Goal: Task Accomplishment & Management: Use online tool/utility

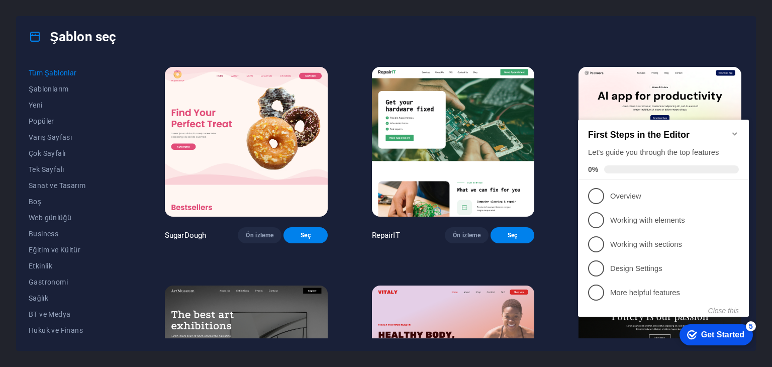
click at [734, 132] on icon "Minimize checklist" at bounding box center [734, 133] width 5 height 3
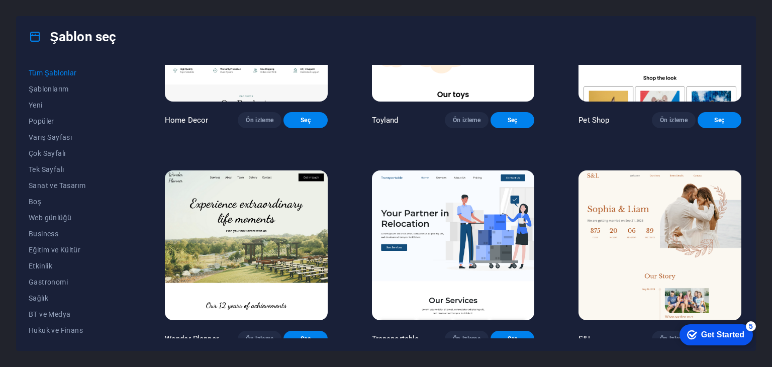
scroll to position [653, 0]
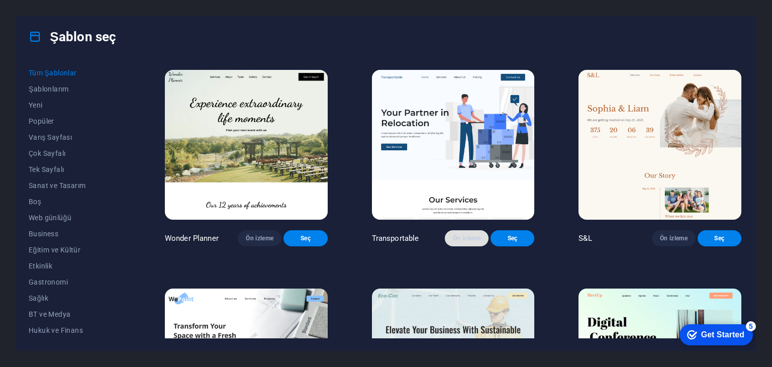
click at [462, 242] on span "Ön izleme" at bounding box center [467, 238] width 28 height 8
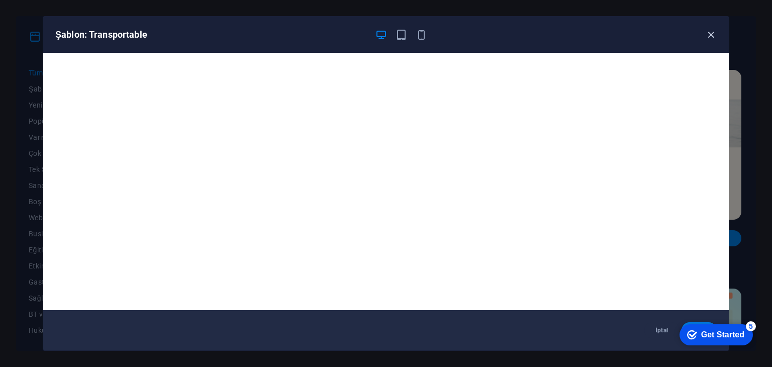
click at [711, 30] on icon "button" at bounding box center [711, 35] width 12 height 12
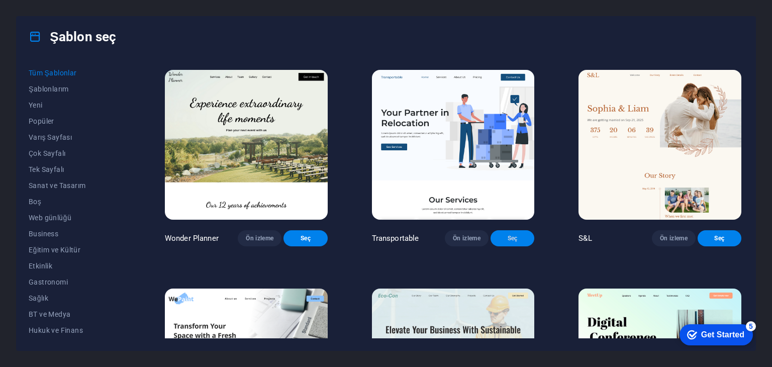
click at [506, 242] on span "Seç" at bounding box center [512, 238] width 28 height 8
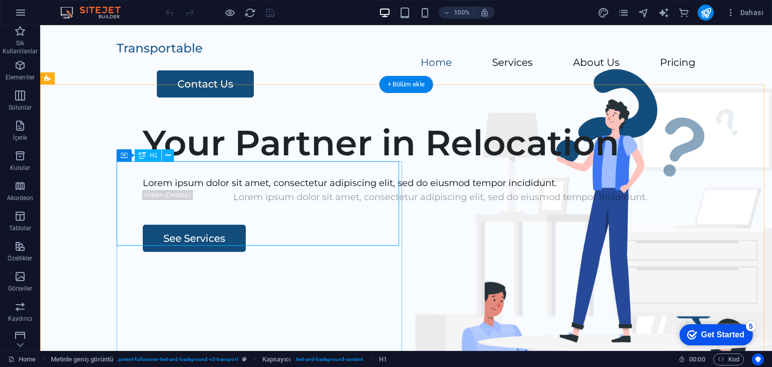
click at [275, 164] on div "Your Partner in Relocation" at bounding box center [440, 143] width 595 height 42
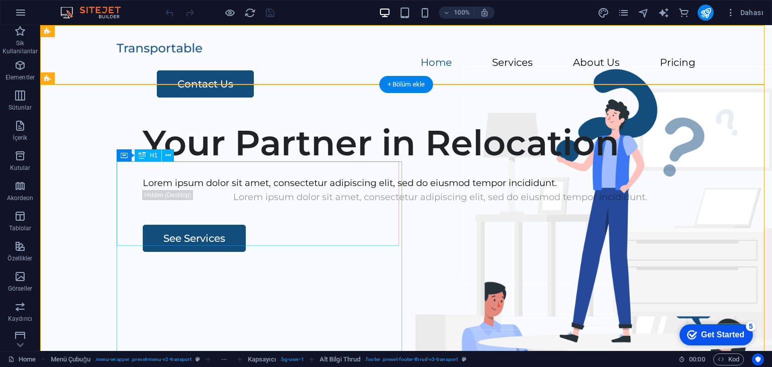
click at [338, 164] on div "Your Partner in Relocation" at bounding box center [440, 143] width 595 height 42
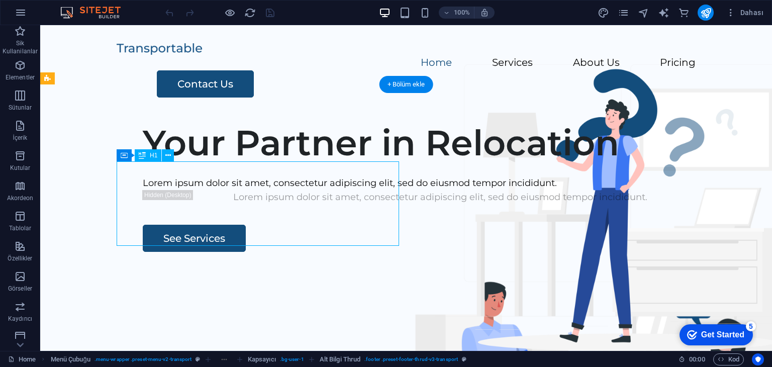
click at [338, 164] on div "Your Partner in Relocation" at bounding box center [440, 143] width 595 height 42
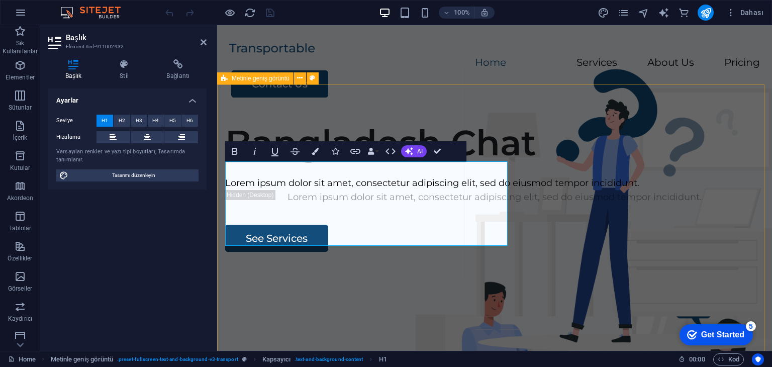
click at [325, 114] on div "Bangladesh Chat Lorem ipsum dolor sit amet, consectetur adipiscing elit, sed do…" at bounding box center [494, 306] width 555 height 385
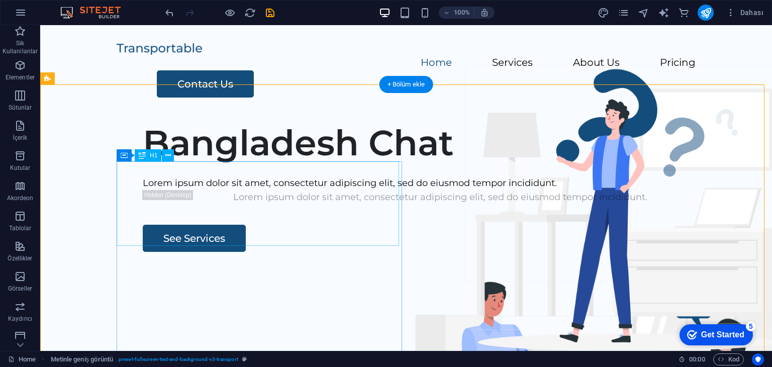
click at [233, 164] on div "Bangladesh Chat" at bounding box center [440, 143] width 595 height 42
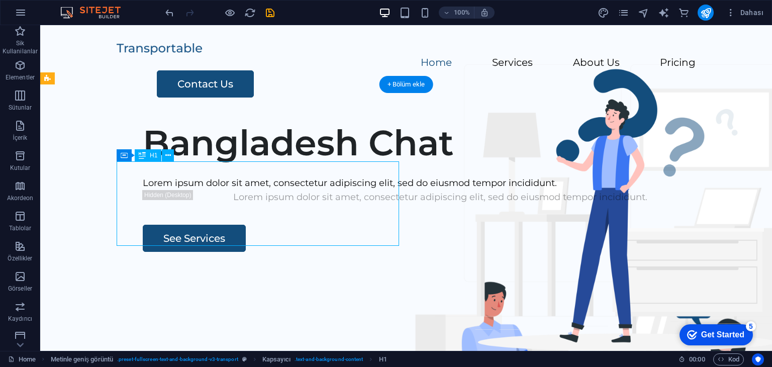
click at [233, 164] on div "Bangladesh Chat" at bounding box center [440, 143] width 595 height 42
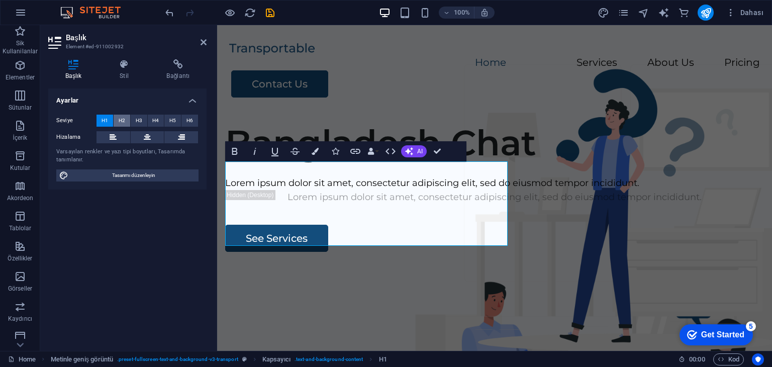
click at [124, 119] on span "H2" at bounding box center [122, 121] width 7 height 12
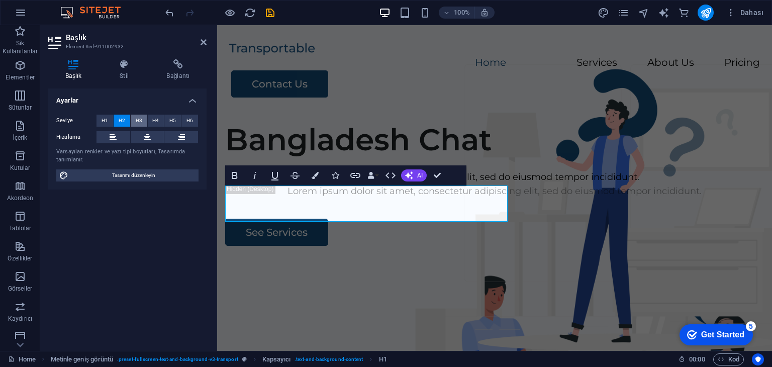
click at [137, 121] on span "H3" at bounding box center [139, 121] width 7 height 12
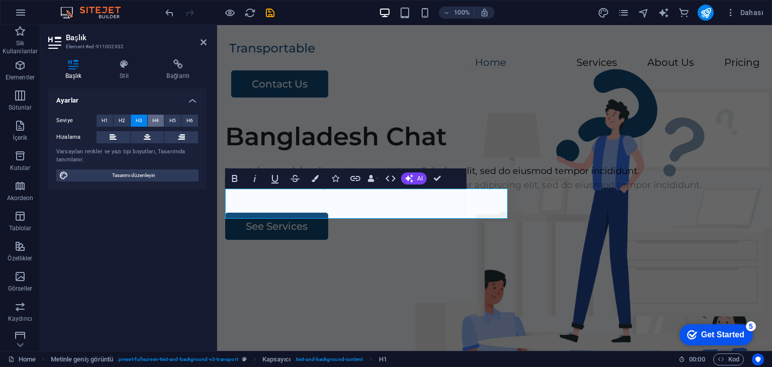
click at [155, 122] on span "H4" at bounding box center [155, 121] width 7 height 12
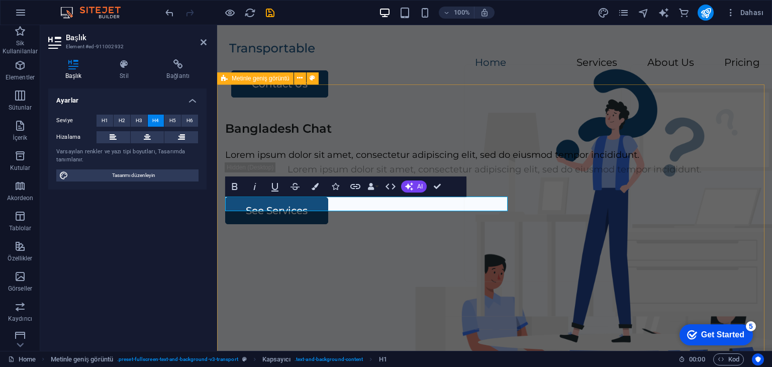
click at [272, 130] on div "Bangladesh Chat Lorem ipsum dolor sit amet, consectetur adipiscing elit, sed do…" at bounding box center [494, 306] width 555 height 385
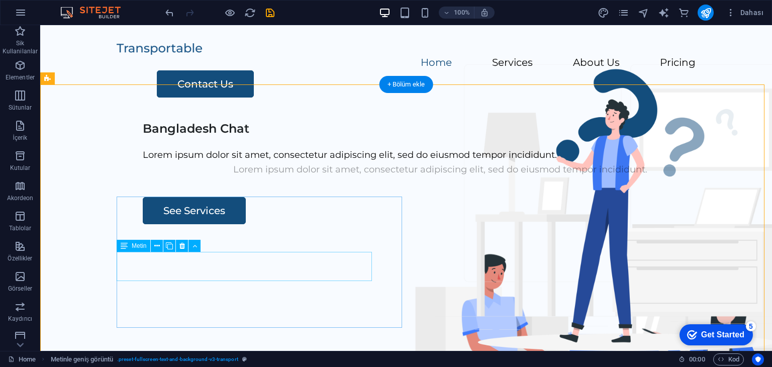
click at [273, 177] on div "Lorem ipsum dolor sit amet, consectetur adipiscing elit, sed do eiusmod tempor …" at bounding box center [440, 169] width 595 height 15
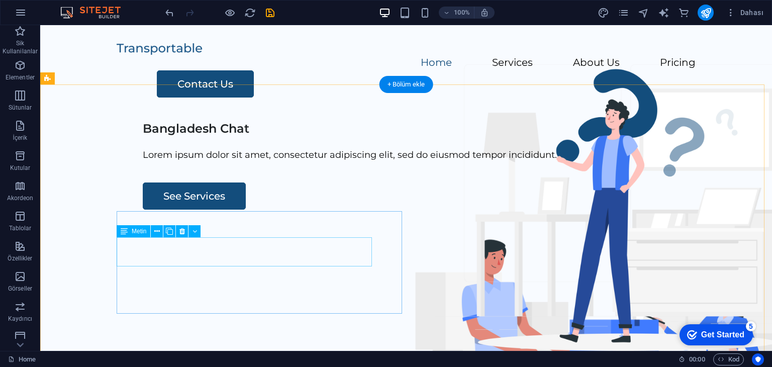
click at [271, 162] on div "Lorem ipsum dolor sit amet, consectetur adipiscing elit, sed do eiusmod tempor …" at bounding box center [440, 155] width 595 height 15
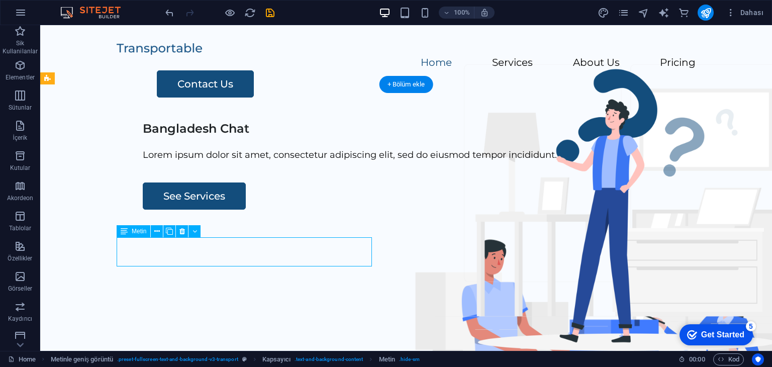
click at [271, 162] on div "Lorem ipsum dolor sit amet, consectetur adipiscing elit, sed do eiusmod tempor …" at bounding box center [440, 155] width 595 height 15
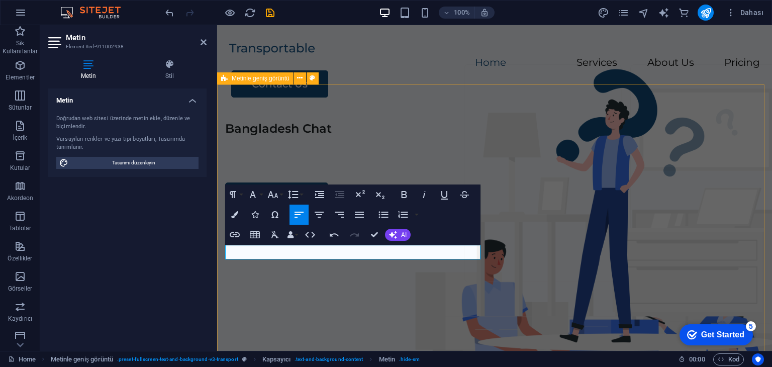
click at [312, 136] on div "Bangladesh Chat See Services" at bounding box center [494, 306] width 555 height 385
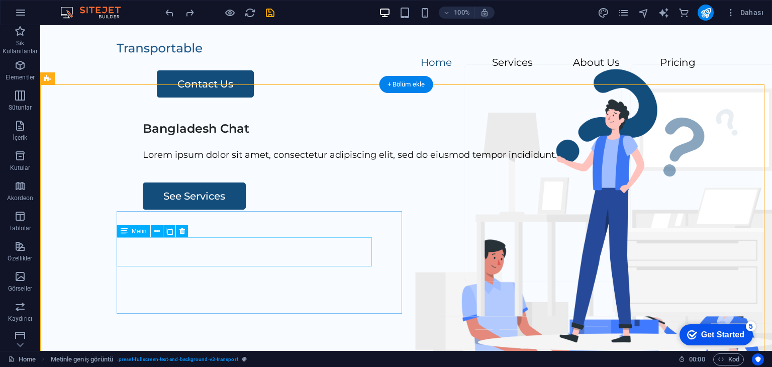
click at [225, 162] on div "Lorem ipsum dolor sit amet, consectetur adipiscing elit, sed do eiusmod tempor …" at bounding box center [440, 155] width 595 height 15
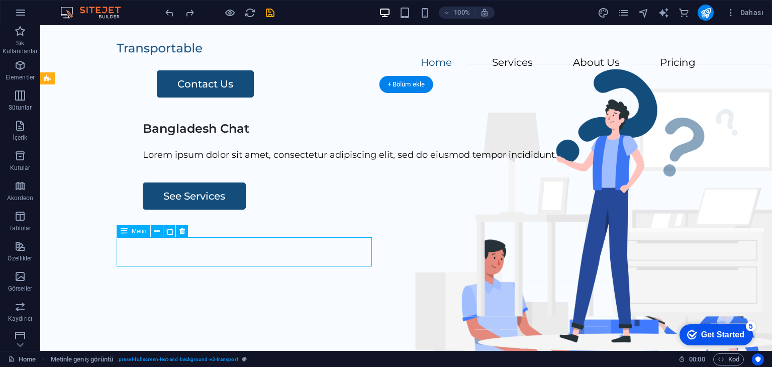
drag, startPoint x: 225, startPoint y: 249, endPoint x: 266, endPoint y: 274, distance: 47.8
click at [225, 162] on div "Lorem ipsum dolor sit amet, consectetur adipiscing elit, sed do eiusmod tempor …" at bounding box center [440, 155] width 595 height 15
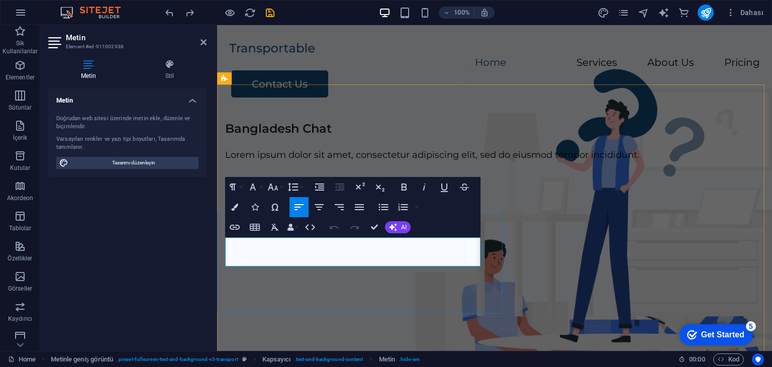
click at [394, 162] on p "Lorem ipsum dolor sit amet, consectetur adipiscing elit, sed do eiusmod tempor …" at bounding box center [494, 155] width 539 height 15
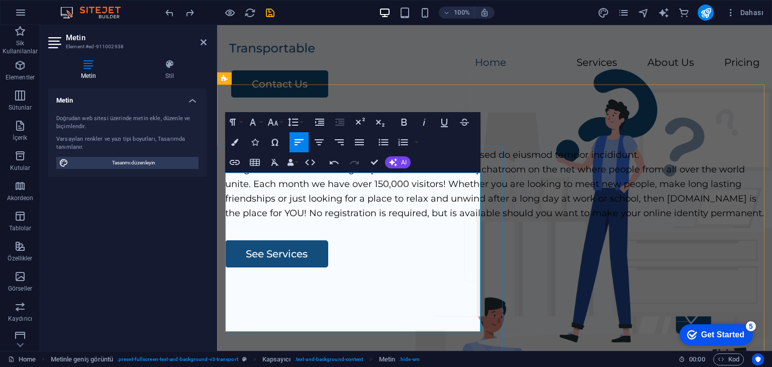
scroll to position [4345, 1]
drag, startPoint x: 390, startPoint y: 197, endPoint x: 217, endPoint y: 180, distance: 174.7
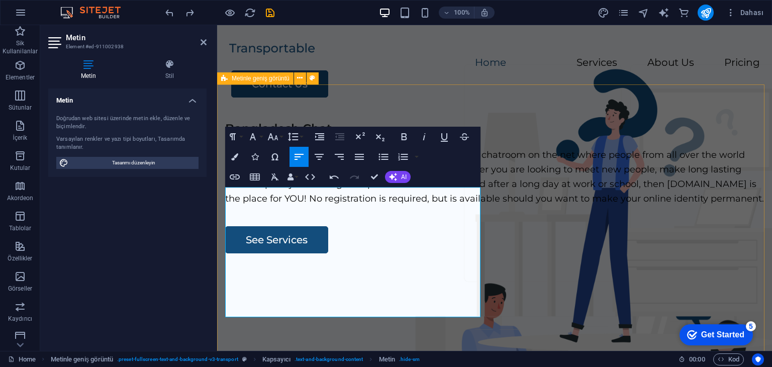
click at [315, 114] on div "Bangladesh Chat Bangladesh Chat is the Largest [DEMOGRAPHIC_DATA] chatroom on t…" at bounding box center [494, 306] width 555 height 385
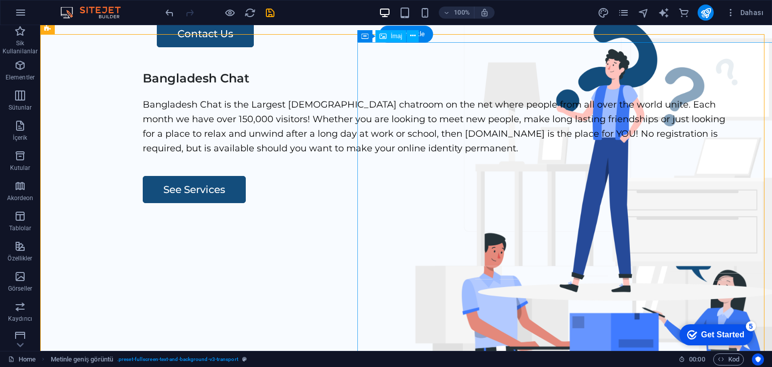
scroll to position [0, 0]
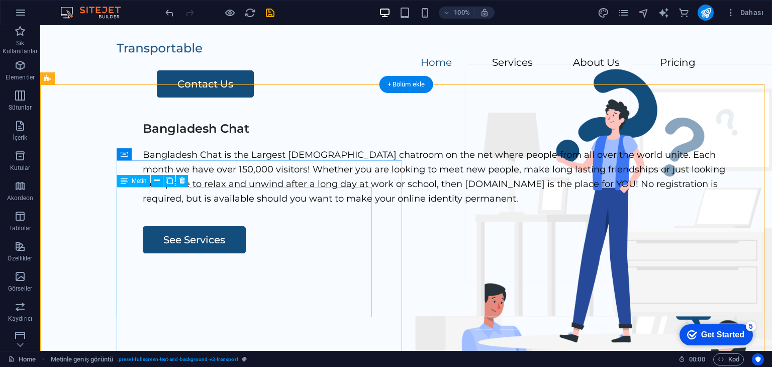
click at [233, 205] on div "Bangladesh Chat is the Largest [DEMOGRAPHIC_DATA] chatroom on the net where peo…" at bounding box center [440, 177] width 595 height 58
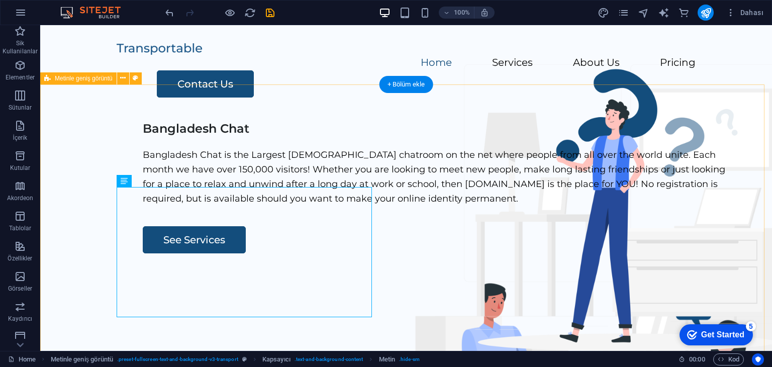
click at [244, 142] on div "Bangladesh Chat Bangladesh Chat is the Largest [DEMOGRAPHIC_DATA] chatroom on t…" at bounding box center [406, 306] width 732 height 385
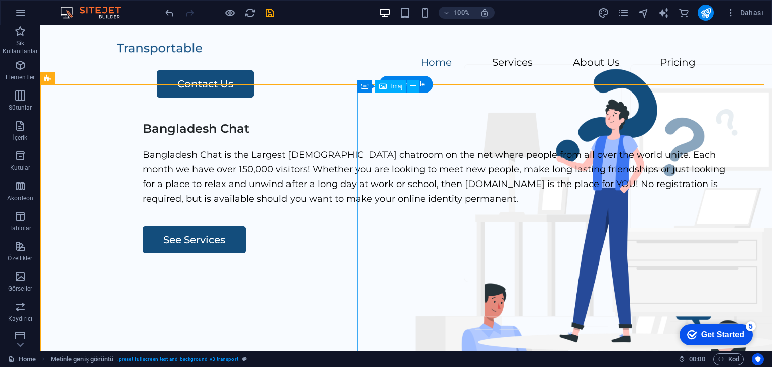
click at [387, 80] on div "İmaj" at bounding box center [390, 86] width 31 height 12
drag, startPoint x: 393, startPoint y: 93, endPoint x: 434, endPoint y: 114, distance: 45.4
click at [393, 87] on span "İmaj" at bounding box center [396, 86] width 12 height 6
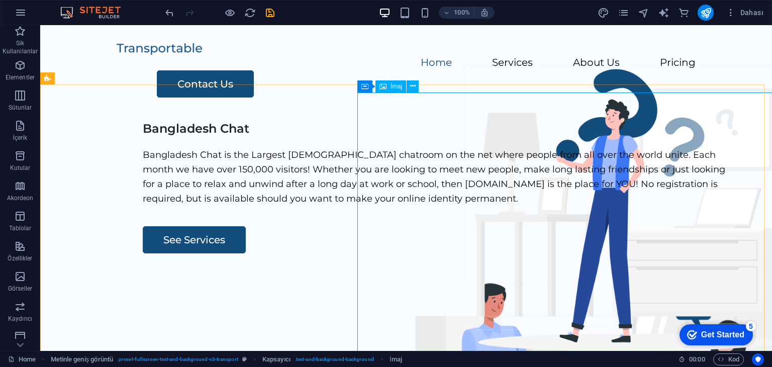
click at [398, 87] on span "İmaj" at bounding box center [396, 86] width 12 height 6
select select "px"
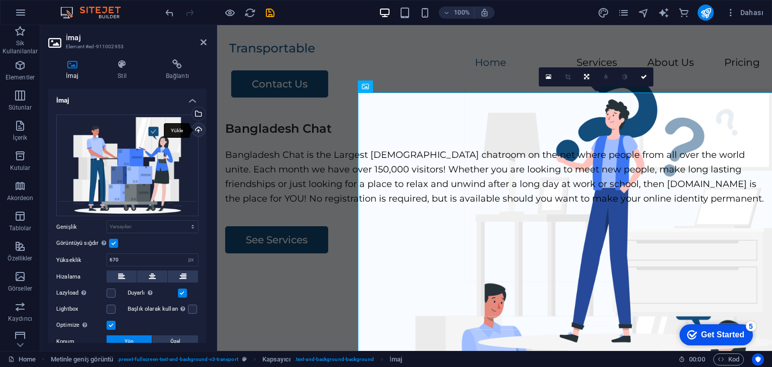
click at [199, 128] on div "Yükle" at bounding box center [197, 130] width 15 height 15
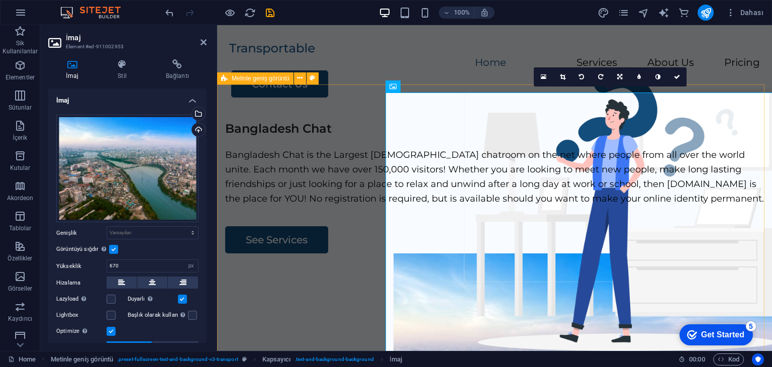
click at [314, 119] on div "Bangladesh Chat Bangladesh Chat is the Largest [DEMOGRAPHIC_DATA] chatroom on t…" at bounding box center [494, 306] width 555 height 385
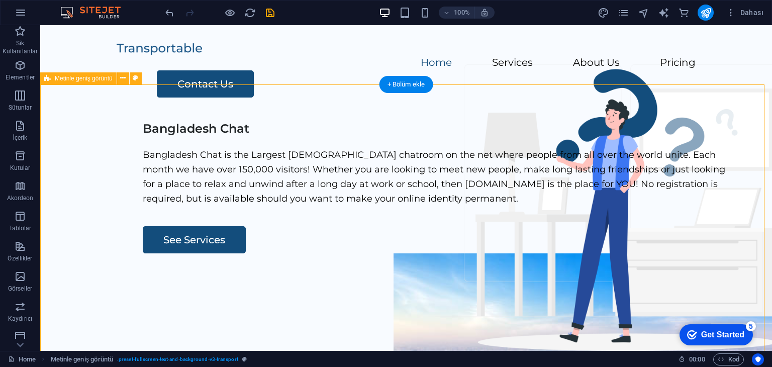
click at [296, 123] on div "Bangladesh Chat Bangladesh Chat is the Largest [DEMOGRAPHIC_DATA] chatroom on t…" at bounding box center [406, 306] width 732 height 385
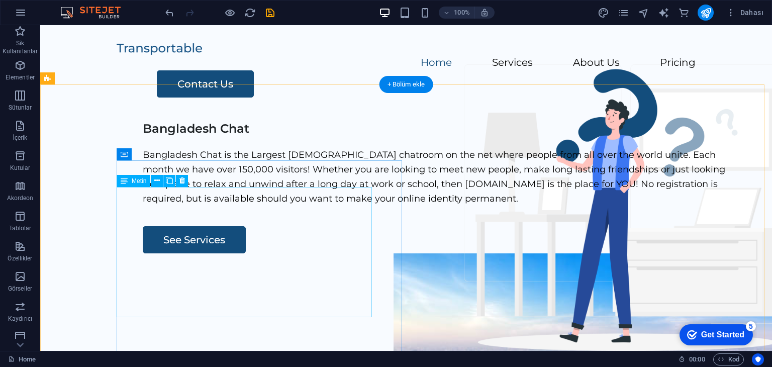
click at [163, 205] on div "Bangladesh Chat is the Largest [DEMOGRAPHIC_DATA] chatroom on the net where peo…" at bounding box center [440, 177] width 595 height 58
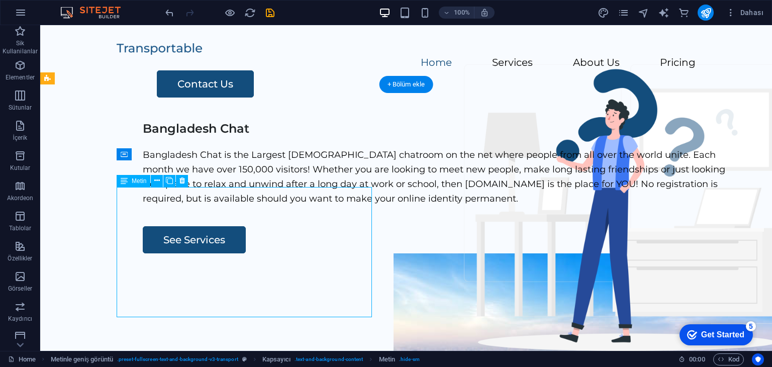
click at [162, 205] on div "Bangladesh Chat is the Largest [DEMOGRAPHIC_DATA] chatroom on the net where peo…" at bounding box center [440, 177] width 595 height 58
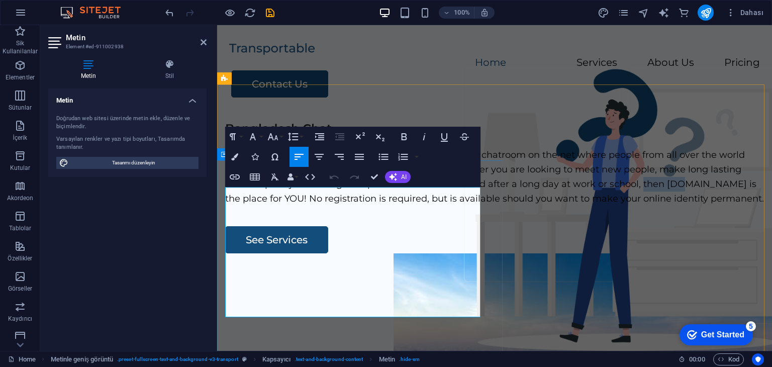
drag, startPoint x: 283, startPoint y: 280, endPoint x: 236, endPoint y: 281, distance: 46.7
click at [236, 205] on p "Bangladesh Chat is the Largest [DEMOGRAPHIC_DATA] chatroom on the net where peo…" at bounding box center [494, 177] width 539 height 58
click at [295, 114] on div "Bangladesh Chat Bangladesh Chat is the Largest [DEMOGRAPHIC_DATA] chatroom on t…" at bounding box center [494, 306] width 555 height 385
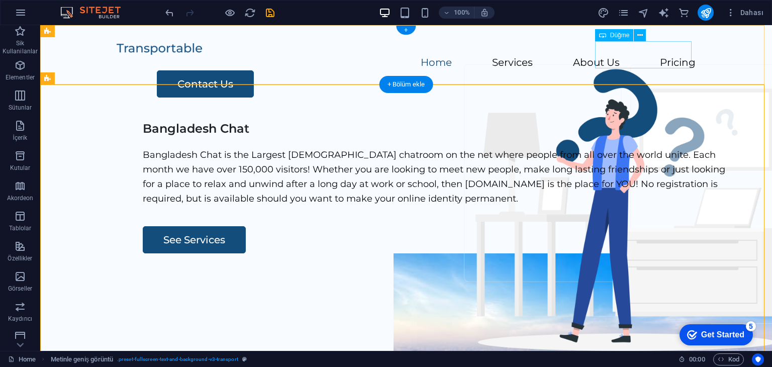
click at [650, 70] on div "Contact Us" at bounding box center [426, 83] width 539 height 27
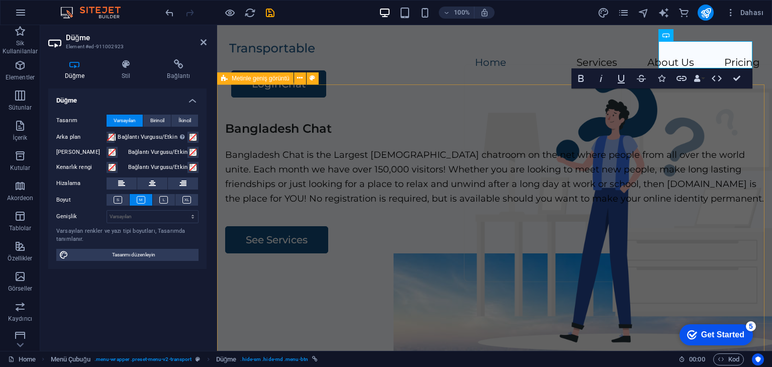
click at [353, 114] on div "Bangladesh Chat Bangladesh Chat is the Largest [DEMOGRAPHIC_DATA] chatroom on t…" at bounding box center [494, 306] width 555 height 385
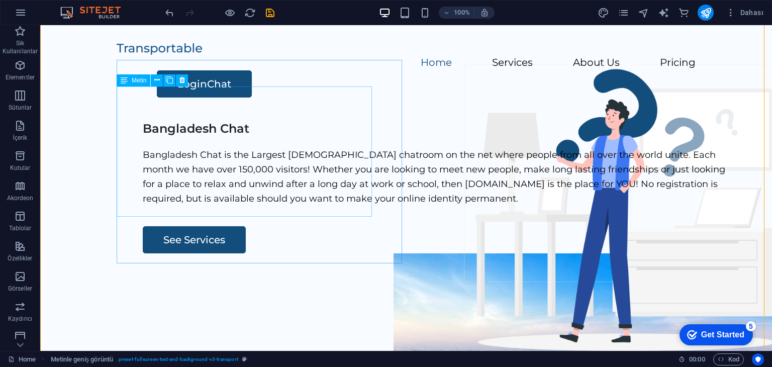
scroll to position [100, 0]
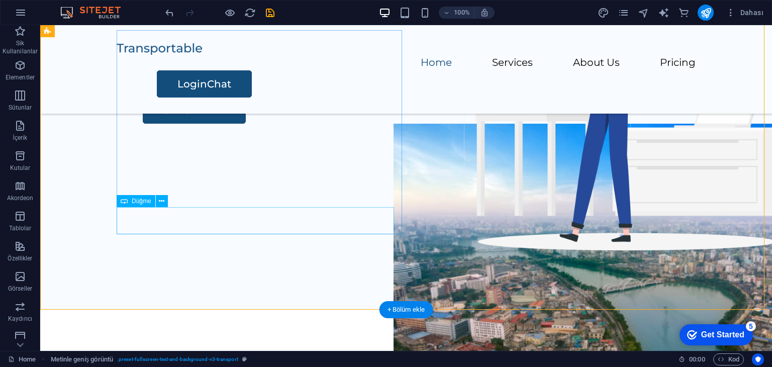
click at [165, 124] on div "See Services" at bounding box center [440, 109] width 595 height 27
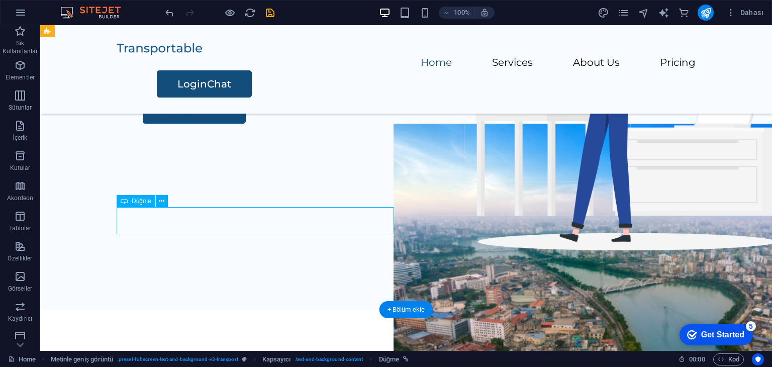
click at [166, 124] on div "See Services" at bounding box center [440, 109] width 595 height 27
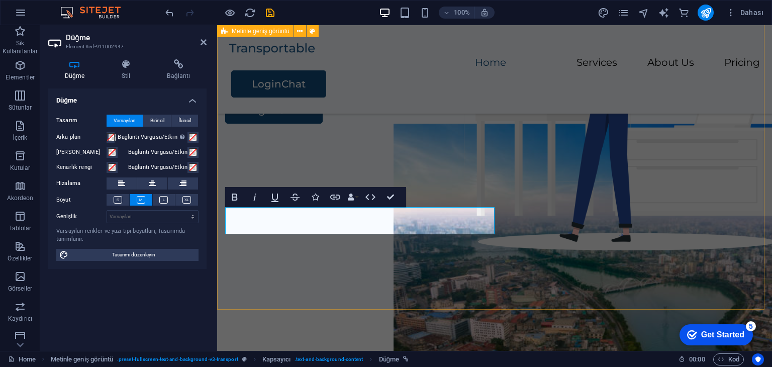
click at [338, 273] on div "Bangladesh Chat Bangladesh Chat is the Largest [DEMOGRAPHIC_DATA] chatroom on t…" at bounding box center [494, 117] width 555 height 385
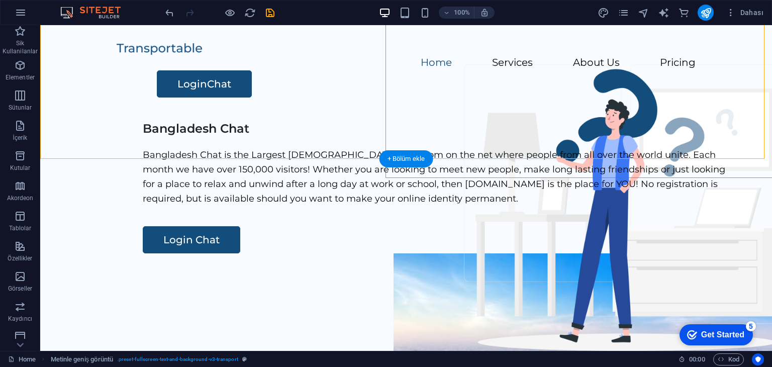
scroll to position [301, 0]
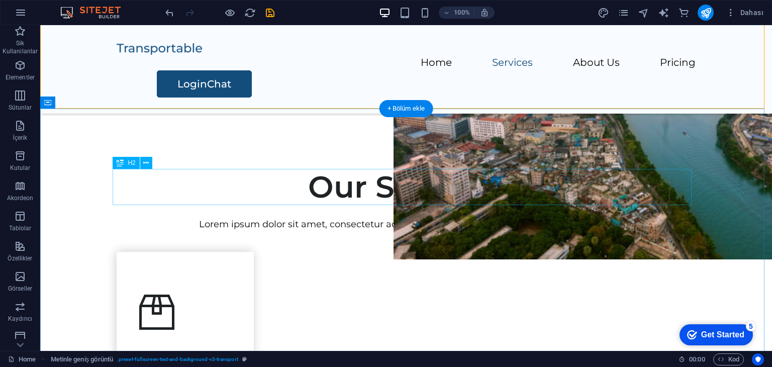
click at [451, 190] on div "Our Services" at bounding box center [406, 187] width 579 height 36
drag, startPoint x: 451, startPoint y: 190, endPoint x: 275, endPoint y: 190, distance: 175.9
click at [452, 190] on div "Our Services" at bounding box center [406, 187] width 579 height 36
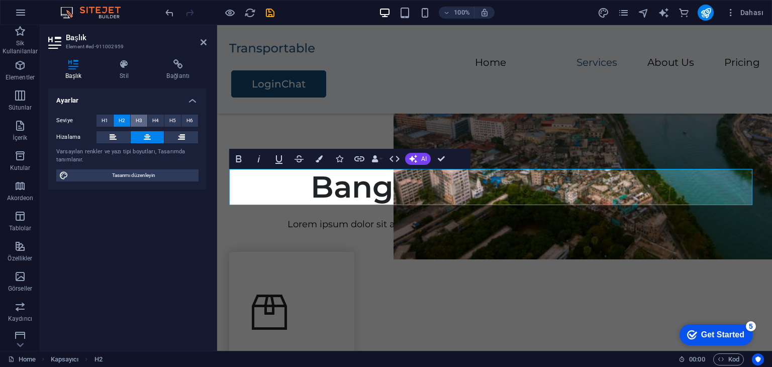
click at [136, 119] on span "H3" at bounding box center [139, 121] width 7 height 12
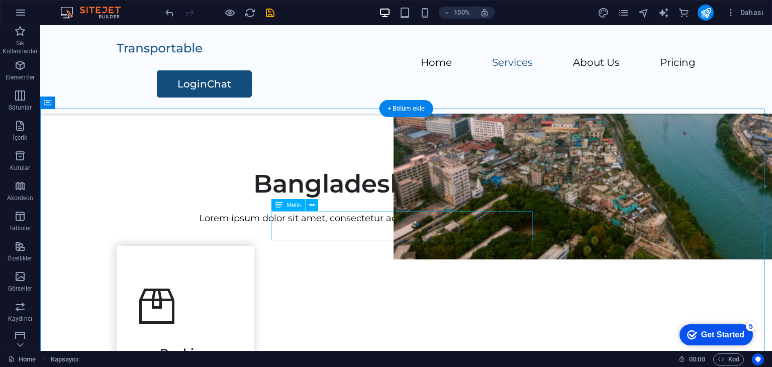
click at [420, 226] on div "Lorem ipsum dolor sit amet, consectetur adipiscing elit, sed do eiusmod tempor …" at bounding box center [406, 218] width 579 height 15
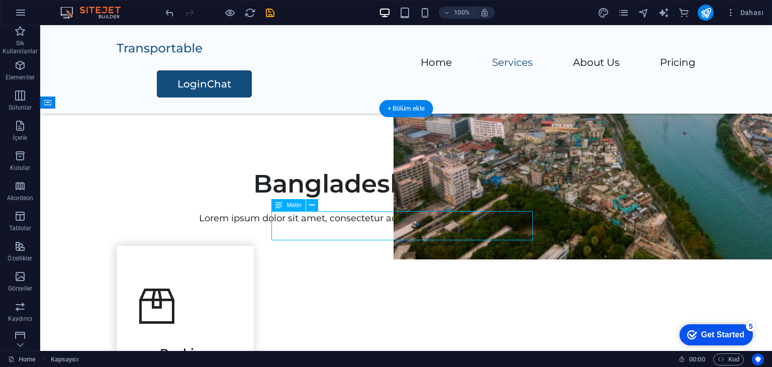
click at [420, 226] on div "Lorem ipsum dolor sit amet, consectetur adipiscing elit, sed do eiusmod tempor …" at bounding box center [406, 218] width 579 height 15
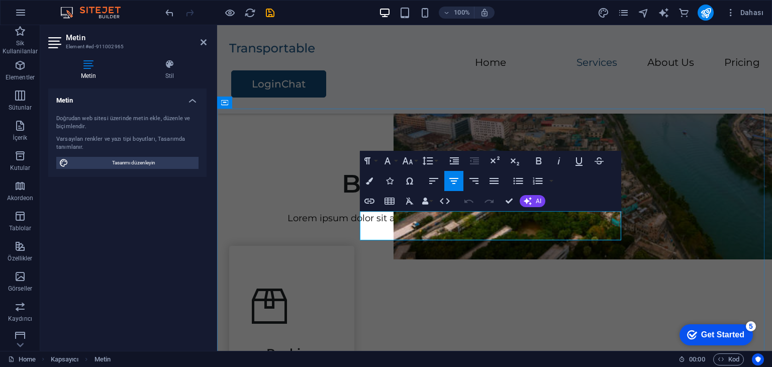
click at [593, 226] on p "Lorem ipsum dolor sit amet, consectetur adipiscing elit, sed do eiusmod tempor …" at bounding box center [494, 218] width 531 height 15
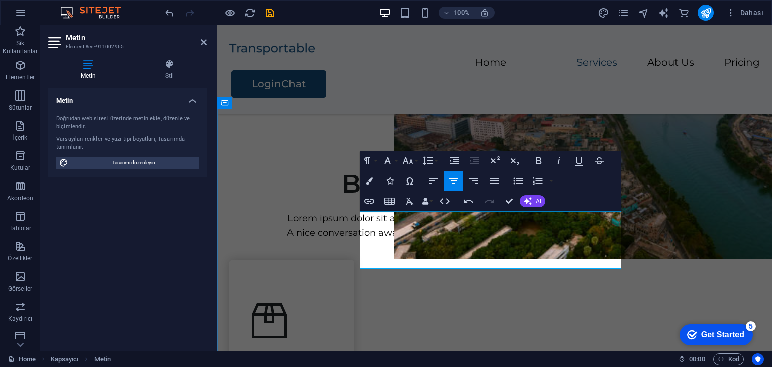
scroll to position [535, 2]
drag, startPoint x: 552, startPoint y: 232, endPoint x: 344, endPoint y: 215, distance: 209.2
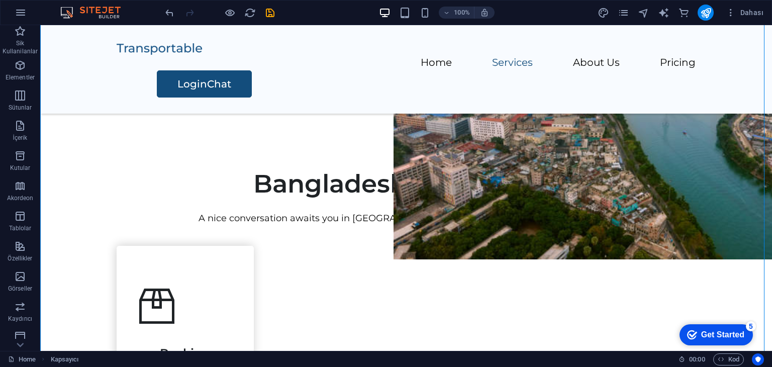
scroll to position [452, 0]
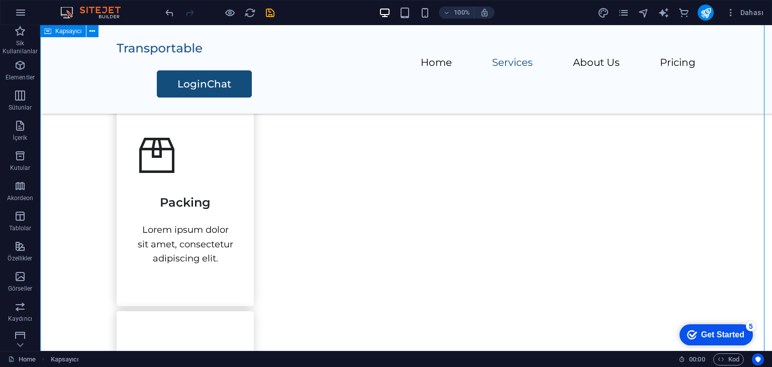
drag, startPoint x: 716, startPoint y: 243, endPoint x: 591, endPoint y: 179, distance: 140.4
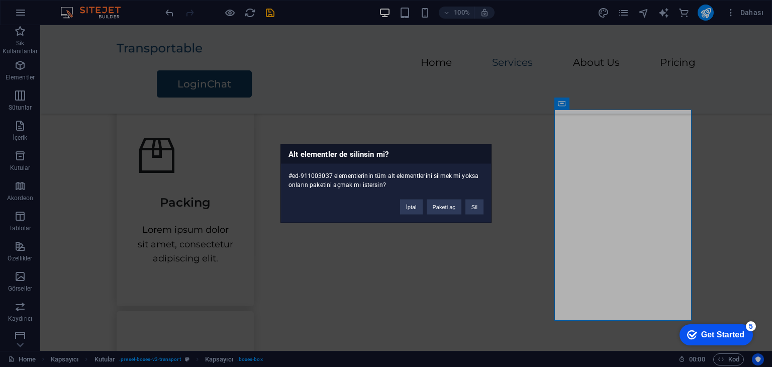
click at [484, 208] on div "İptal Paketi aç Sil" at bounding box center [441, 202] width 98 height 26
click at [476, 208] on button "Sil" at bounding box center [474, 206] width 18 height 15
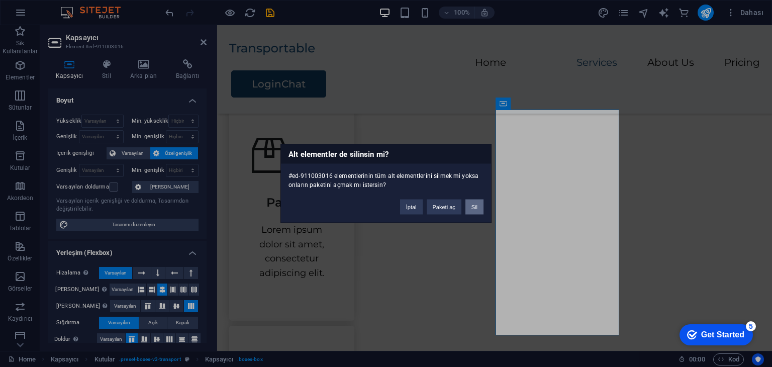
click at [476, 209] on button "Sil" at bounding box center [474, 206] width 18 height 15
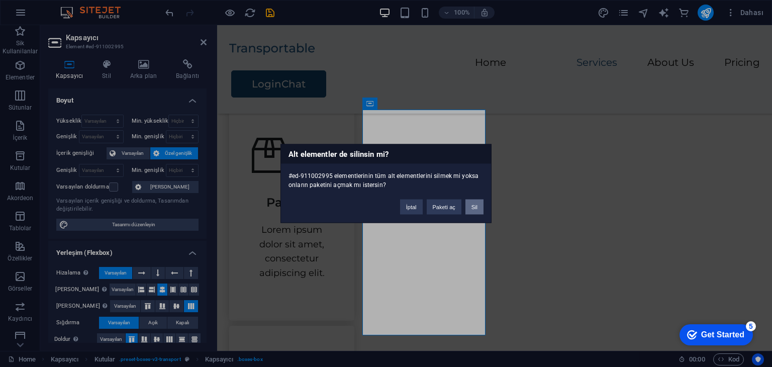
click at [478, 207] on button "Sil" at bounding box center [474, 206] width 18 height 15
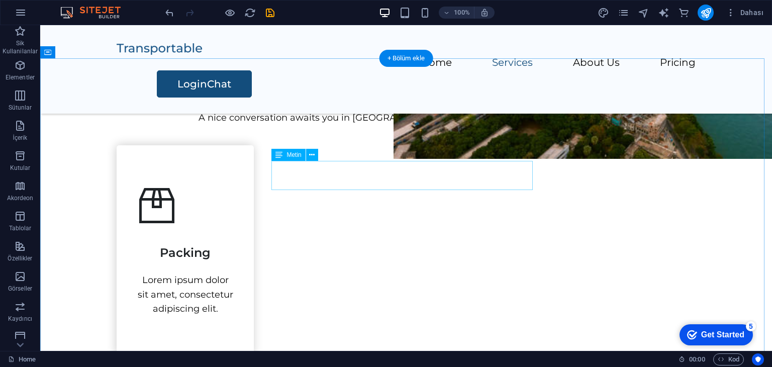
scroll to position [352, 0]
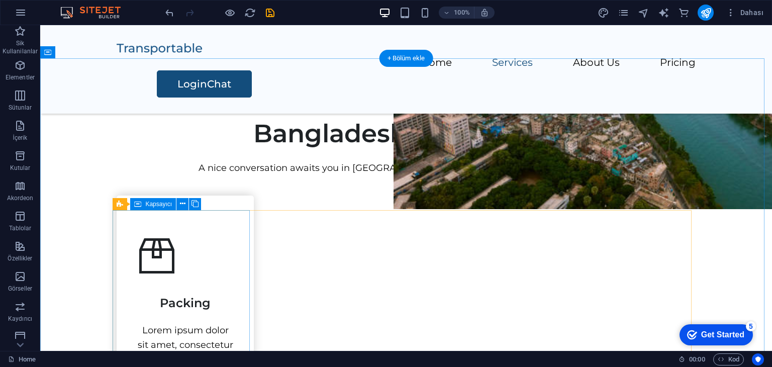
click at [230, 247] on div "Packing Lorem ipsum dolor sit amet, consectetur adipiscing elit." at bounding box center [185, 300] width 137 height 211
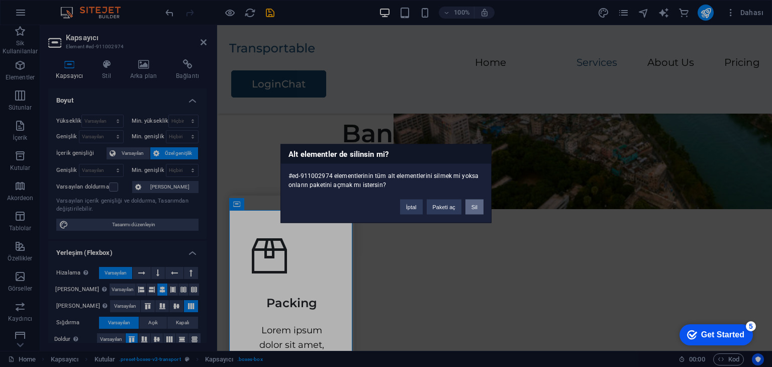
click at [474, 211] on button "Sil" at bounding box center [474, 206] width 18 height 15
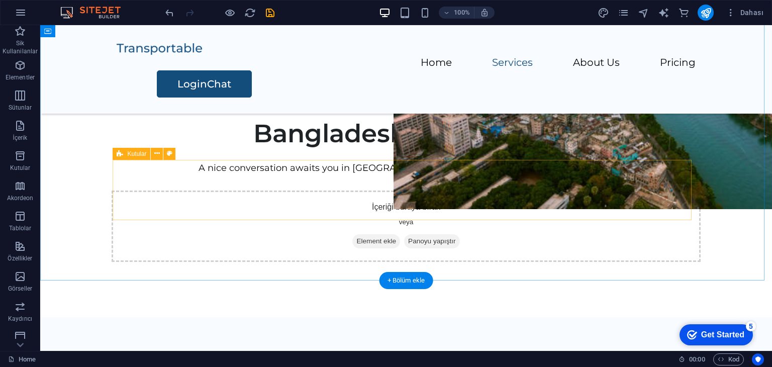
scroll to position [402, 0]
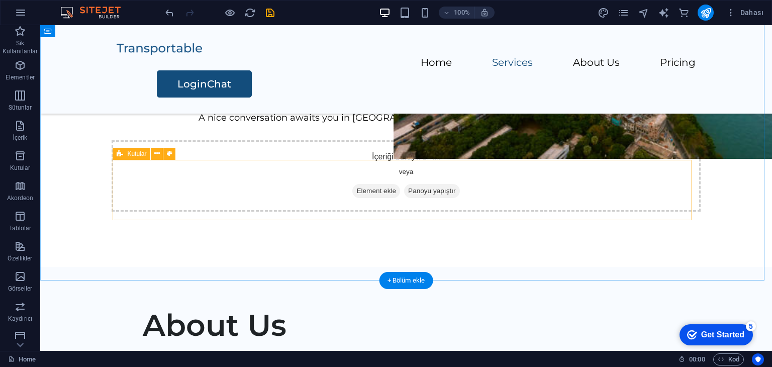
click at [566, 197] on div "İçeriği buraya bırak veya Element ekle Panoyu yapıştır" at bounding box center [406, 175] width 589 height 71
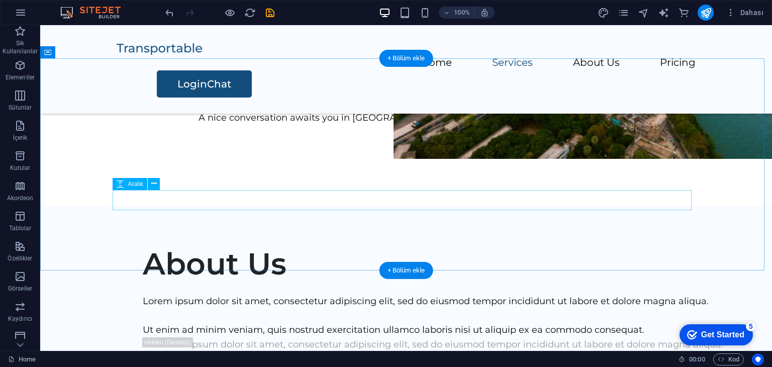
scroll to position [352, 0]
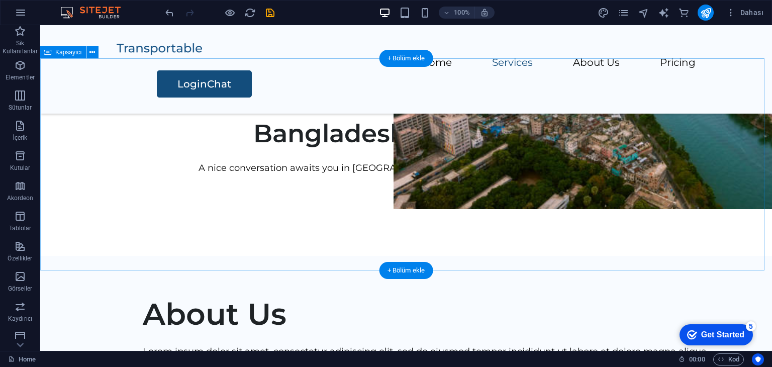
drag, startPoint x: 462, startPoint y: 244, endPoint x: 408, endPoint y: 206, distance: 65.7
click at [461, 243] on div "Bangladesh Chat Room A nice conversation awaits you in [GEOGRAPHIC_DATA] chat r…" at bounding box center [406, 156] width 732 height 197
click at [404, 195] on div at bounding box center [406, 185] width 579 height 20
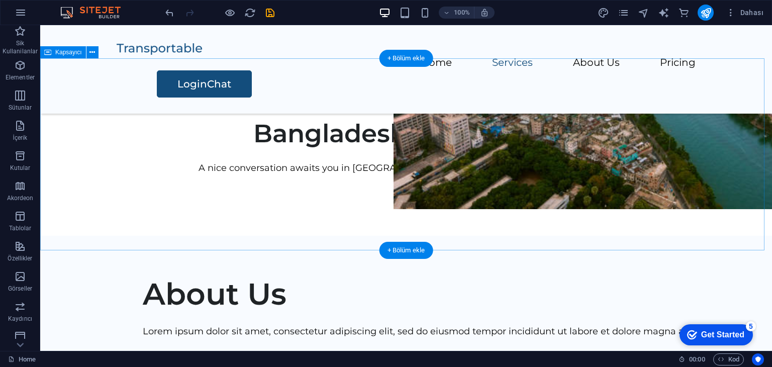
click at [420, 234] on div "Bangladesh Chat Room A nice conversation awaits you in [GEOGRAPHIC_DATA] chat r…" at bounding box center [406, 146] width 732 height 177
click at [456, 195] on div "Bangladesh Chat Room A nice conversation awaits you in [GEOGRAPHIC_DATA] chat r…" at bounding box center [406, 146] width 732 height 177
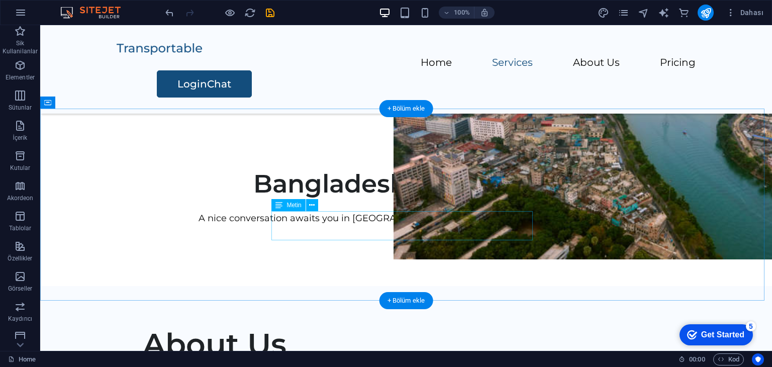
scroll to position [452, 0]
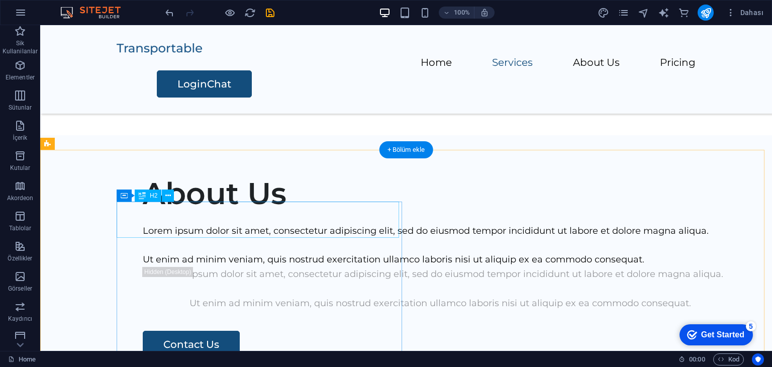
click at [256, 212] on div "About Us" at bounding box center [440, 193] width 595 height 36
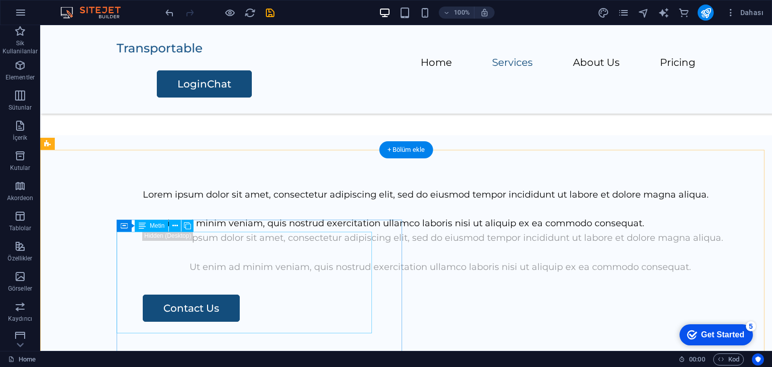
click at [319, 231] on div "Lorem ipsum dolor sit amet, consectetur adipiscing elit, sed do eiusmod tempor …" at bounding box center [440, 208] width 595 height 43
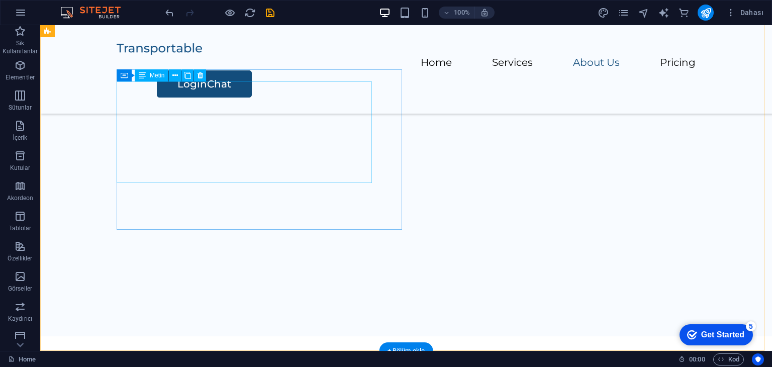
scroll to position [502, 0]
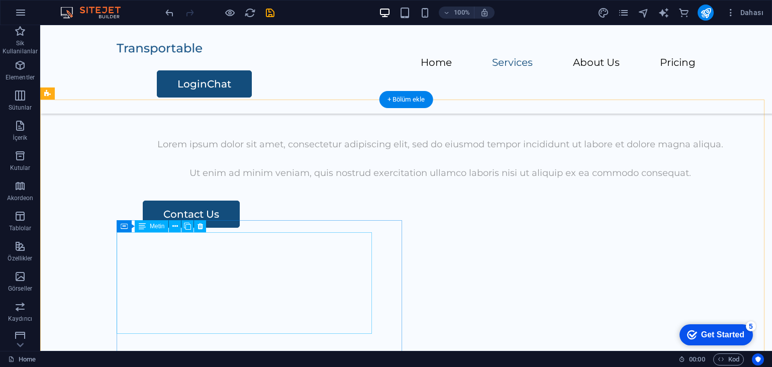
click at [293, 180] on div "Lorem ipsum dolor sit amet, consectetur adipiscing elit, sed do eiusmod tempor …" at bounding box center [440, 158] width 595 height 43
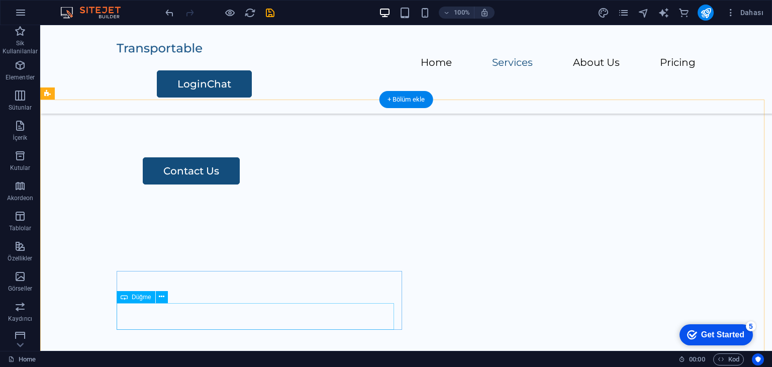
click at [177, 184] on div "Contact Us" at bounding box center [440, 170] width 595 height 27
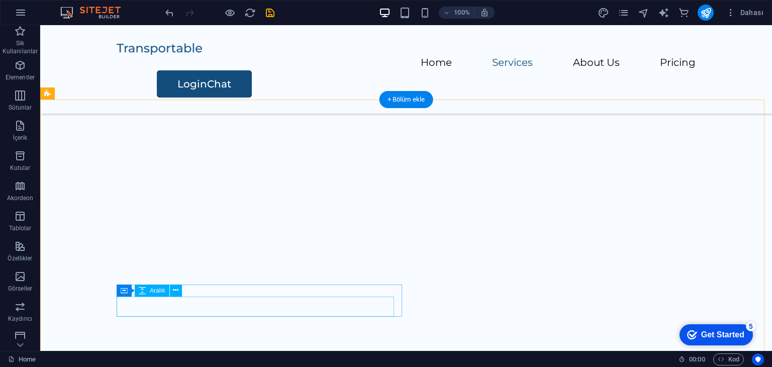
click at [217, 157] on div at bounding box center [440, 147] width 595 height 20
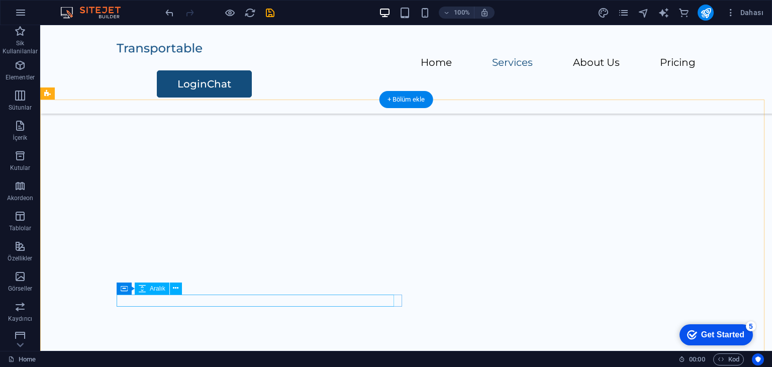
click at [237, 137] on div at bounding box center [440, 131] width 595 height 12
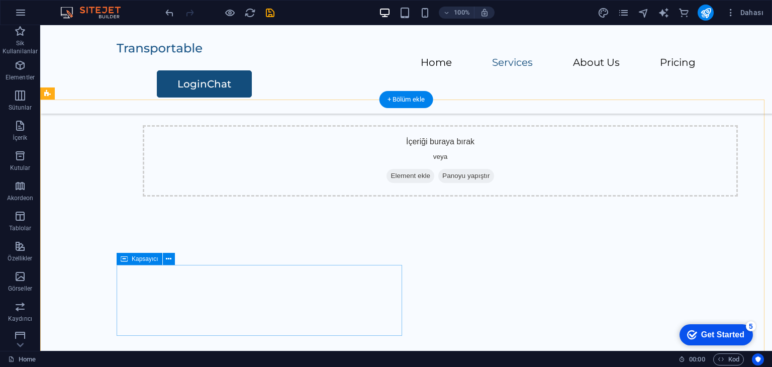
click at [317, 196] on div "İçeriği buraya bırak veya Element ekle Panoyu yapıştır" at bounding box center [440, 160] width 595 height 71
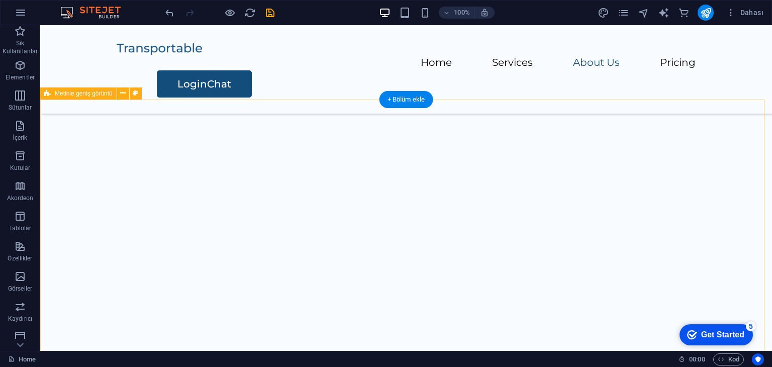
scroll to position [703, 0]
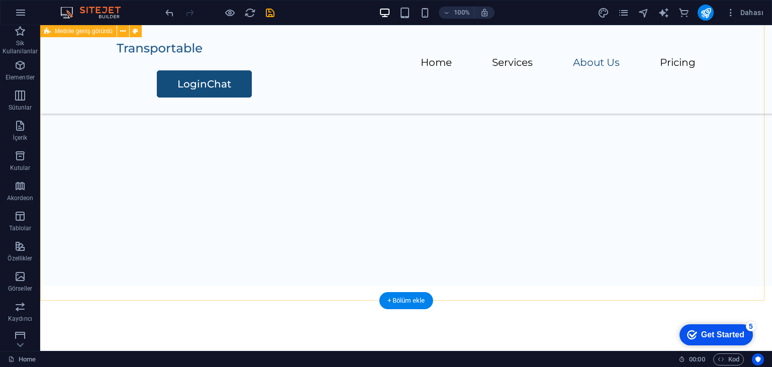
click at [467, 221] on div "İçeriği buraya bırak veya Element ekle Panoyu yapıştır" at bounding box center [406, 85] width 732 height 402
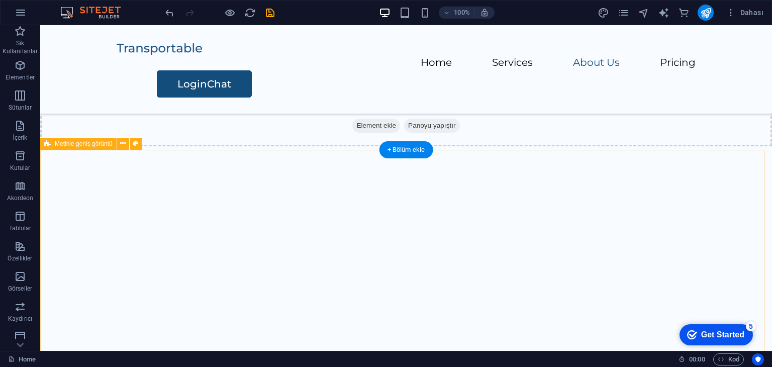
scroll to position [603, 0]
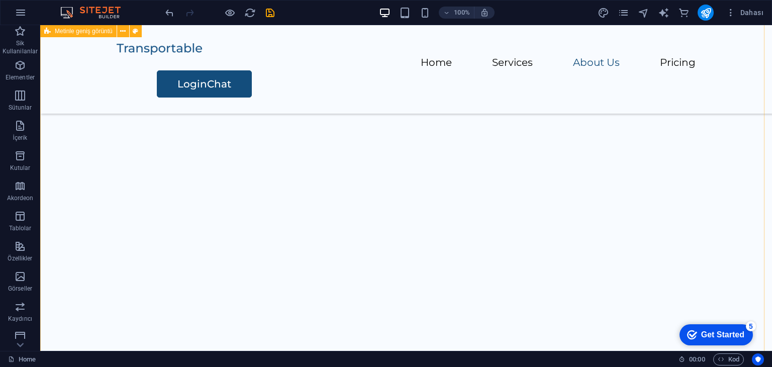
click at [484, 96] on div "İçeriği buraya bırak veya Element ekle Panoyu yapıştır" at bounding box center [406, 60] width 732 height 71
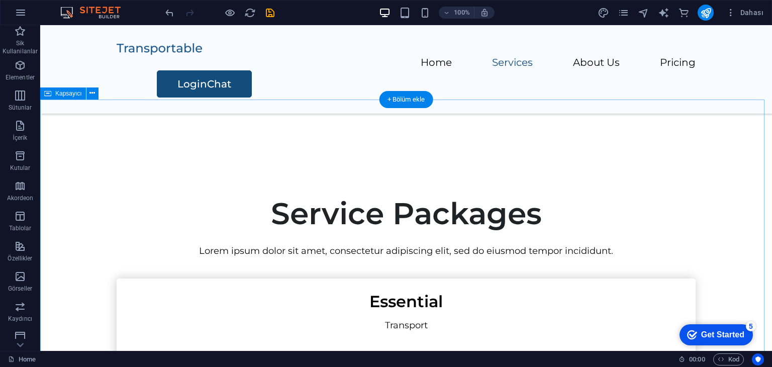
scroll to position [502, 0]
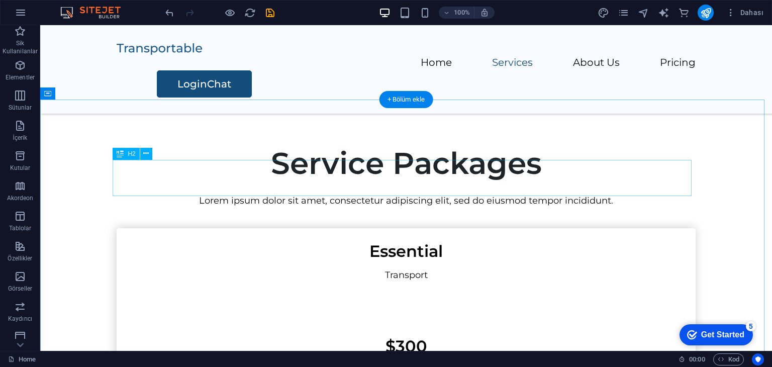
click at [428, 181] on div "Service Packages" at bounding box center [406, 163] width 579 height 36
drag, startPoint x: 428, startPoint y: 184, endPoint x: 251, endPoint y: 184, distance: 177.4
click at [428, 181] on div "Service Packages" at bounding box center [406, 163] width 579 height 36
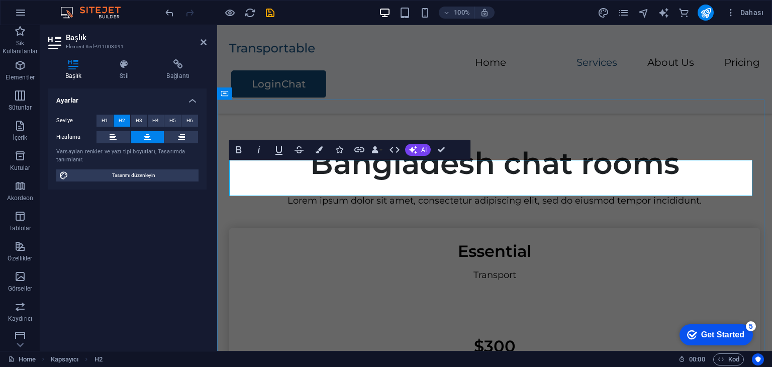
scroll to position [0, 4]
click at [157, 123] on span "H4" at bounding box center [155, 121] width 7 height 12
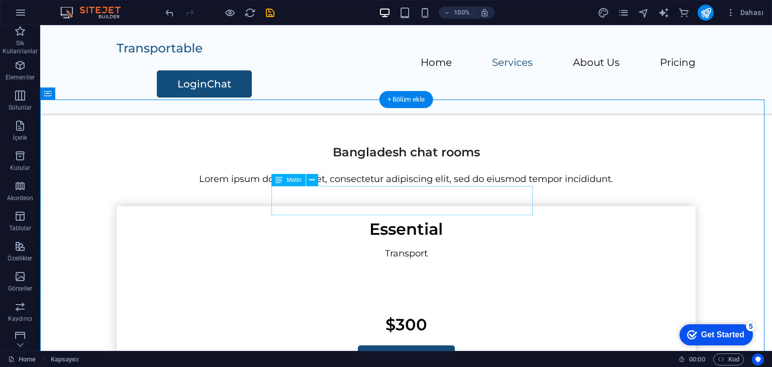
click at [432, 186] on div "Lorem ipsum dolor sit amet, consectetur adipiscing elit, sed do eiusmod tempor …" at bounding box center [406, 179] width 579 height 15
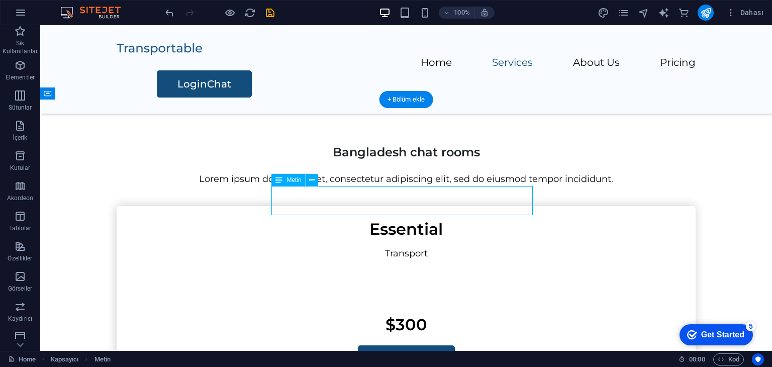
click at [432, 186] on div "Lorem ipsum dolor sit amet, consectetur adipiscing elit, sed do eiusmod tempor …" at bounding box center [406, 179] width 579 height 15
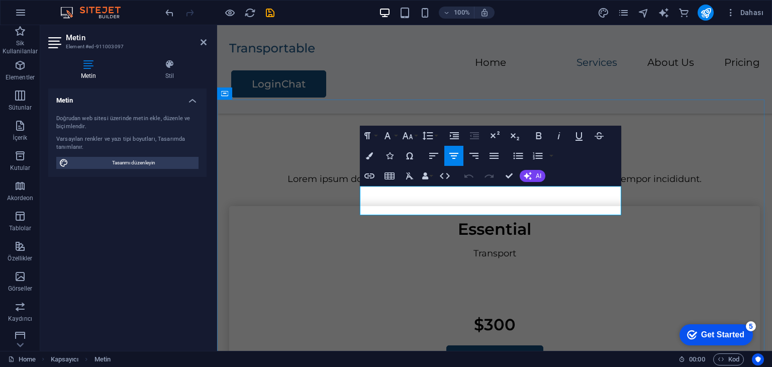
click at [582, 186] on p "Lorem ipsum dolor sit amet, consectetur adipiscing elit, sed do eiusmod tempor …" at bounding box center [494, 179] width 531 height 15
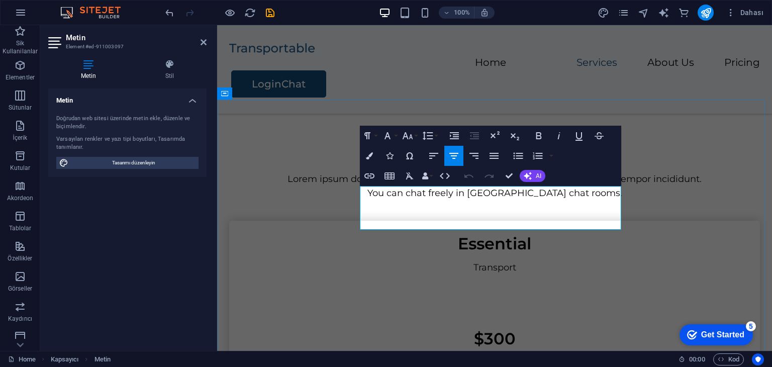
scroll to position [155, 1]
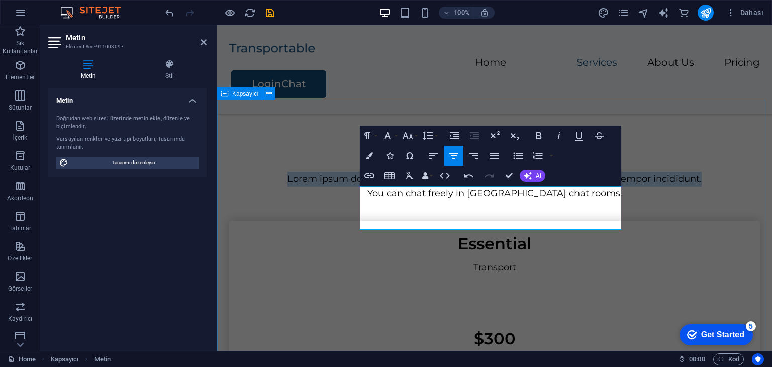
drag, startPoint x: 559, startPoint y: 208, endPoint x: 358, endPoint y: 191, distance: 201.2
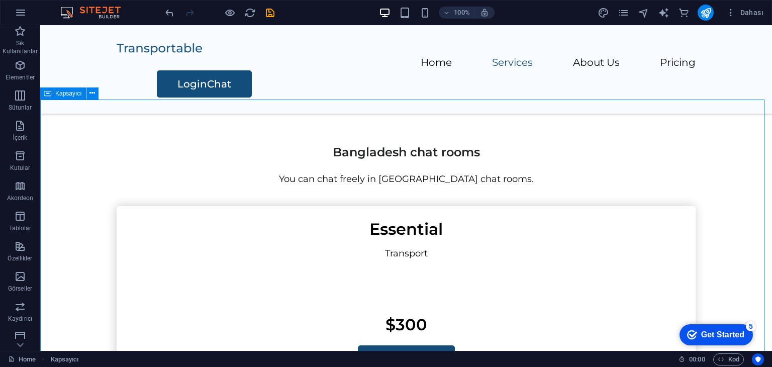
scroll to position [653, 0]
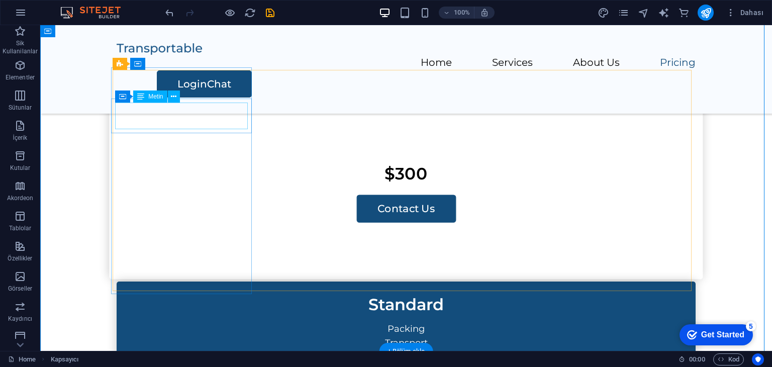
click at [212, 89] on div "Essential" at bounding box center [406, 76] width 585 height 26
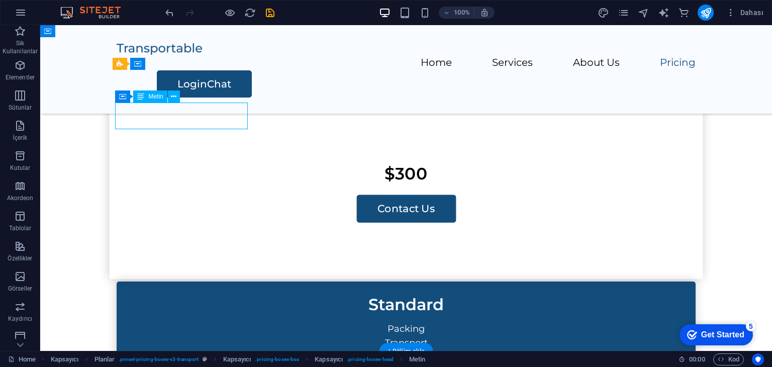
click at [212, 89] on div "Essential" at bounding box center [406, 76] width 585 height 26
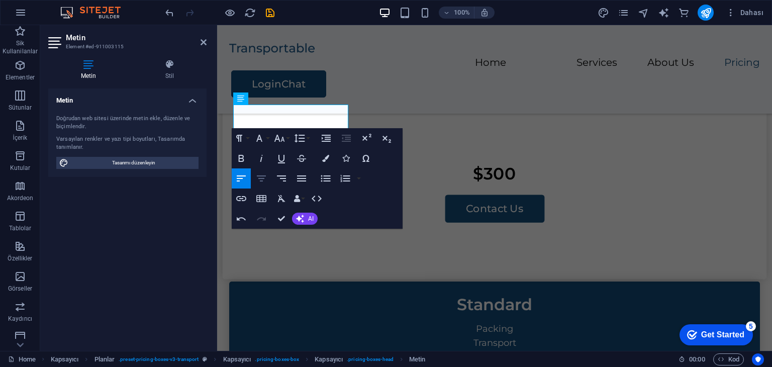
click at [261, 176] on icon "button" at bounding box center [261, 178] width 9 height 6
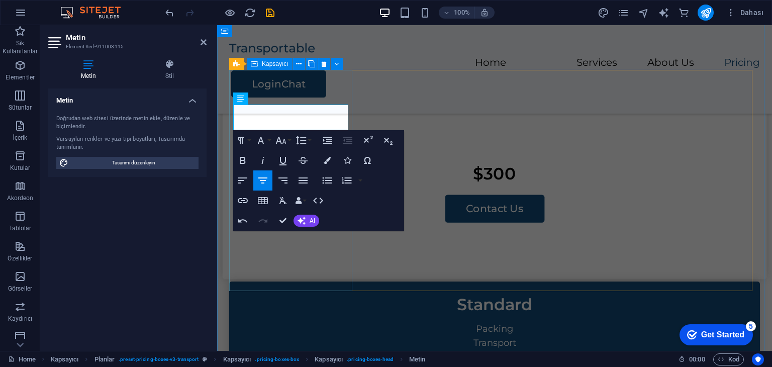
click at [320, 279] on div "Dakka Chat Transport $300 Contact Us" at bounding box center [495, 166] width 544 height 227
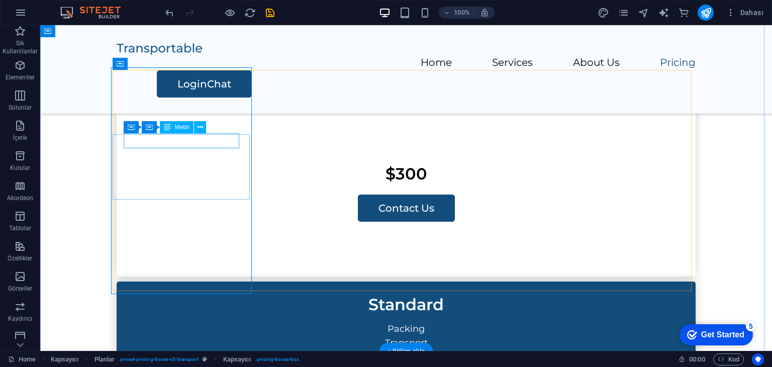
click at [196, 110] on div "Transport" at bounding box center [406, 102] width 555 height 15
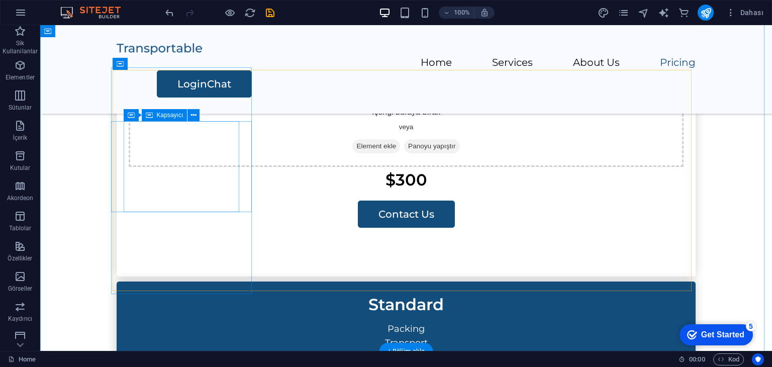
click at [203, 159] on div "İçeriği buraya bırak veya Element ekle Panoyu yapıştır" at bounding box center [406, 130] width 555 height 71
click at [219, 163] on div "İçeriği buraya bırak veya Element ekle Panoyu yapıştır" at bounding box center [406, 130] width 555 height 71
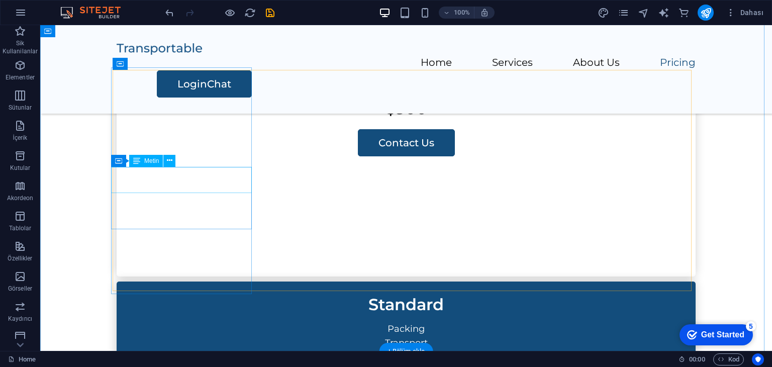
click at [197, 121] on div "$300" at bounding box center [406, 108] width 579 height 26
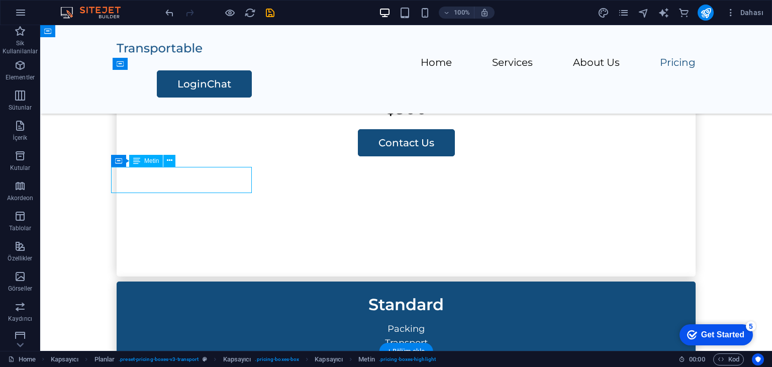
click at [197, 121] on div "$300" at bounding box center [406, 108] width 579 height 26
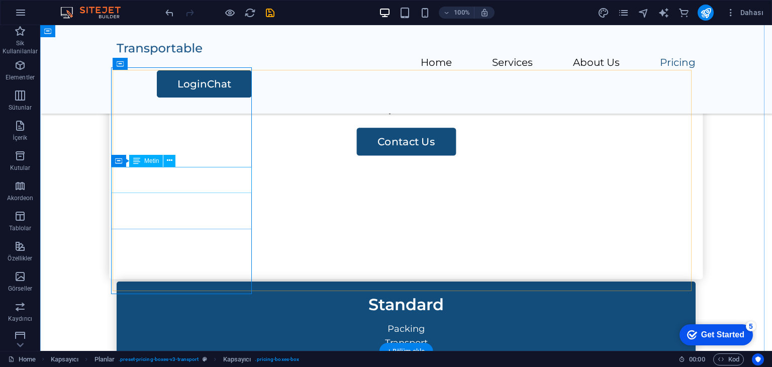
click at [212, 120] on div "$300" at bounding box center [406, 106] width 593 height 26
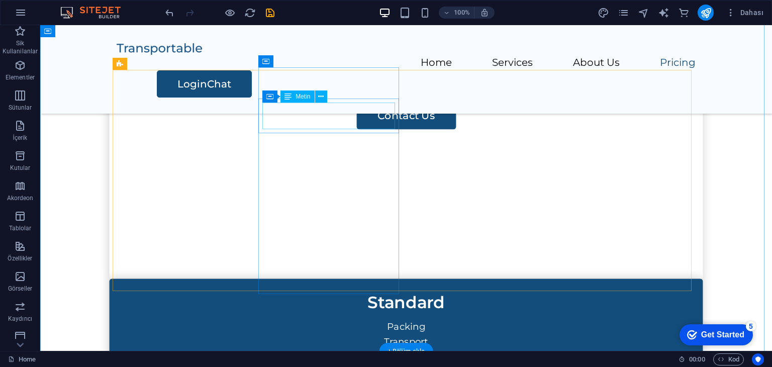
click at [328, 289] on div "Standard" at bounding box center [406, 302] width 585 height 26
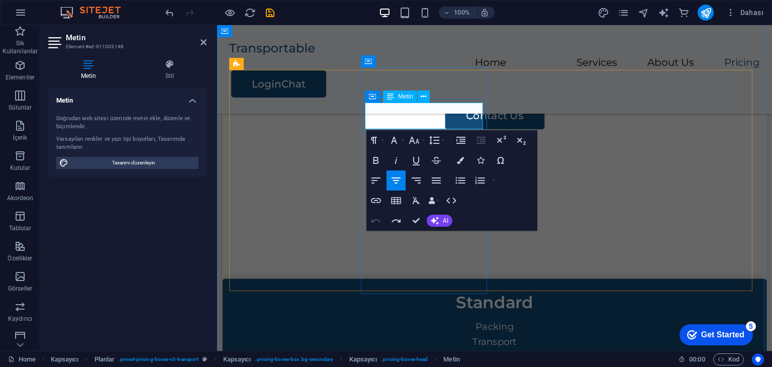
click at [466, 289] on p "Standard" at bounding box center [495, 302] width 536 height 26
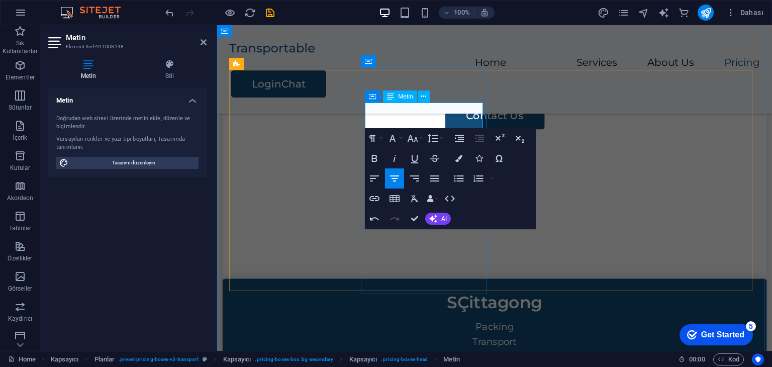
scroll to position [0, 10]
click at [447, 292] on span "SÇittagong" at bounding box center [494, 302] width 95 height 20
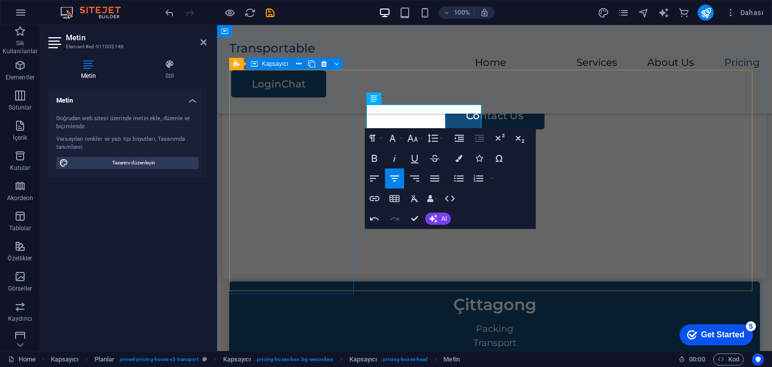
click at [310, 121] on div "Dakka Chat Contact Us" at bounding box center [495, 166] width 544 height 227
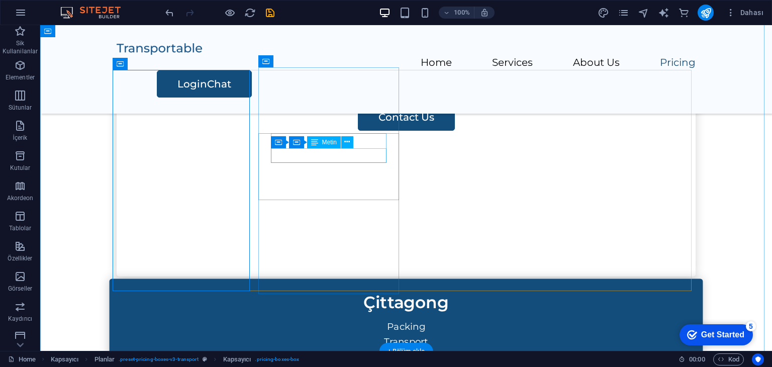
click at [331, 335] on div "Transport" at bounding box center [406, 342] width 569 height 15
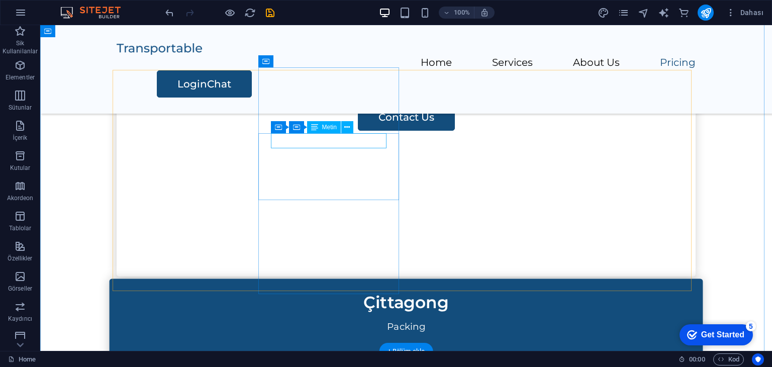
click at [347, 320] on div "Packing" at bounding box center [406, 327] width 569 height 15
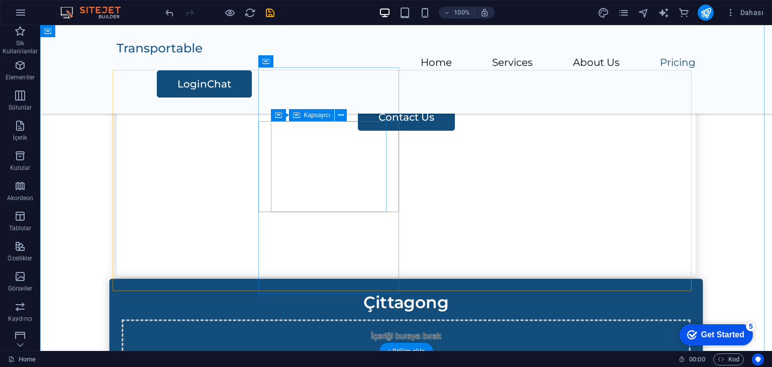
click at [351, 364] on span "Element ekle" at bounding box center [375, 371] width 49 height 15
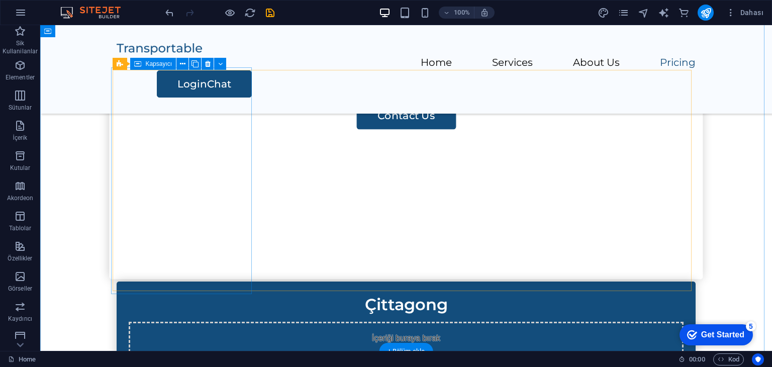
click at [203, 140] on div "Dakka Chat Contact Us" at bounding box center [406, 166] width 593 height 227
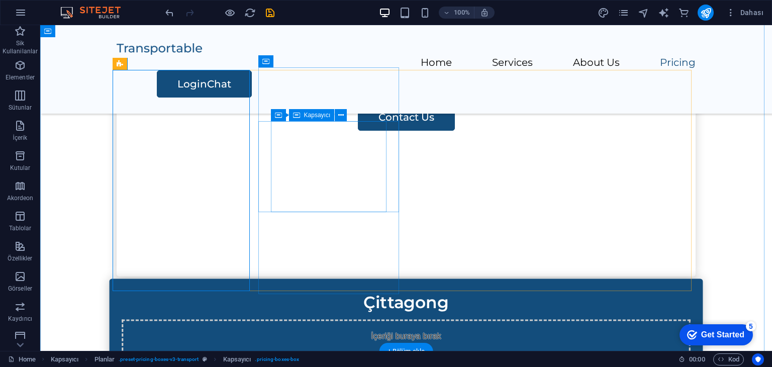
click at [351, 364] on span "Element ekle" at bounding box center [375, 371] width 49 height 15
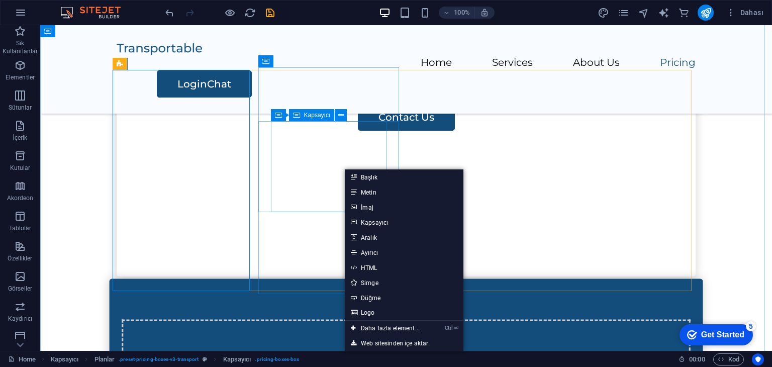
click at [369, 320] on div "İçeriği buraya bırak veya Element ekle Panoyu yapıştır" at bounding box center [406, 356] width 569 height 73
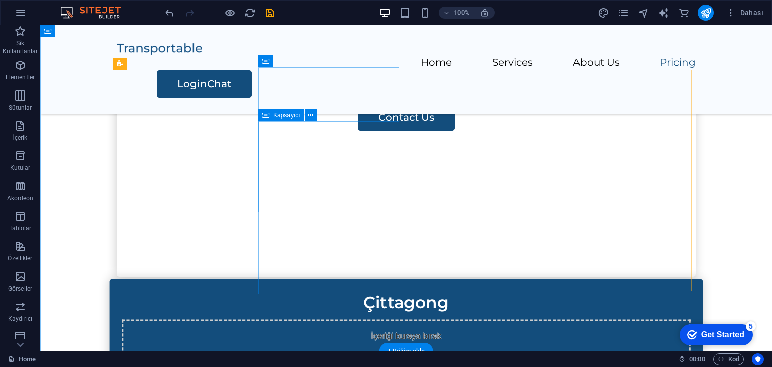
click at [369, 320] on div "İçeriği buraya bırak veya Element ekle Panoyu yapıştır" at bounding box center [406, 356] width 569 height 73
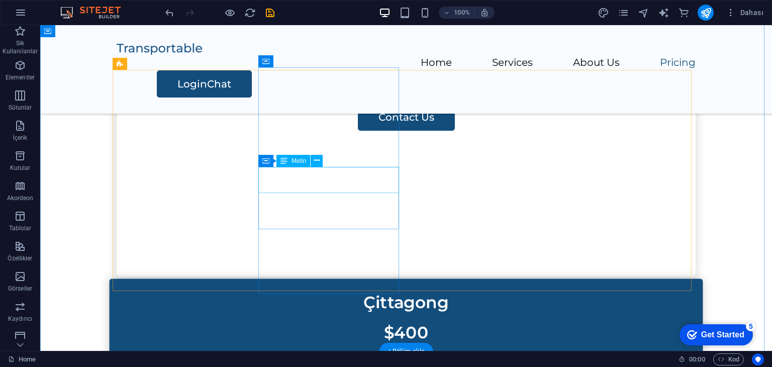
click at [357, 320] on div "$400" at bounding box center [406, 333] width 593 height 26
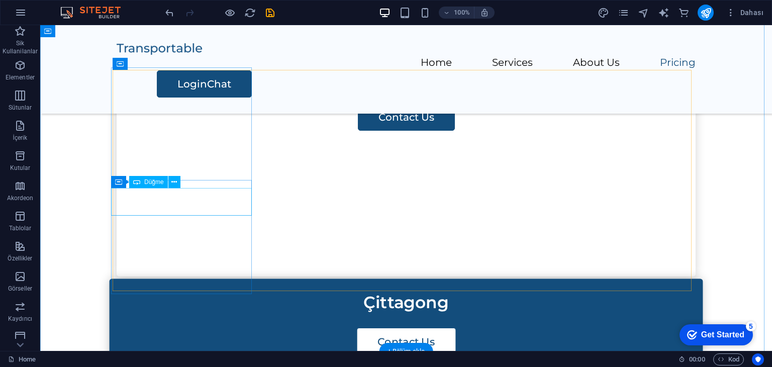
click at [186, 131] on div "Contact Us" at bounding box center [406, 117] width 579 height 27
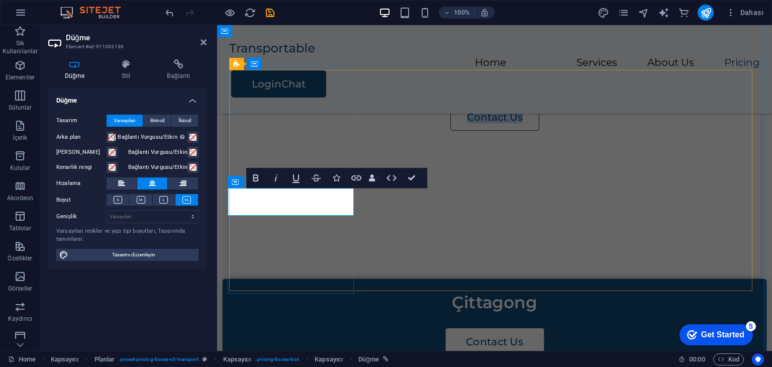
click at [450, 131] on link "Contact Us" at bounding box center [494, 117] width 89 height 27
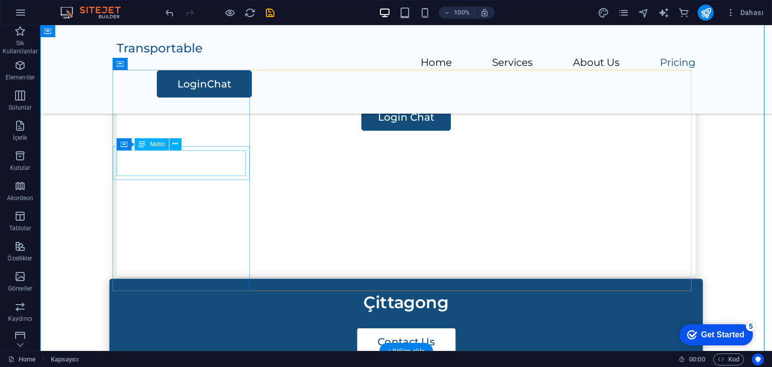
drag, startPoint x: 221, startPoint y: 164, endPoint x: 226, endPoint y: 164, distance: 5.5
click at [223, 91] on div "Dakka Chat" at bounding box center [406, 78] width 571 height 26
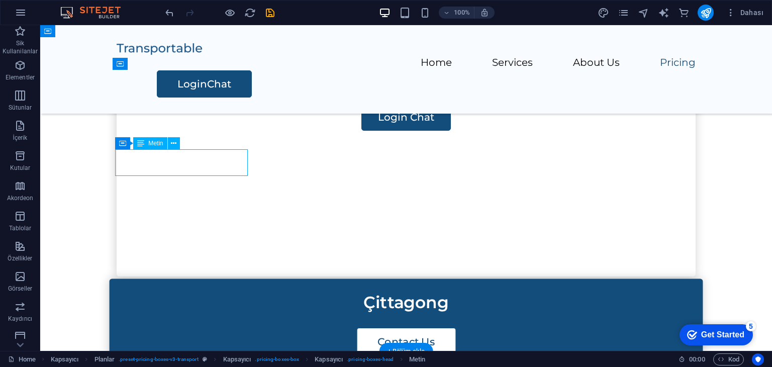
click at [226, 91] on div "Dakka Chat" at bounding box center [406, 78] width 571 height 26
click at [235, 91] on div "Dakka Chat" at bounding box center [406, 78] width 571 height 26
click at [237, 91] on div "Dakka Chat" at bounding box center [406, 78] width 571 height 26
click at [230, 91] on div "Dakka Chat" at bounding box center [406, 78] width 571 height 26
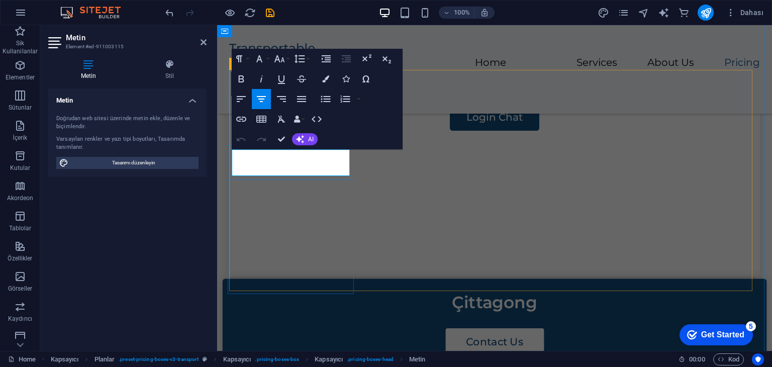
click at [347, 91] on p "Dakka Chat" at bounding box center [494, 78] width 523 height 26
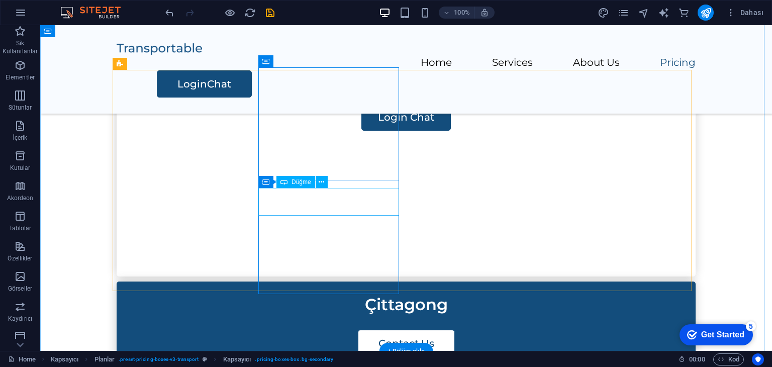
click at [334, 330] on div "Contact Us" at bounding box center [406, 343] width 579 height 27
click at [333, 330] on div "Contact Us" at bounding box center [406, 343] width 579 height 27
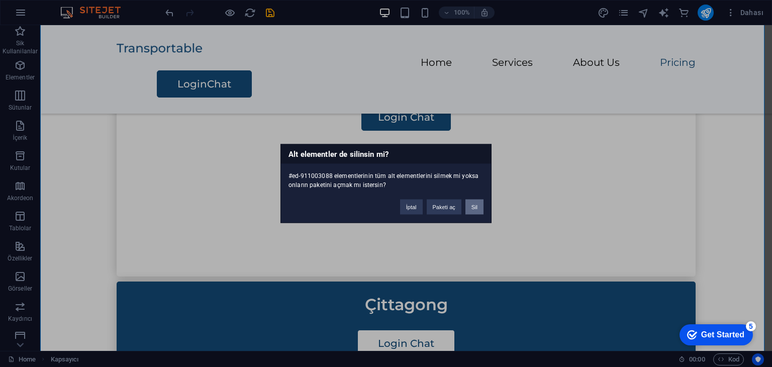
click at [480, 204] on button "Sil" at bounding box center [474, 206] width 18 height 15
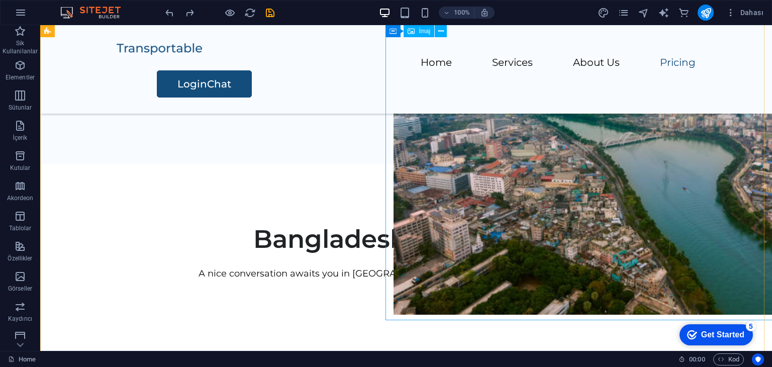
scroll to position [615, 0]
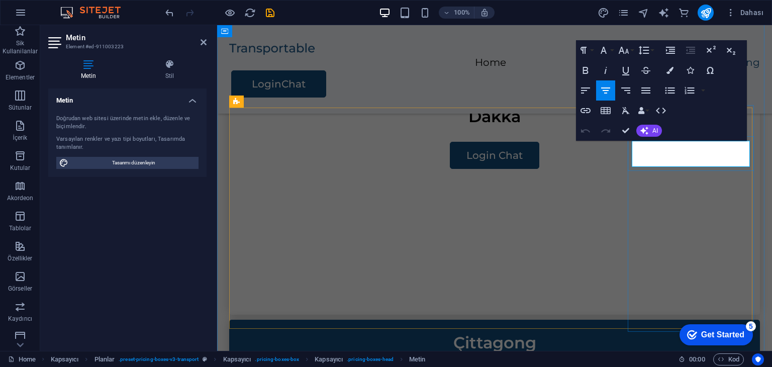
scroll to position [0, 4]
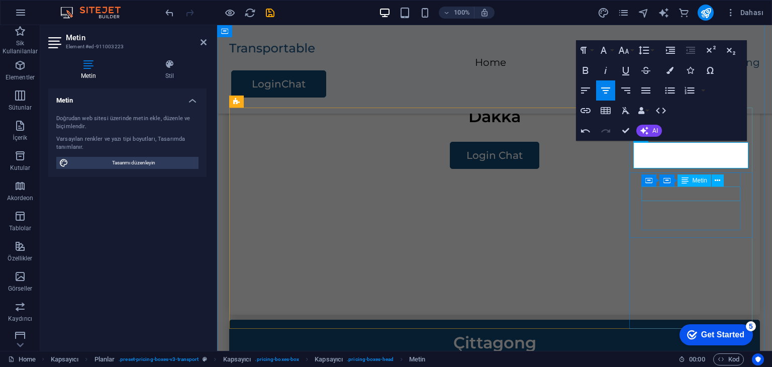
click at [699, 181] on span "Metin" at bounding box center [699, 180] width 15 height 6
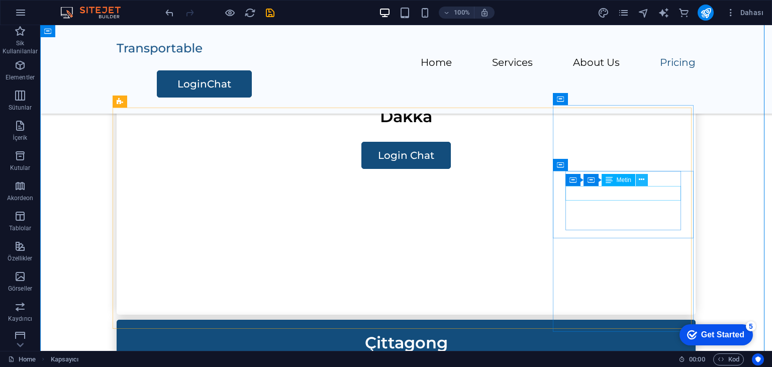
click at [646, 185] on button at bounding box center [642, 180] width 12 height 12
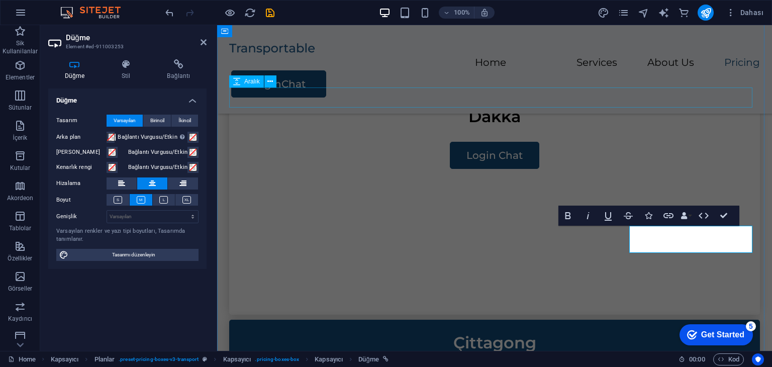
click at [325, 93] on div at bounding box center [494, 83] width 531 height 20
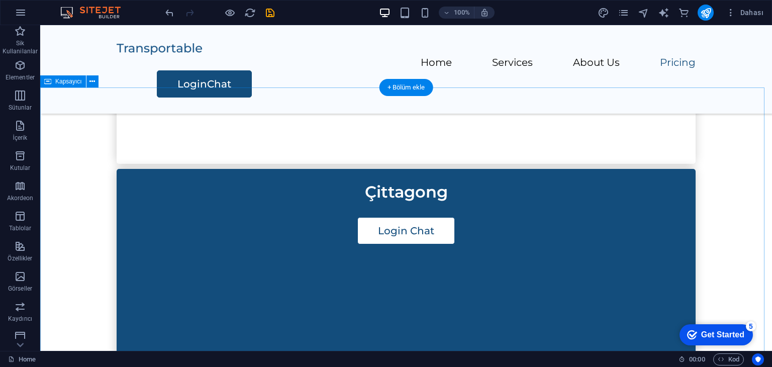
scroll to position [916, 0]
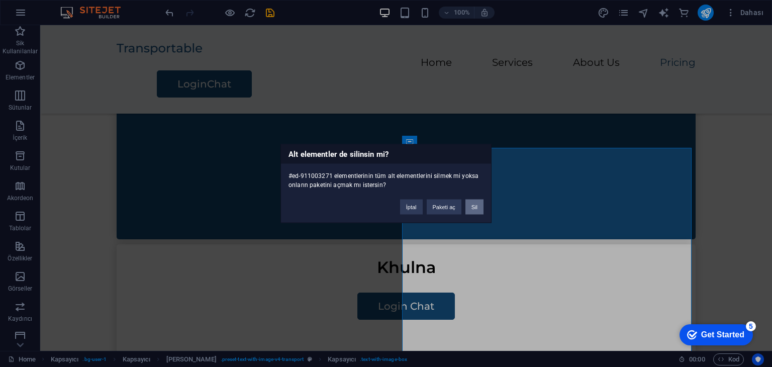
click at [474, 205] on button "Sil" at bounding box center [474, 206] width 18 height 15
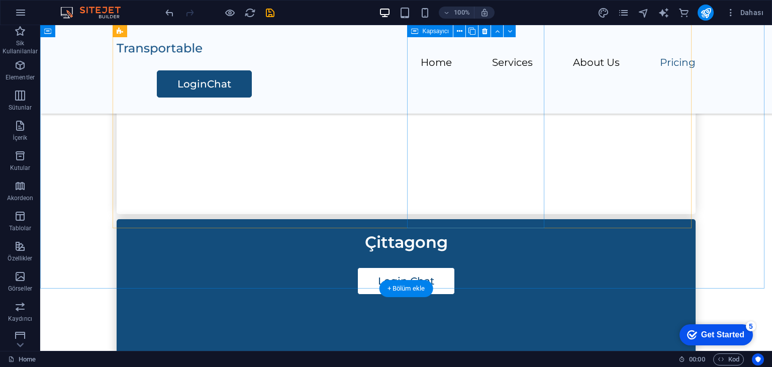
scroll to position [1017, 0]
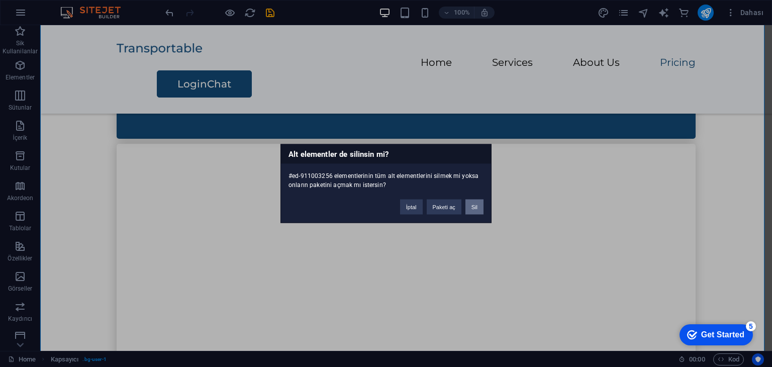
click at [468, 207] on button "Sil" at bounding box center [474, 206] width 18 height 15
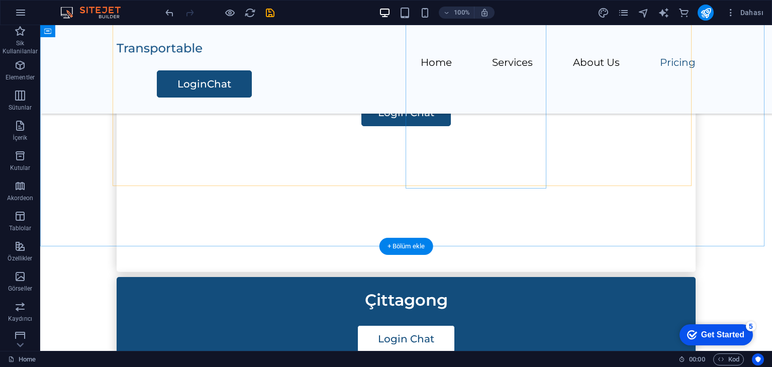
scroll to position [758, 0]
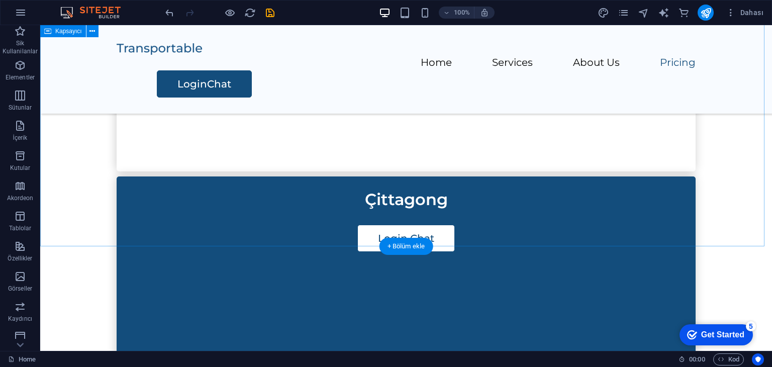
click at [514, 223] on div "[GEOGRAPHIC_DATA] chat rooms You can chat freely in [GEOGRAPHIC_DATA] chat room…" at bounding box center [406, 369] width 732 height 1081
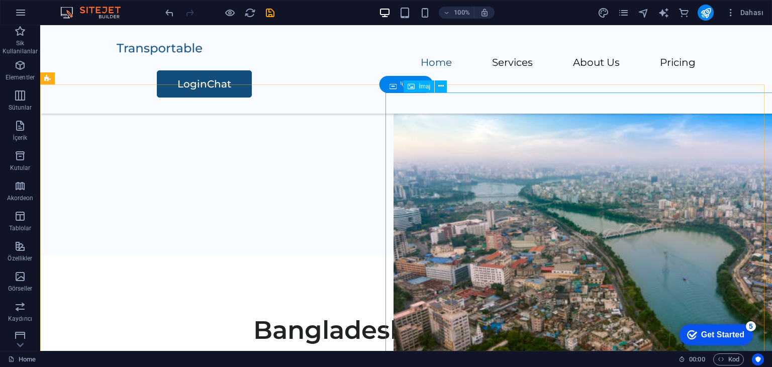
scroll to position [0, 0]
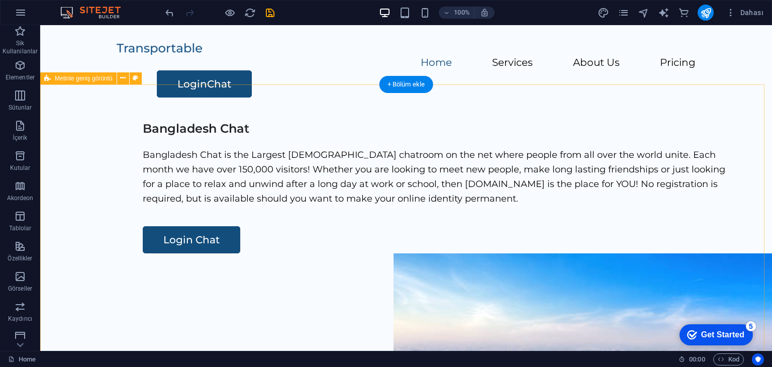
click at [229, 114] on div "Bangladesh Chat Bangladesh Chat is the Largest [DEMOGRAPHIC_DATA] chatroom on t…" at bounding box center [406, 306] width 732 height 385
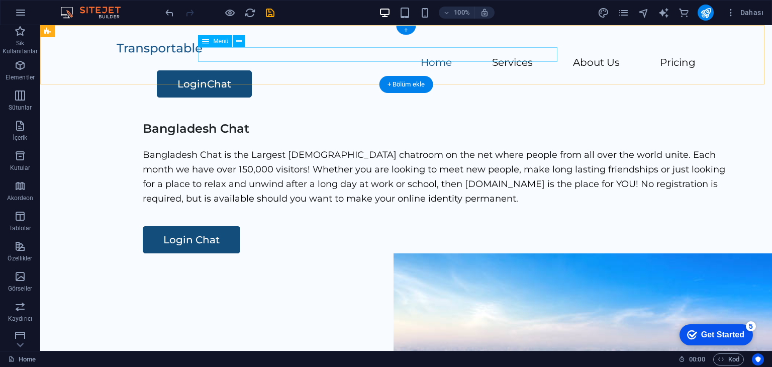
click at [372, 56] on nav "Home Services About Us Pricing" at bounding box center [406, 63] width 579 height 15
select select
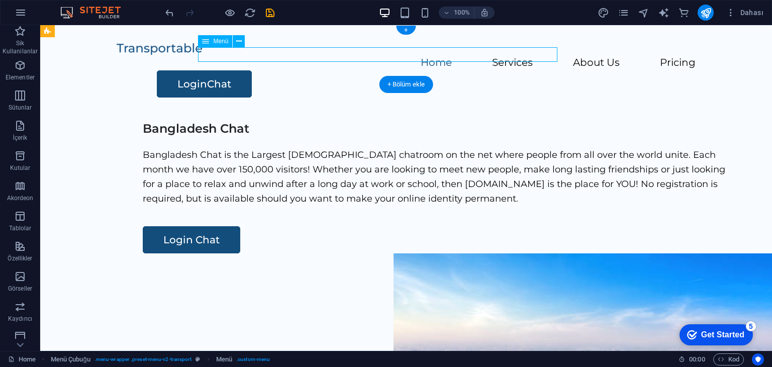
select select
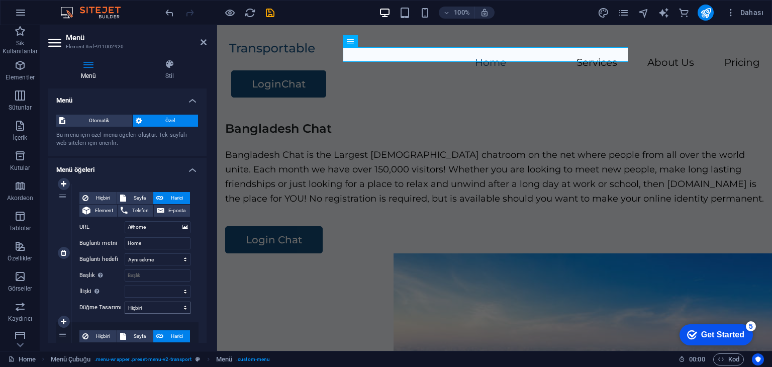
scroll to position [100, 0]
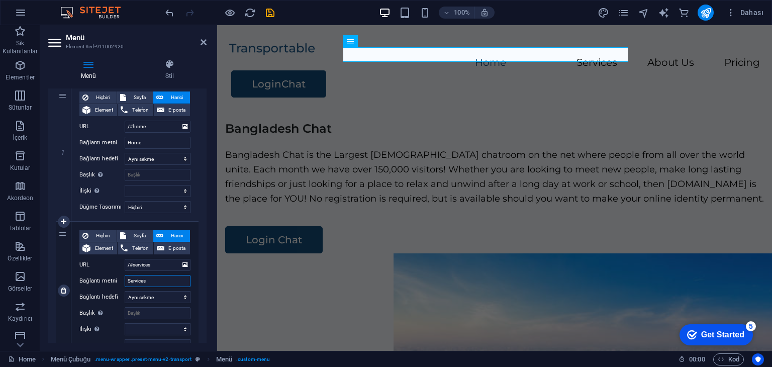
drag, startPoint x: 157, startPoint y: 283, endPoint x: 94, endPoint y: 279, distance: 63.4
click at [94, 280] on div "Bağlantı metni Services" at bounding box center [134, 281] width 111 height 12
type input "Chat Rooms"
select select
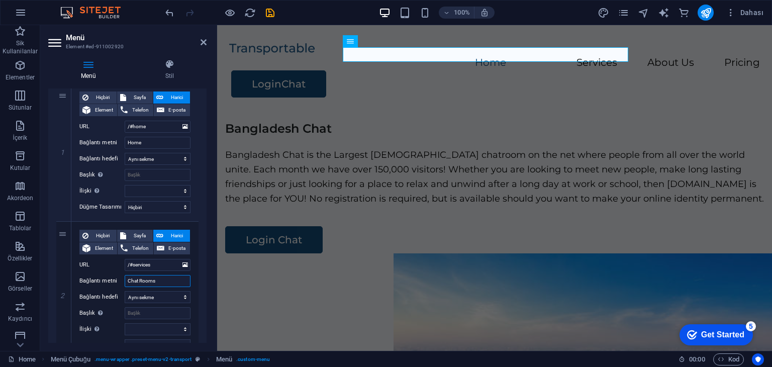
select select
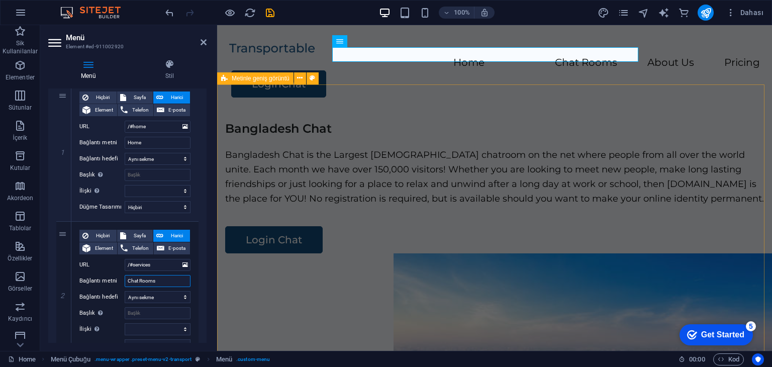
type input "Chat Rooms"
click at [271, 127] on div "Bangladesh Chat Bangladesh Chat is the Largest [DEMOGRAPHIC_DATA] chatroom on t…" at bounding box center [494, 306] width 555 height 385
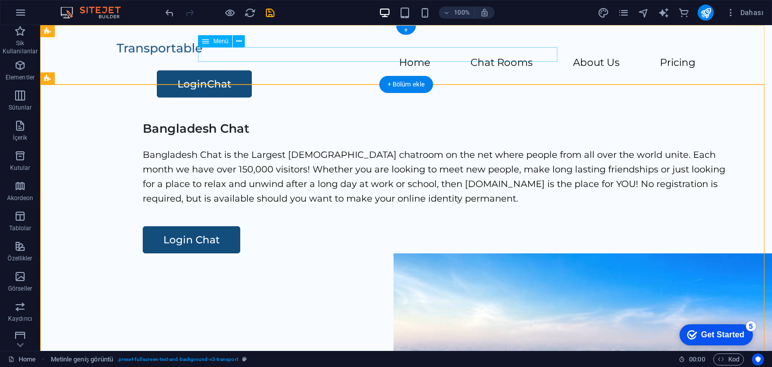
click at [467, 56] on nav "Home Chat Rooms About Us Pricing" at bounding box center [406, 63] width 579 height 15
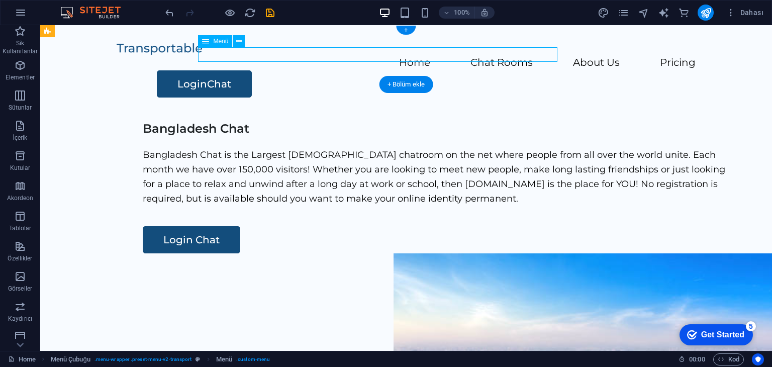
click at [467, 56] on nav "Home Chat Rooms About Us Pricing" at bounding box center [406, 63] width 579 height 15
click at [468, 56] on nav "Home Chat Rooms About Us Pricing" at bounding box center [406, 63] width 579 height 15
select select
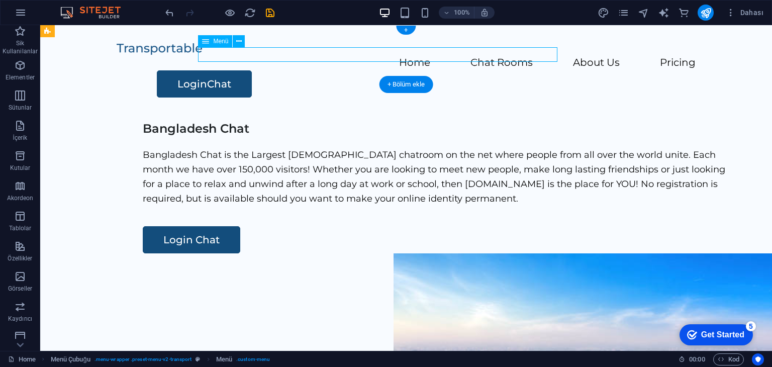
select select
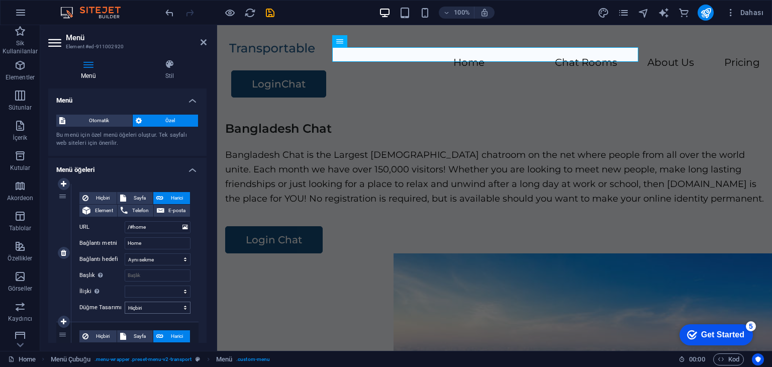
scroll to position [251, 0]
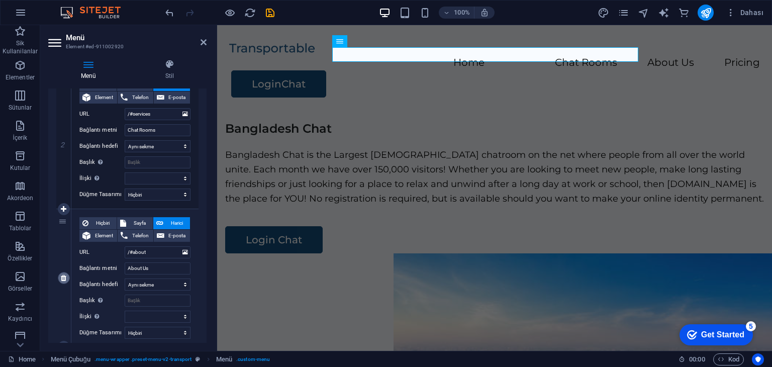
click at [63, 279] on icon at bounding box center [64, 277] width 6 height 7
select select
type input "/#pricing"
type input "Pricing"
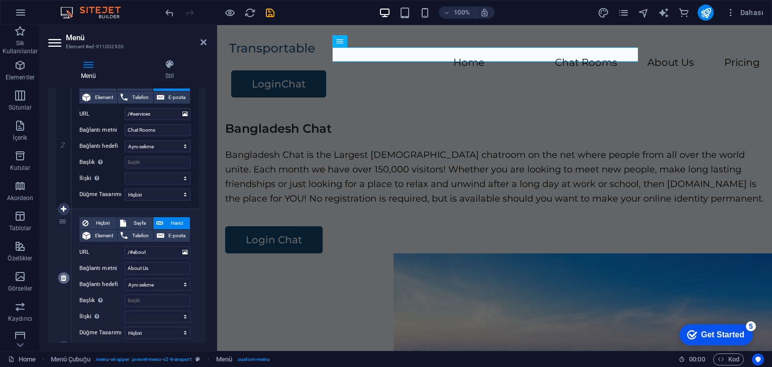
select select
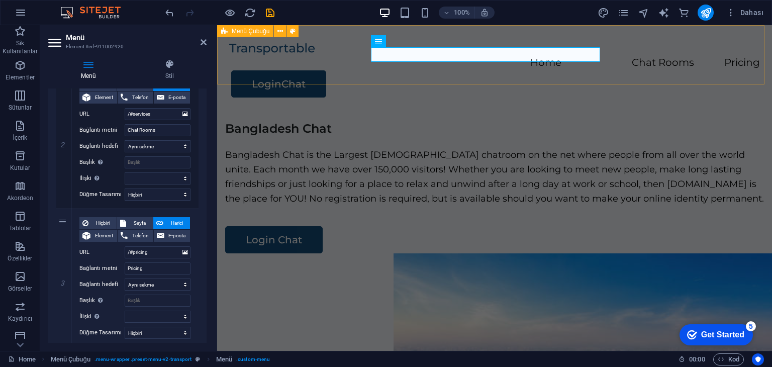
click at [615, 71] on div "Home Chat Rooms Pricing LoginChat" at bounding box center [494, 69] width 555 height 88
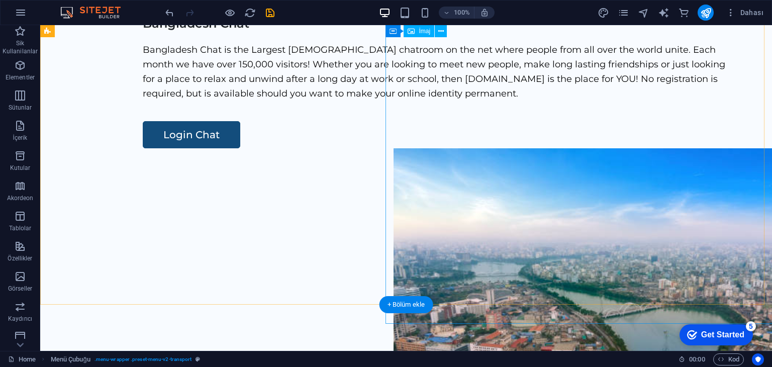
scroll to position [0, 0]
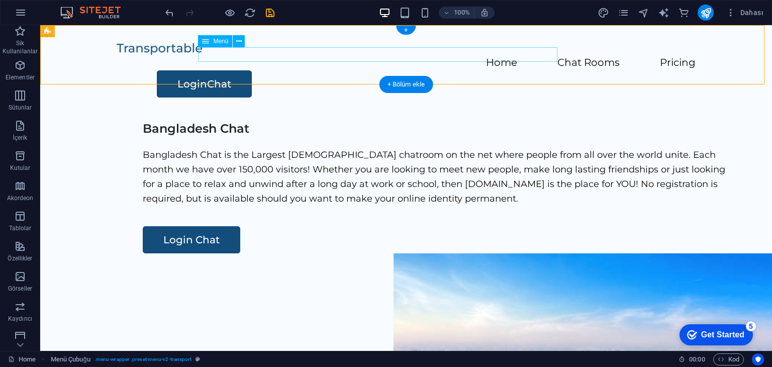
click at [542, 56] on nav "Home Chat Rooms Pricing" at bounding box center [406, 63] width 579 height 15
select select
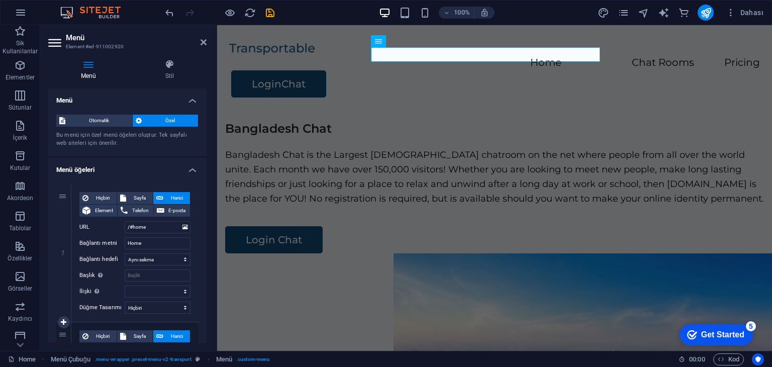
scroll to position [283, 0]
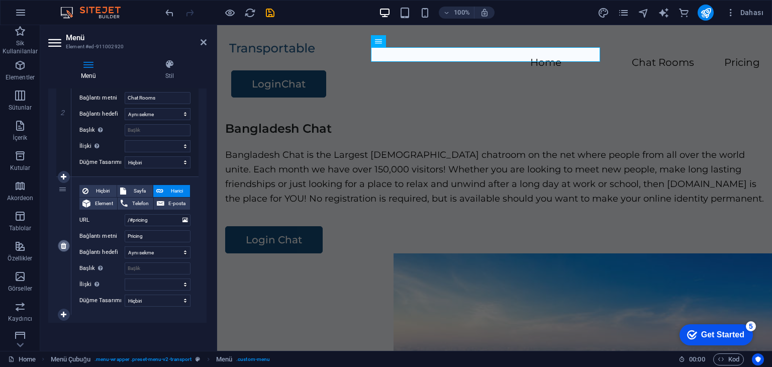
click at [63, 242] on icon at bounding box center [64, 245] width 6 height 7
select select
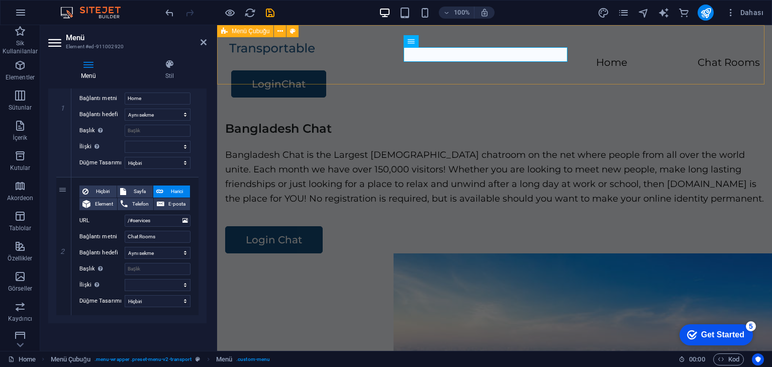
click at [545, 55] on div "Home Chat Rooms LoginChat" at bounding box center [494, 69] width 555 height 88
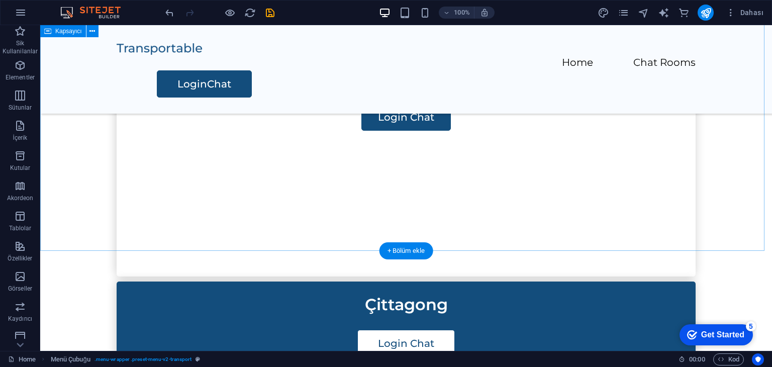
scroll to position [804, 0]
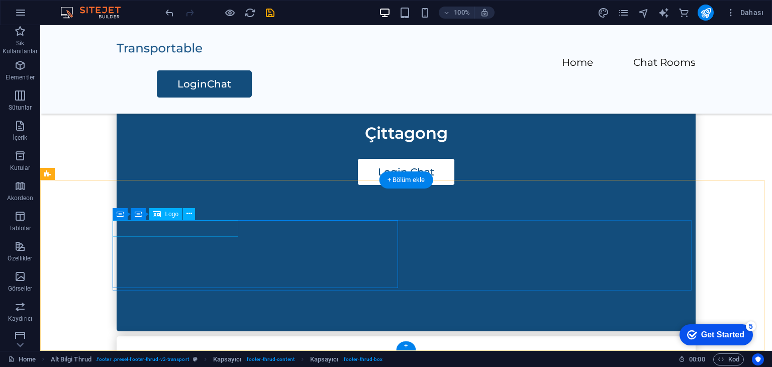
select select "px"
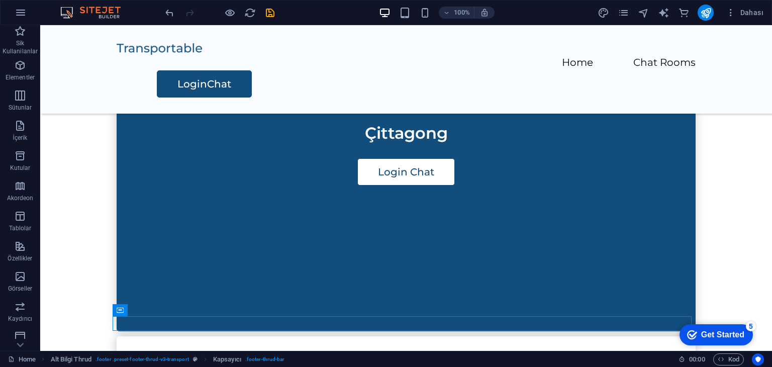
click at [674, 328] on div "checkmark Get Started 5 First Steps in the Editor Let's guide you through the t…" at bounding box center [713, 334] width 85 height 30
click at [673, 325] on div "checkmark Get Started 5 First Steps in the Editor Let's guide you through the t…" at bounding box center [713, 334] width 85 height 30
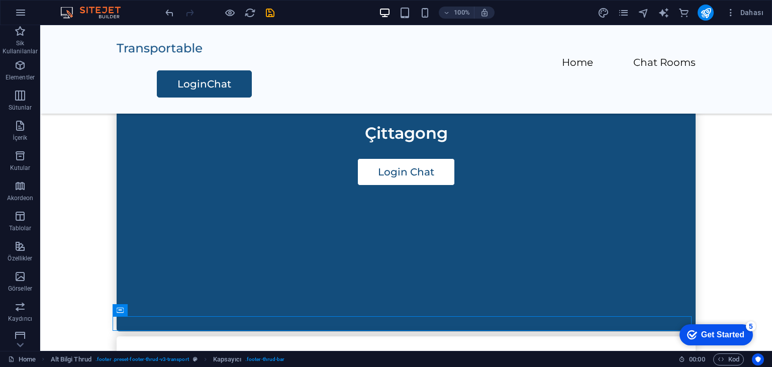
click at [673, 325] on div "checkmark Get Started 5 First Steps in the Editor Let's guide you through the t…" at bounding box center [713, 334] width 85 height 30
drag, startPoint x: 1292, startPoint y: 618, endPoint x: 670, endPoint y: 325, distance: 688.2
click at [671, 325] on html "checkmark Get Started 5 First Steps in the Editor Let's guide you through the t…" at bounding box center [713, 334] width 85 height 30
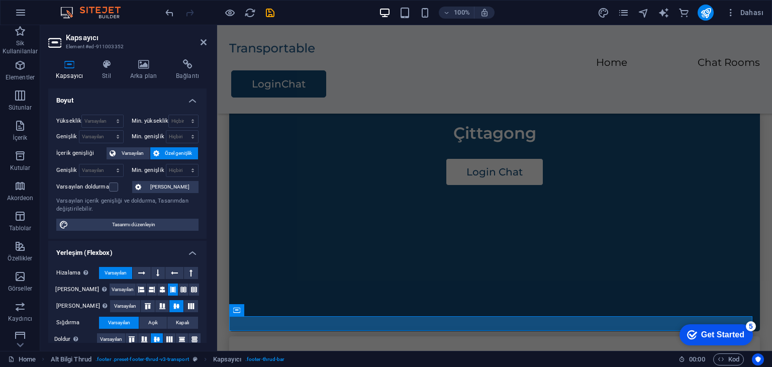
click at [735, 321] on div "checkmark Get Started 5 First Steps in the Editor Let's guide you through the t…" at bounding box center [713, 334] width 85 height 30
click at [735, 320] on div "checkmark Get Started 5 First Steps in the Editor Let's guide you through the t…" at bounding box center [713, 334] width 85 height 30
drag, startPoint x: 768, startPoint y: 320, endPoint x: 959, endPoint y: 343, distance: 192.4
click at [734, 320] on div "checkmark Get Started 5 First Steps in the Editor Let's guide you through the t…" at bounding box center [713, 334] width 85 height 30
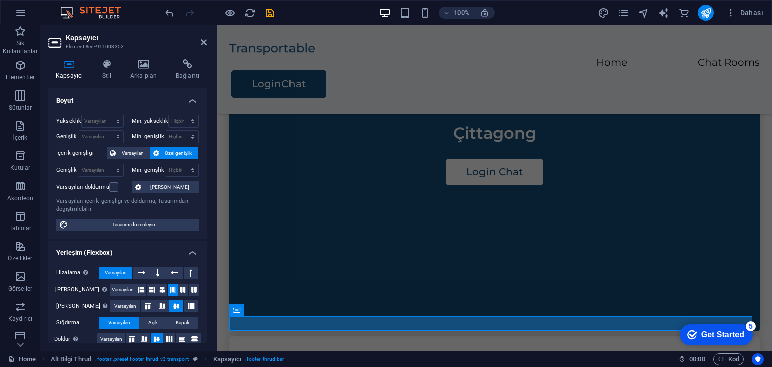
click at [730, 320] on div "checkmark Get Started 5 First Steps in the Editor Let's guide you through the t…" at bounding box center [713, 334] width 85 height 30
click at [736, 316] on button at bounding box center [740, 310] width 12 height 12
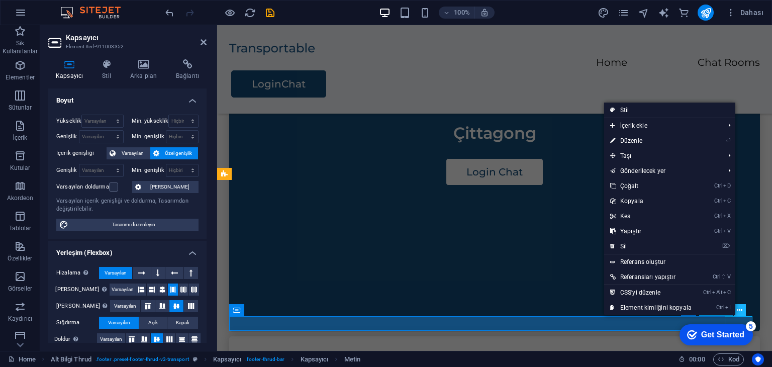
click at [736, 316] on button at bounding box center [740, 310] width 12 height 12
click at [639, 139] on link "⏎ Düzenle" at bounding box center [650, 140] width 93 height 15
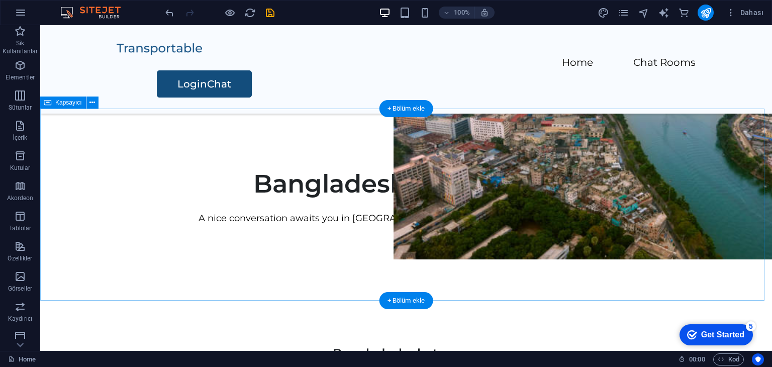
scroll to position [352, 0]
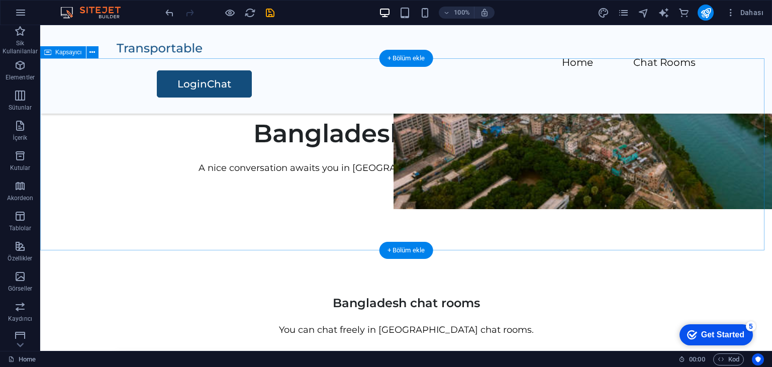
click at [442, 228] on div "Bangladesh Chat Room A nice conversation awaits you in [GEOGRAPHIC_DATA] chat r…" at bounding box center [406, 146] width 732 height 177
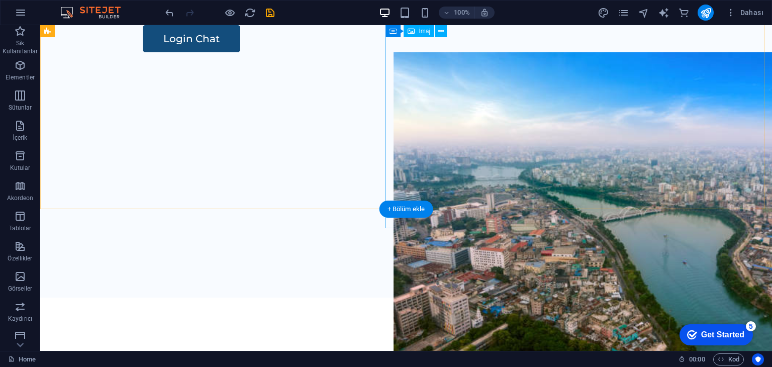
scroll to position [0, 0]
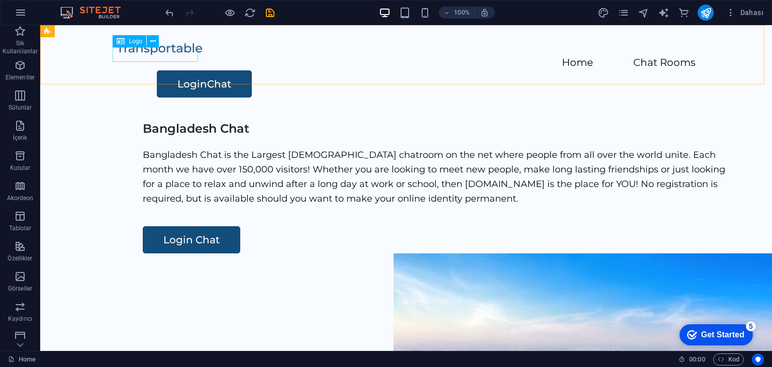
click at [139, 46] on div "Logo" at bounding box center [130, 41] width 34 height 12
click at [133, 41] on span "Logo" at bounding box center [136, 41] width 14 height 6
select select "px"
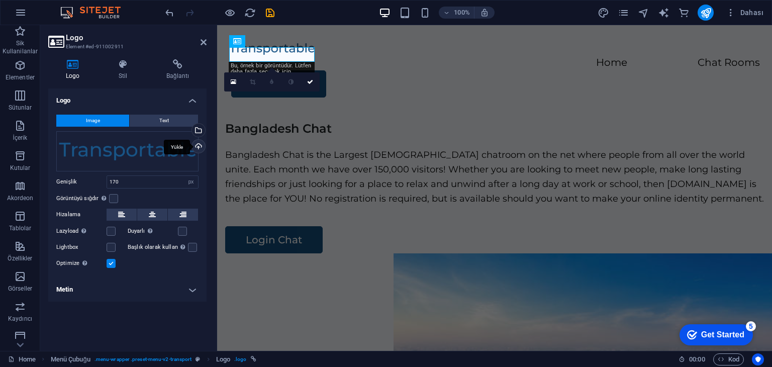
click at [195, 144] on div "Yükle" at bounding box center [197, 147] width 15 height 15
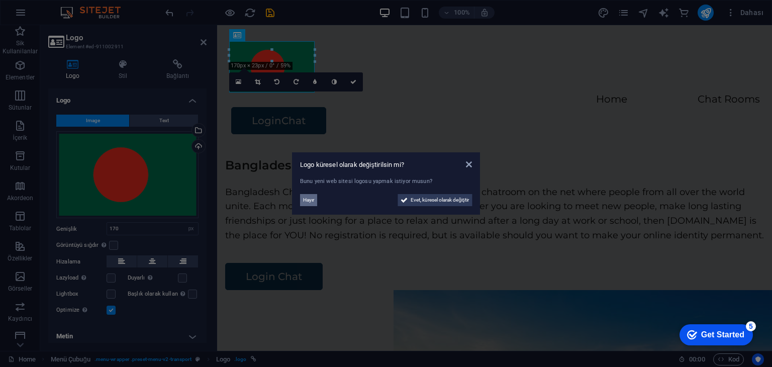
click at [312, 201] on span "Hayır" at bounding box center [308, 200] width 11 height 12
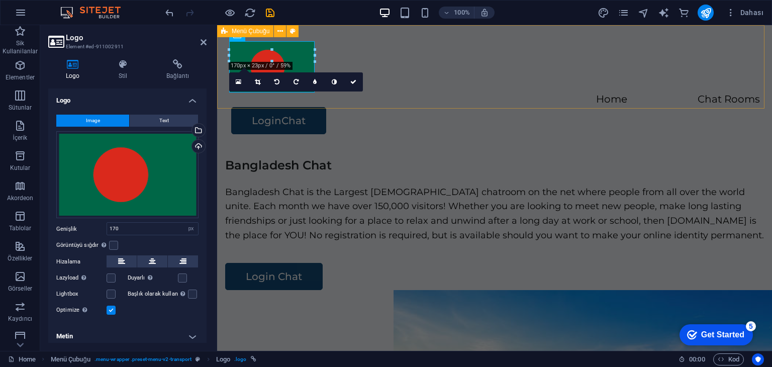
click at [362, 56] on div "Home Chat Rooms LoginChat" at bounding box center [494, 87] width 555 height 125
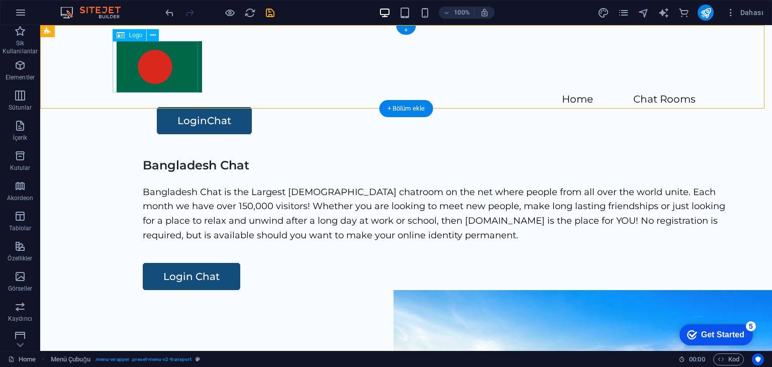
click at [164, 76] on div at bounding box center [406, 66] width 579 height 51
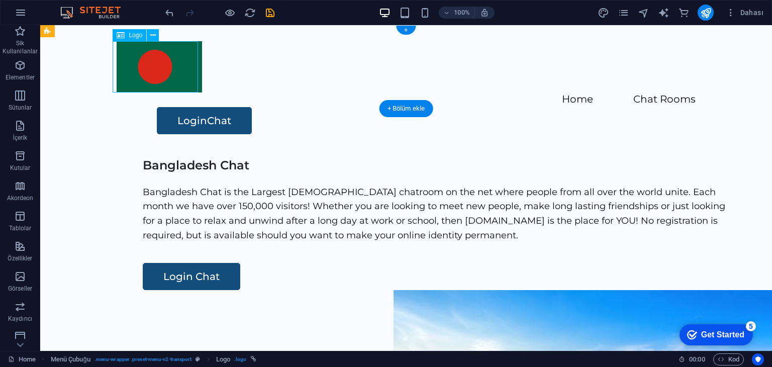
click at [164, 76] on div at bounding box center [406, 66] width 579 height 51
select select "px"
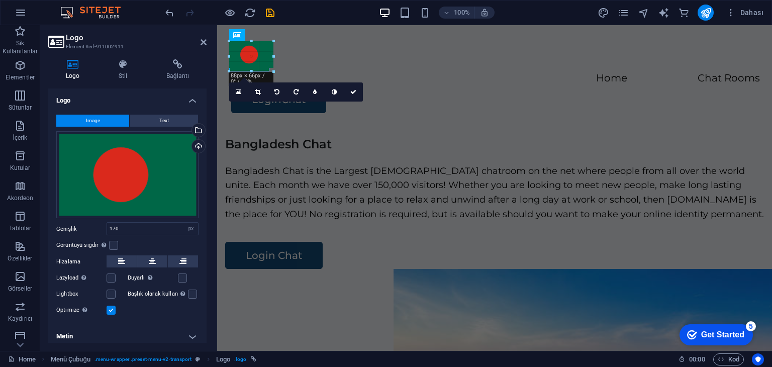
drag, startPoint x: 315, startPoint y: 92, endPoint x: 269, endPoint y: 53, distance: 59.8
type input "80"
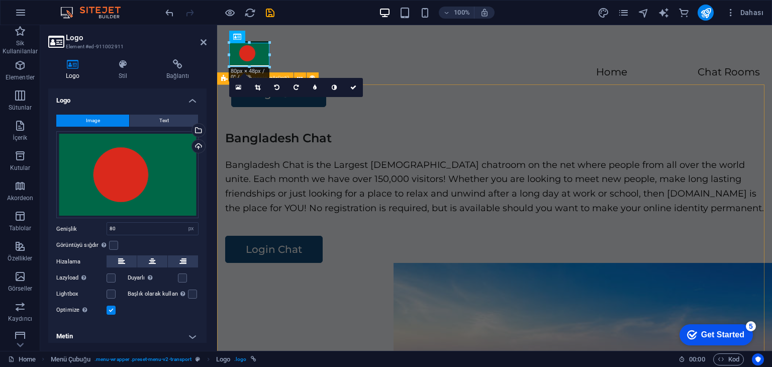
click at [345, 130] on div "Bangladesh Chat Bangladesh Chat is the Largest [DEMOGRAPHIC_DATA] chatroom on t…" at bounding box center [494, 315] width 555 height 385
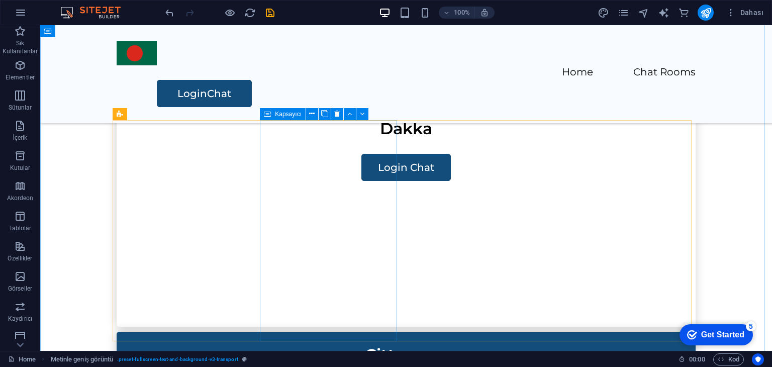
scroll to position [824, 0]
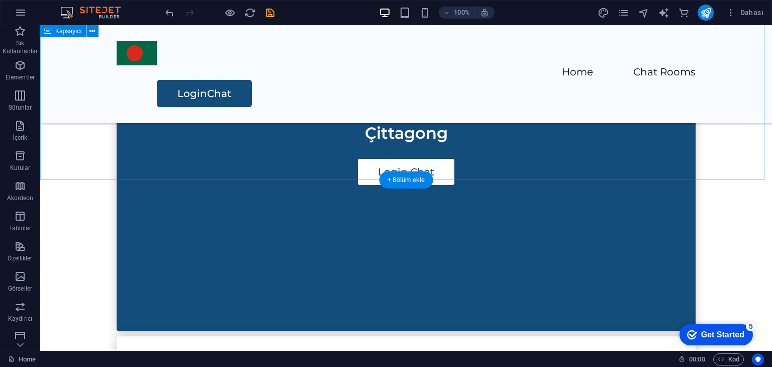
click at [163, 137] on div "[GEOGRAPHIC_DATA] chat rooms You can chat freely in [GEOGRAPHIC_DATA] chat room…" at bounding box center [406, 303] width 732 height 1081
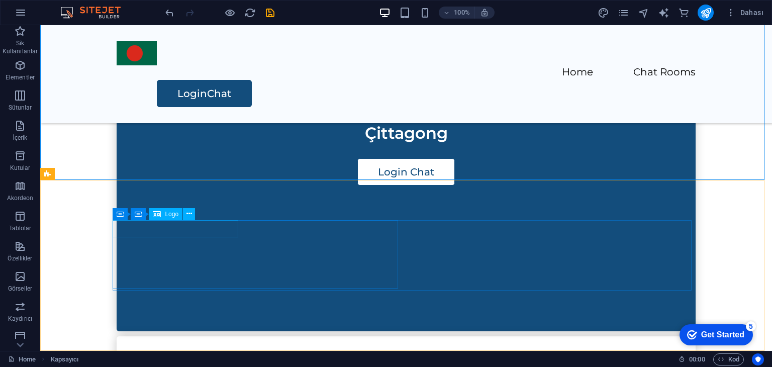
click at [168, 214] on span "Logo" at bounding box center [172, 214] width 14 height 6
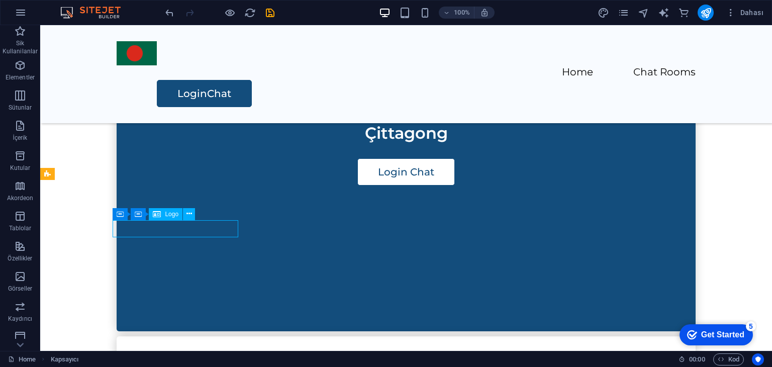
click at [168, 214] on span "Logo" at bounding box center [172, 214] width 14 height 6
select select "px"
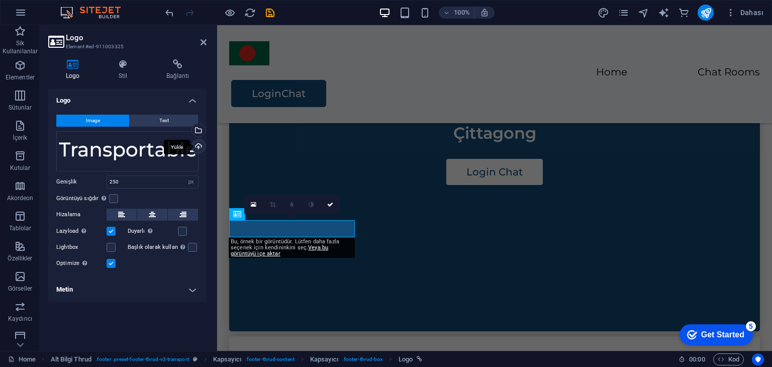
click at [198, 147] on div "Yükle" at bounding box center [197, 147] width 15 height 15
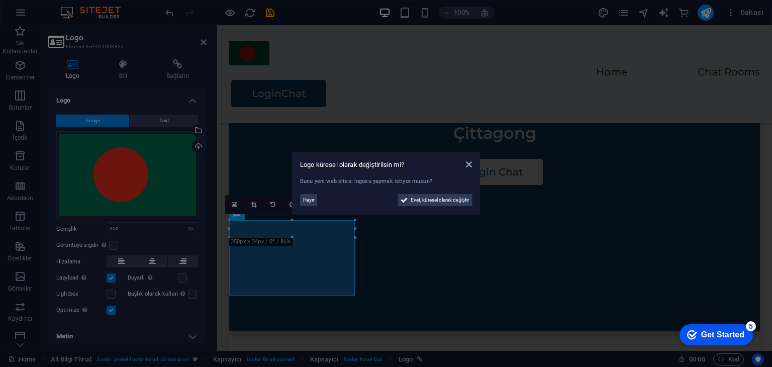
click at [312, 200] on span "Hayır" at bounding box center [308, 200] width 11 height 12
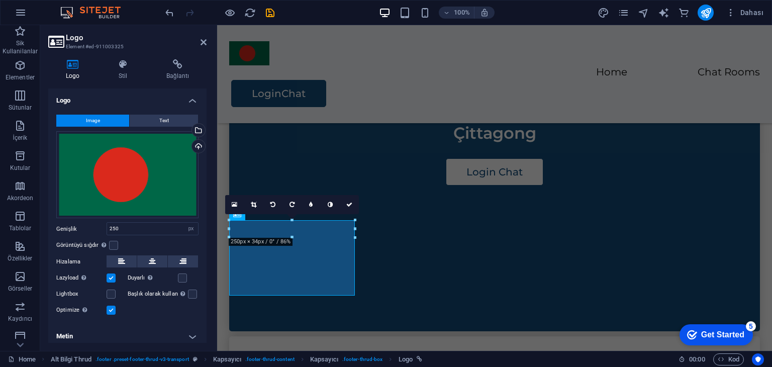
click at [354, 214] on div "16:10 16:9 4:3 1:1 1:2 0" at bounding box center [292, 204] width 134 height 19
drag, startPoint x: 572, startPoint y: 245, endPoint x: 340, endPoint y: 231, distance: 232.6
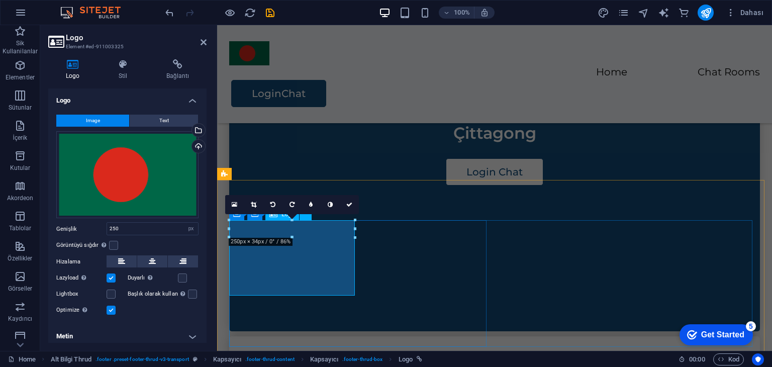
drag, startPoint x: 135, startPoint y: 227, endPoint x: 73, endPoint y: 228, distance: 61.8
click at [73, 228] on div "Genişlik 250 Varsayılan otomatik px rem % em vh vw" at bounding box center [127, 228] width 142 height 13
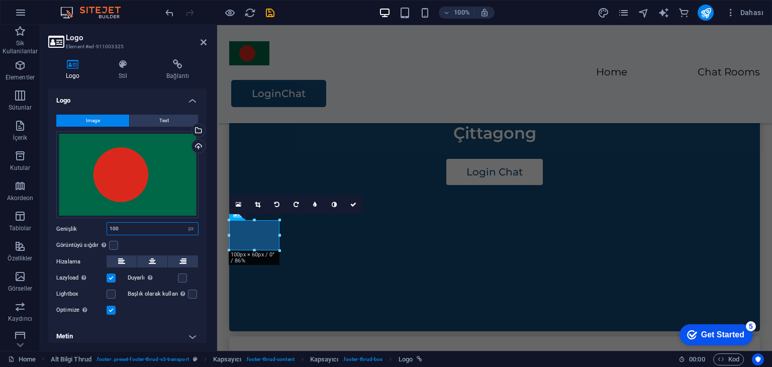
drag, startPoint x: 92, startPoint y: 228, endPoint x: 85, endPoint y: 228, distance: 6.6
click at [85, 228] on div "Genişlik 100 Varsayılan otomatik px rem % em vh vw" at bounding box center [127, 228] width 142 height 13
type input "80"
click at [440, 152] on div "[GEOGRAPHIC_DATA] chat rooms You can chat freely in [GEOGRAPHIC_DATA] chat room…" at bounding box center [494, 303] width 555 height 1081
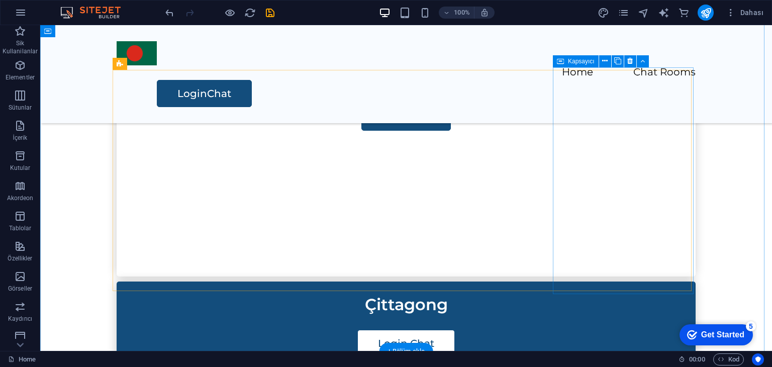
scroll to position [754, 0]
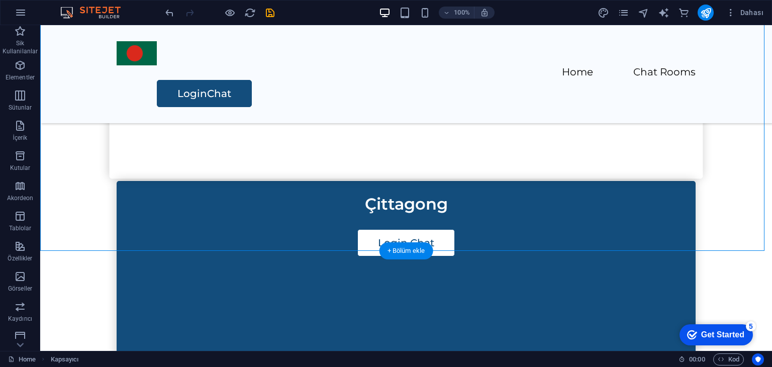
drag, startPoint x: 726, startPoint y: 198, endPoint x: 218, endPoint y: 141, distance: 511.7
click at [218, 141] on div "[GEOGRAPHIC_DATA] chat rooms You can chat freely in [GEOGRAPHIC_DATA] chat room…" at bounding box center [406, 374] width 732 height 1081
click at [75, 148] on div "[GEOGRAPHIC_DATA] chat rooms You can chat freely in [GEOGRAPHIC_DATA] chat room…" at bounding box center [406, 374] width 732 height 1081
drag, startPoint x: 67, startPoint y: 143, endPoint x: 207, endPoint y: 180, distance: 144.7
click at [206, 181] on div "[GEOGRAPHIC_DATA] chat rooms You can chat freely in [GEOGRAPHIC_DATA] chat room…" at bounding box center [406, 374] width 732 height 1081
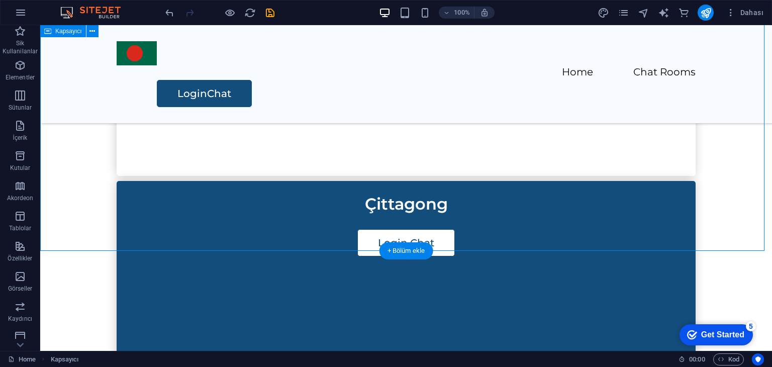
scroll to position [553, 0]
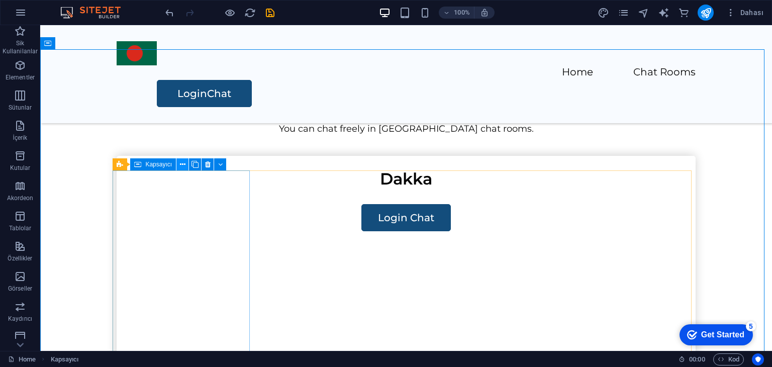
click at [185, 165] on button at bounding box center [182, 164] width 12 height 12
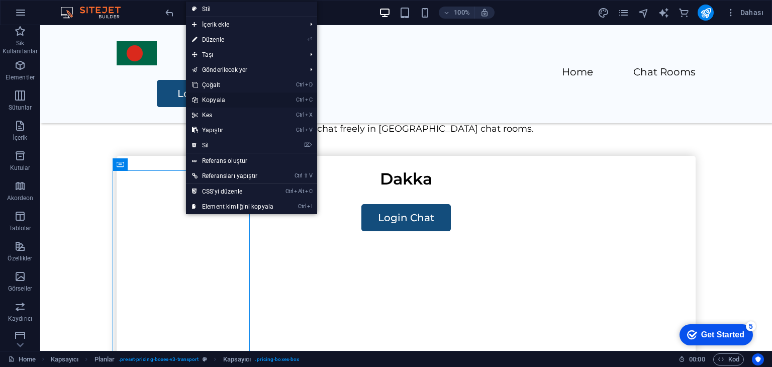
click at [221, 102] on link "Ctrl C Kopyala" at bounding box center [232, 99] width 93 height 15
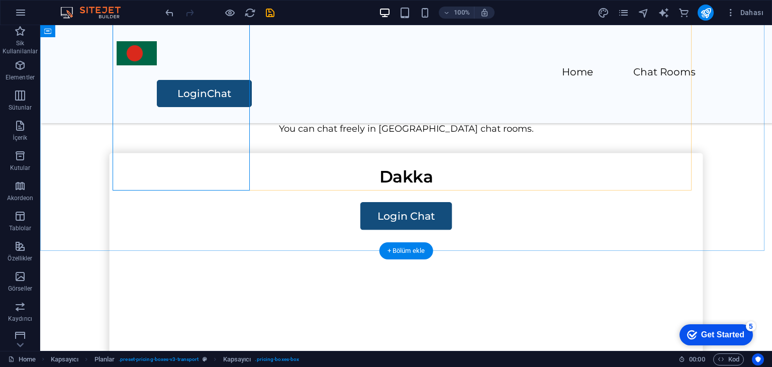
scroll to position [804, 0]
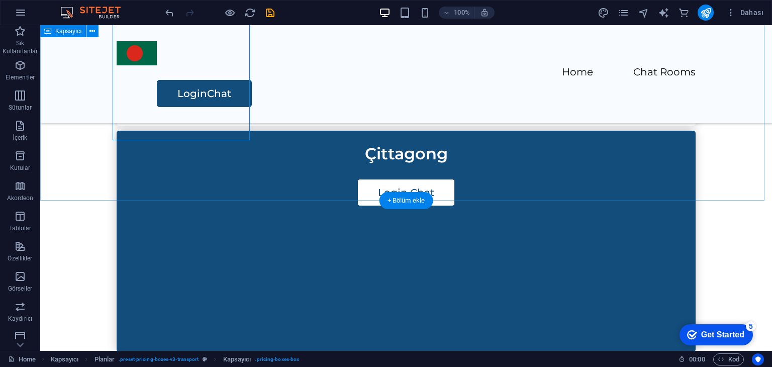
click at [217, 170] on div "[GEOGRAPHIC_DATA] chat rooms You can chat freely in [GEOGRAPHIC_DATA] chat room…" at bounding box center [406, 323] width 732 height 1081
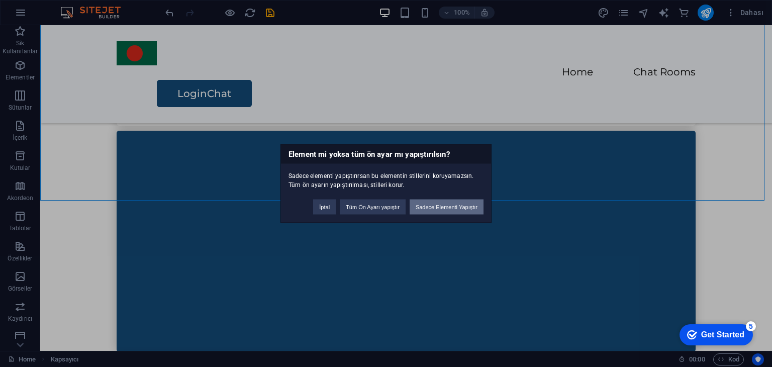
click at [449, 208] on button "Sadece Elementi Yapıştır" at bounding box center [446, 206] width 74 height 15
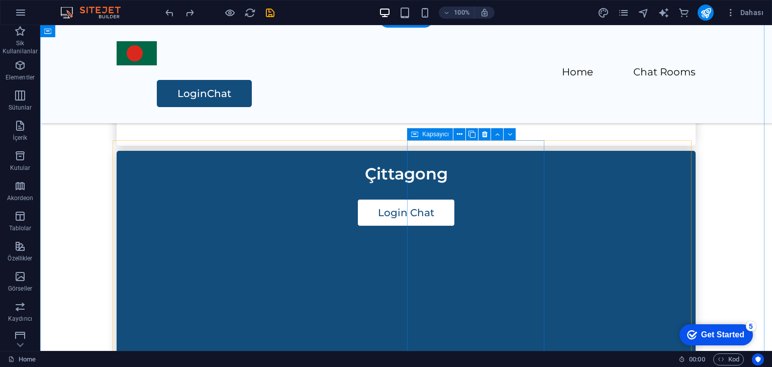
scroll to position [583, 0]
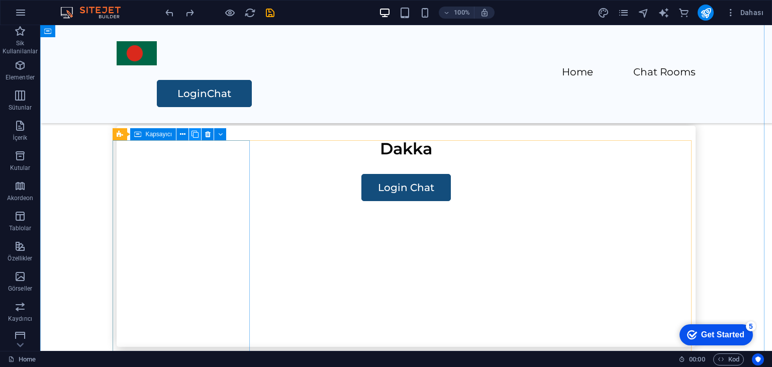
click at [195, 134] on icon at bounding box center [194, 134] width 7 height 11
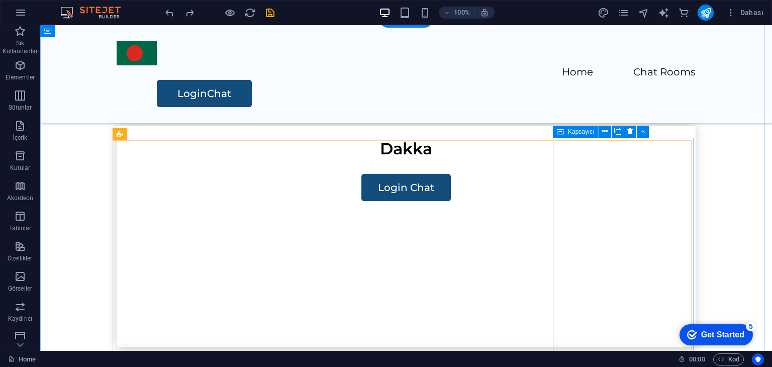
click at [606, 133] on icon at bounding box center [607, 134] width 6 height 11
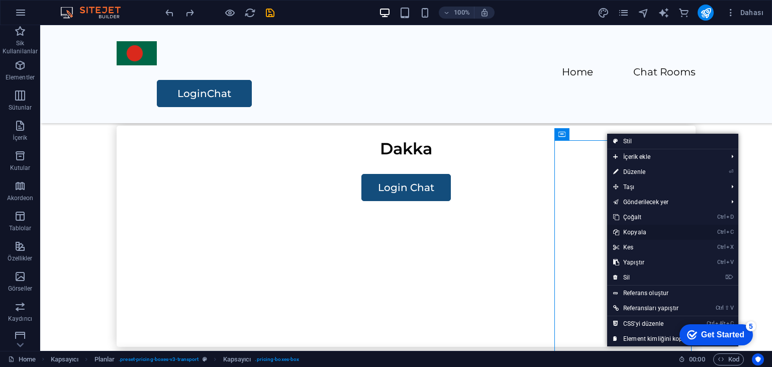
click at [647, 231] on link "Ctrl C Kopyala" at bounding box center [653, 232] width 93 height 15
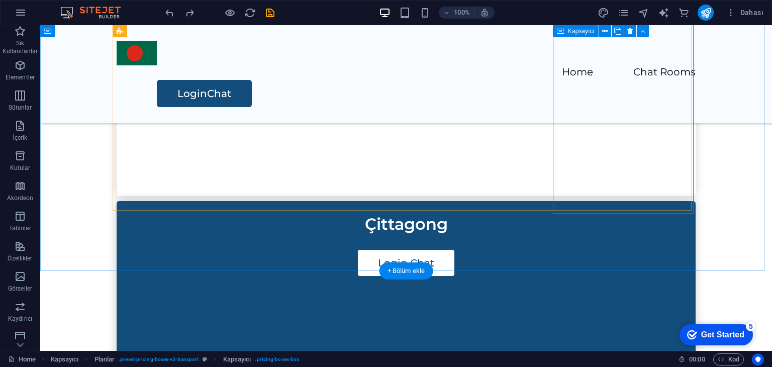
scroll to position [533, 0]
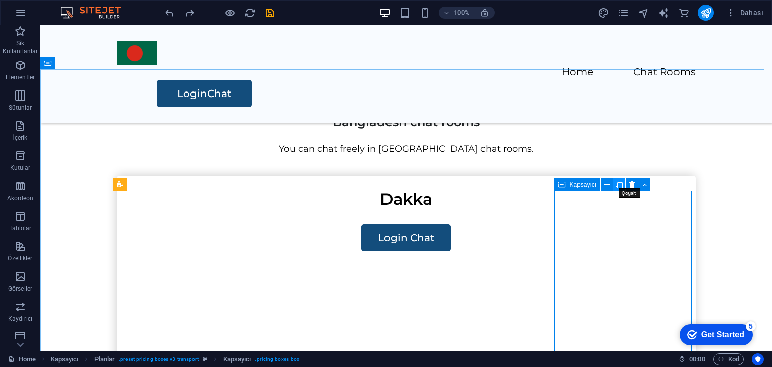
click at [617, 184] on icon at bounding box center [618, 184] width 7 height 11
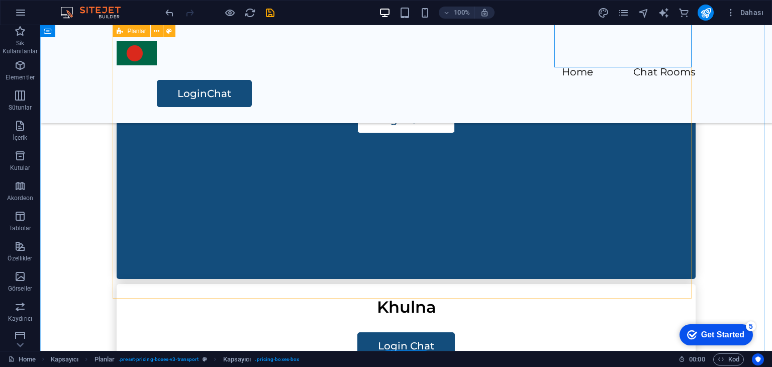
scroll to position [776, 0]
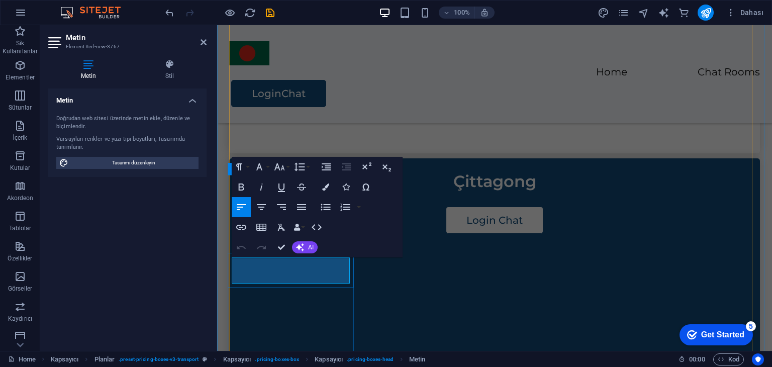
scroll to position [0, 6]
click at [257, 204] on icon "button" at bounding box center [261, 207] width 9 height 6
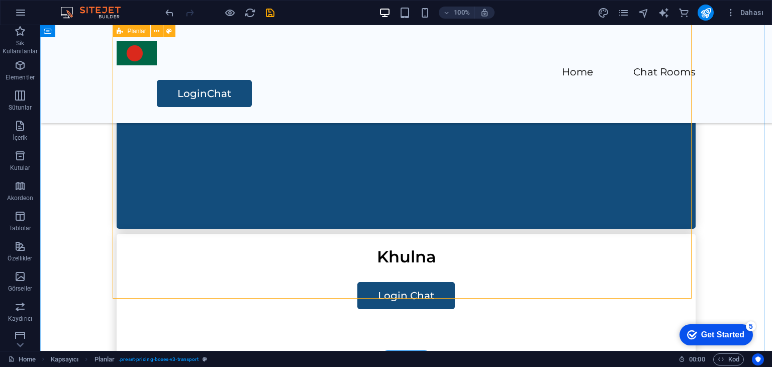
scroll to position [827, 0]
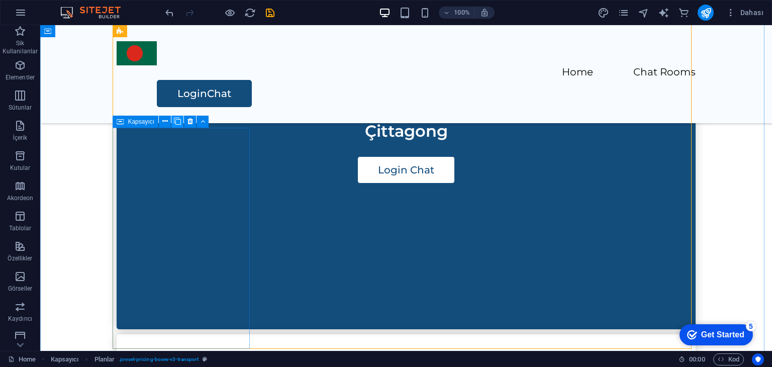
click at [179, 119] on icon at bounding box center [177, 121] width 7 height 11
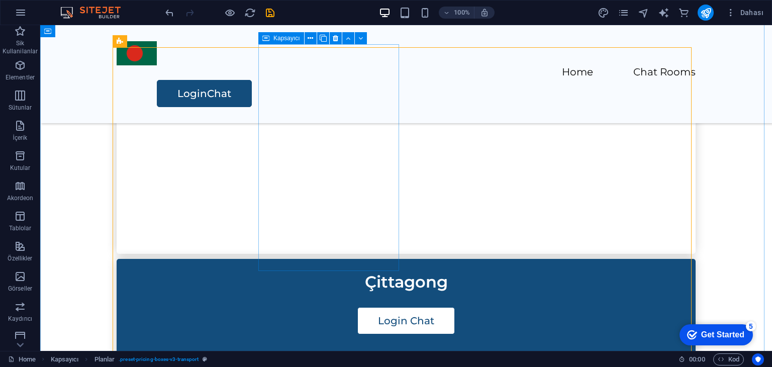
scroll to position [575, 0]
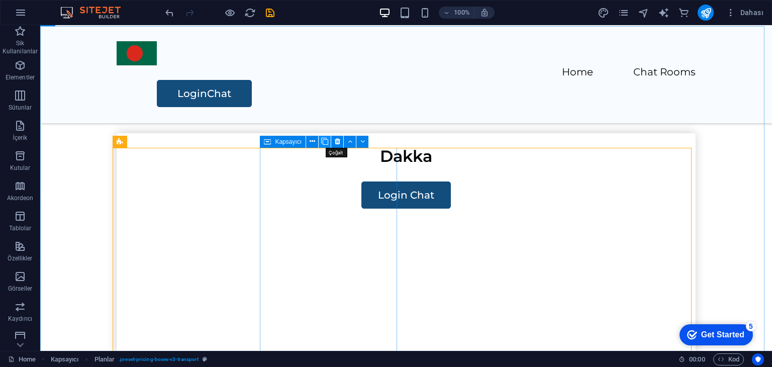
click at [325, 141] on icon at bounding box center [324, 141] width 7 height 11
click at [313, 141] on icon at bounding box center [312, 141] width 6 height 11
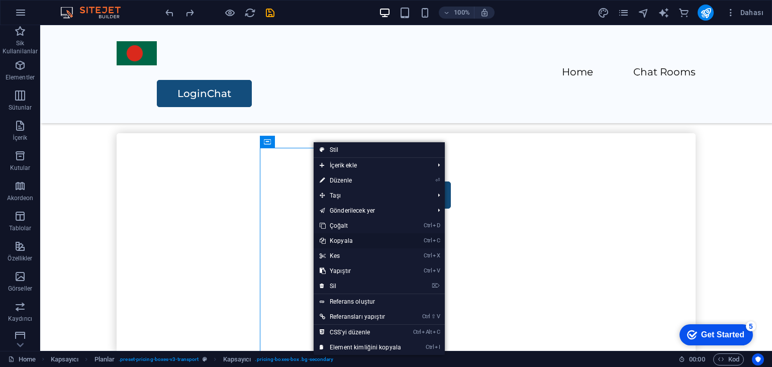
click at [353, 239] on link "Ctrl C Kopyala" at bounding box center [360, 240] width 93 height 15
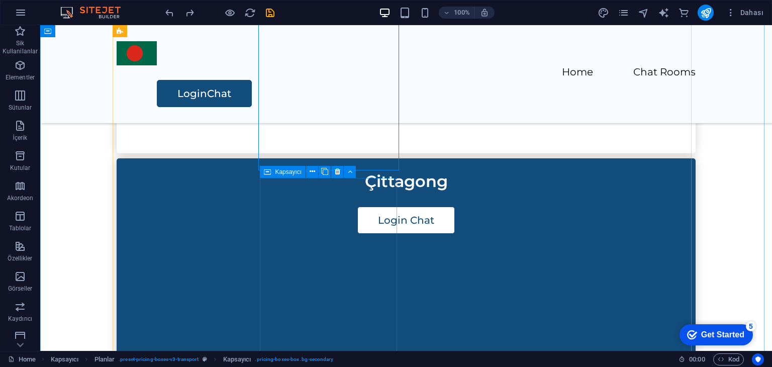
scroll to position [827, 0]
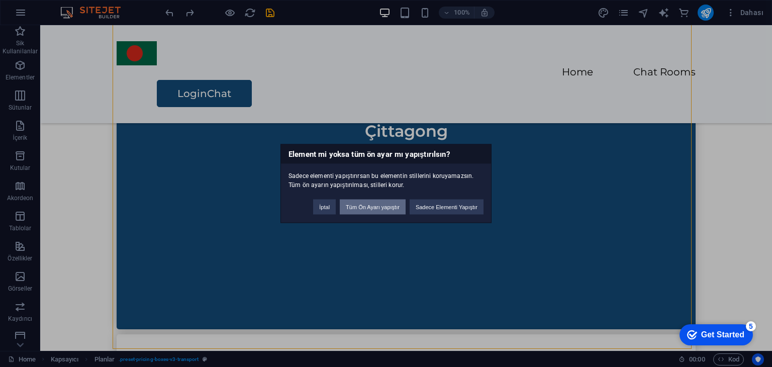
click at [380, 207] on button "Tüm Ön Ayarı yapıştır" at bounding box center [373, 206] width 66 height 15
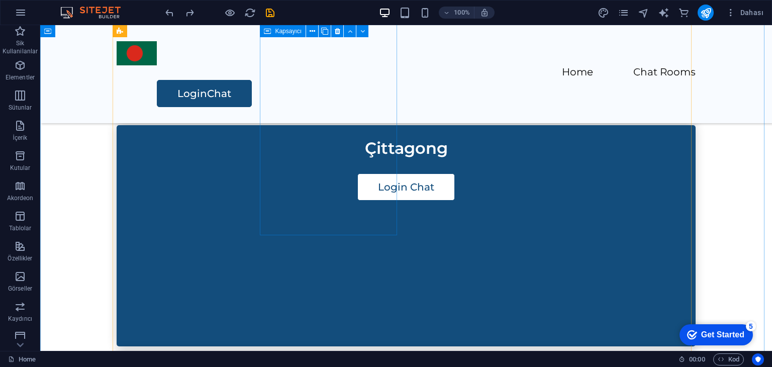
scroll to position [659, 0]
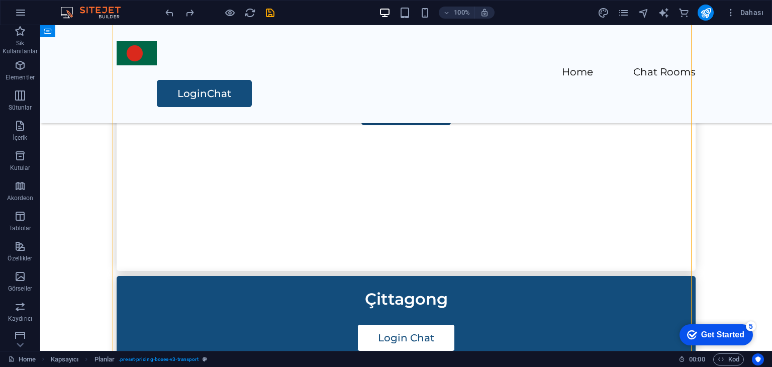
scroll to position [809, 0]
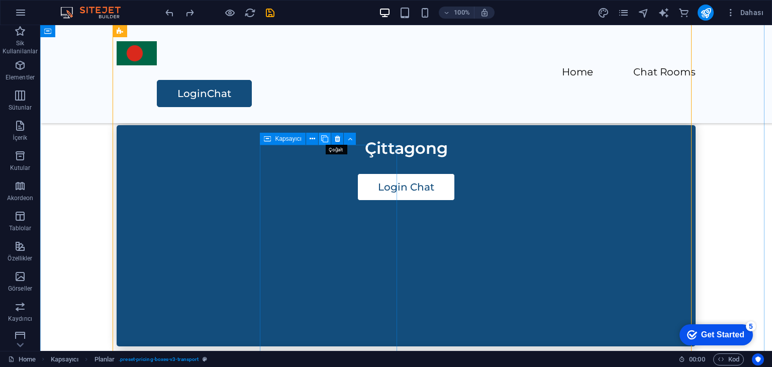
click at [323, 138] on icon at bounding box center [324, 139] width 7 height 11
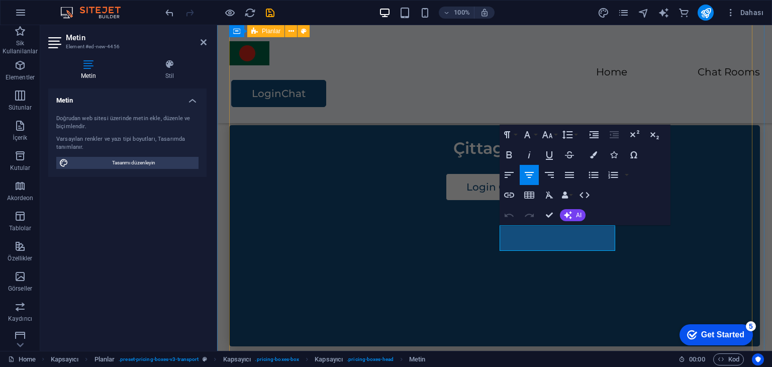
scroll to position [0, 6]
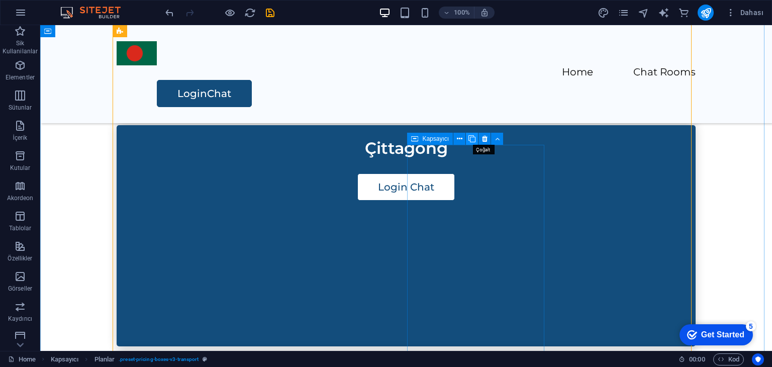
click at [470, 139] on icon at bounding box center [471, 139] width 7 height 11
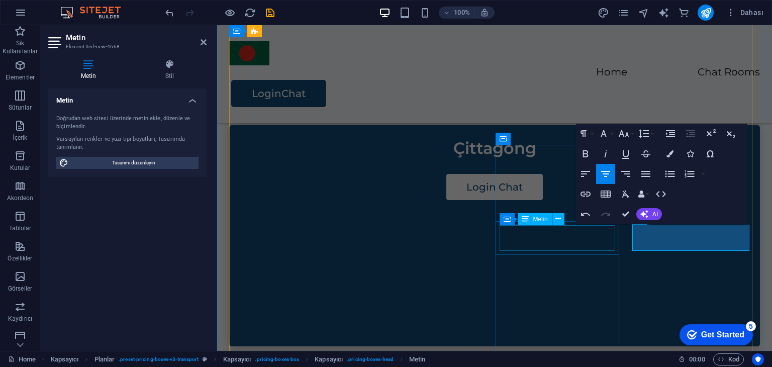
scroll to position [0, 10]
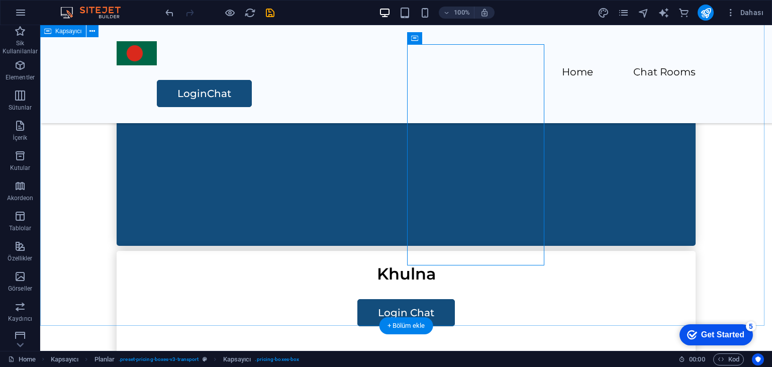
scroll to position [809, 0]
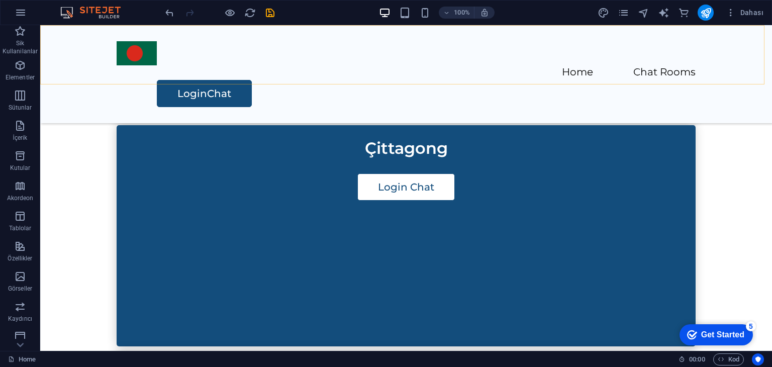
scroll to position [1061, 0]
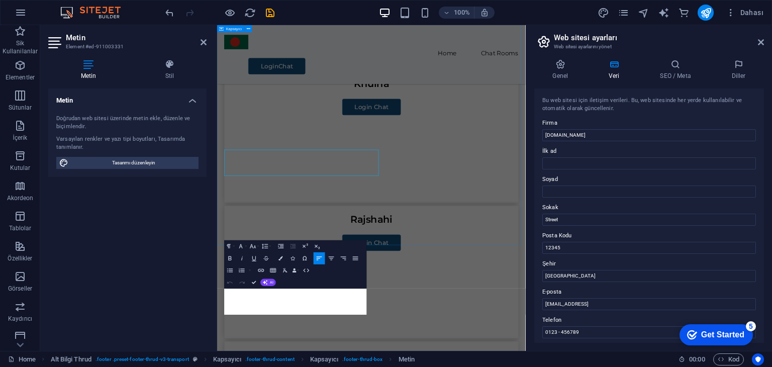
scroll to position [1075, 0]
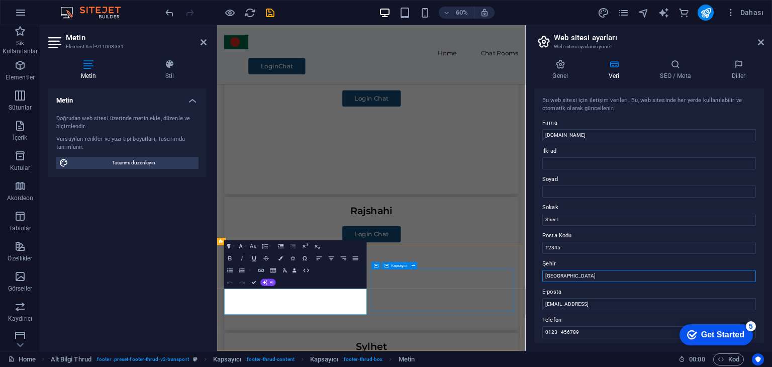
drag, startPoint x: 789, startPoint y: 301, endPoint x: 684, endPoint y: 443, distance: 176.5
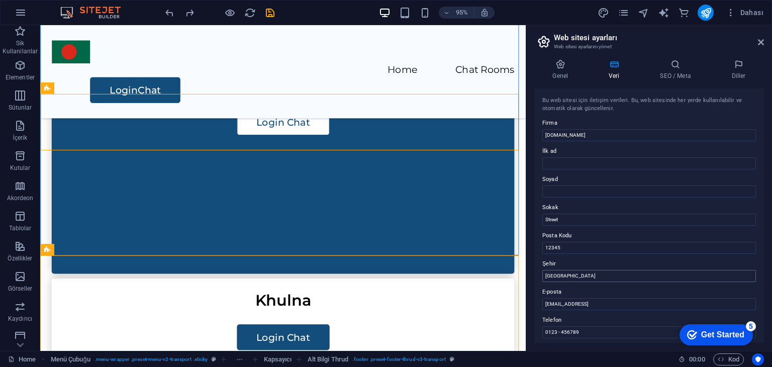
scroll to position [851, 0]
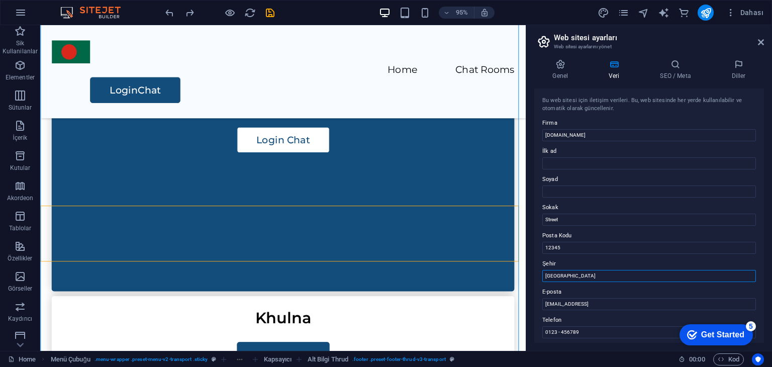
click at [578, 273] on input "[GEOGRAPHIC_DATA]" at bounding box center [649, 276] width 214 height 12
type input "Dakka"
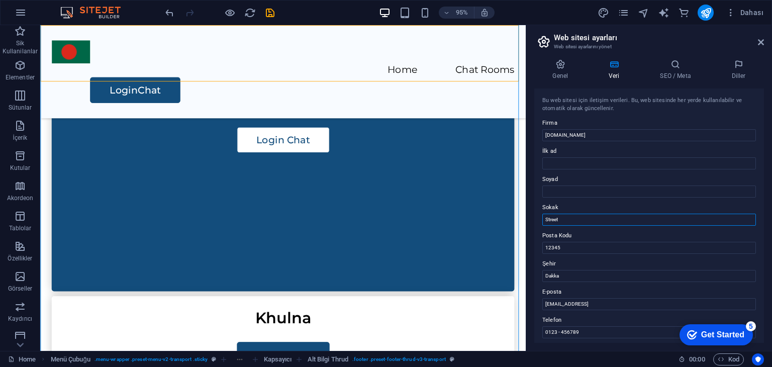
click at [526, 216] on aside "Web sitesi ayarları Web sitesi ayarlarını yönet Genel Veri SEO / Meta [PERSON_N…" at bounding box center [649, 188] width 246 height 326
paste input "Gulshan"
type input "Gulshan"
drag, startPoint x: 677, startPoint y: 305, endPoint x: 526, endPoint y: 304, distance: 151.2
click at [526, 304] on aside "Web sitesi ayarları Web sitesi ayarlarını yönet Genel Veri SEO / Meta [PERSON_N…" at bounding box center [649, 188] width 246 height 326
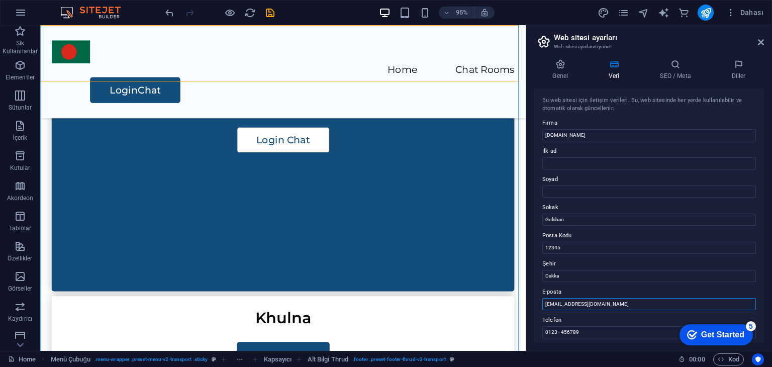
drag, startPoint x: 584, startPoint y: 304, endPoint x: 597, endPoint y: 297, distance: 14.8
click at [585, 303] on input "[EMAIL_ADDRESS][DOMAIN_NAME]" at bounding box center [649, 304] width 214 height 12
type input "[EMAIL_ADDRESS][DOMAIN_NAME]"
drag, startPoint x: 577, startPoint y: 278, endPoint x: 563, endPoint y: 250, distance: 31.0
click at [532, 276] on div "Genel Veri SEO / Meta [PERSON_NAME] Web Sitesi Adı [DOMAIN_NAME] Logo Dosyaları…" at bounding box center [649, 200] width 246 height 299
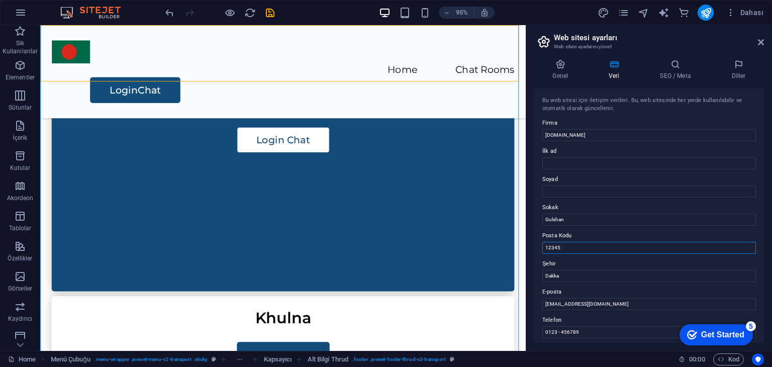
drag, startPoint x: 549, startPoint y: 246, endPoint x: 539, endPoint y: 244, distance: 10.7
click at [539, 244] on div "Bu web sitesi için iletişim verileri. Bu, web sitesinde her yerde [DEMOGRAPHIC_…" at bounding box center [649, 215] width 230 height 254
paste input "8121"
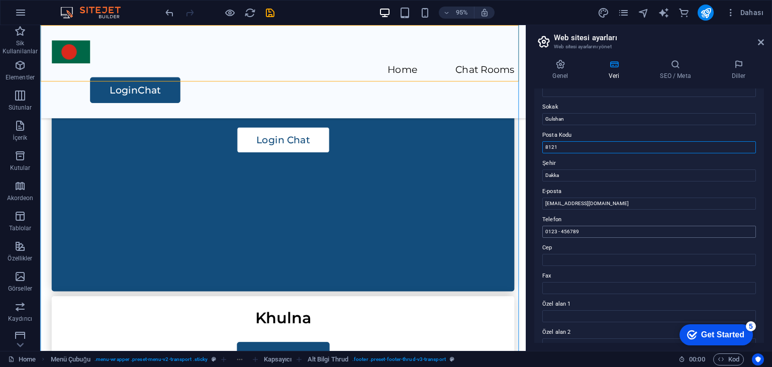
type input "8121"
drag, startPoint x: 603, startPoint y: 255, endPoint x: 539, endPoint y: 238, distance: 66.1
type input "[PHONE_NUMBER]"
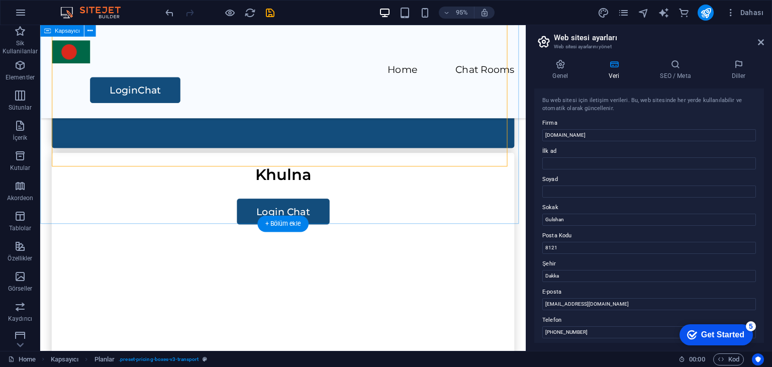
scroll to position [700, 0]
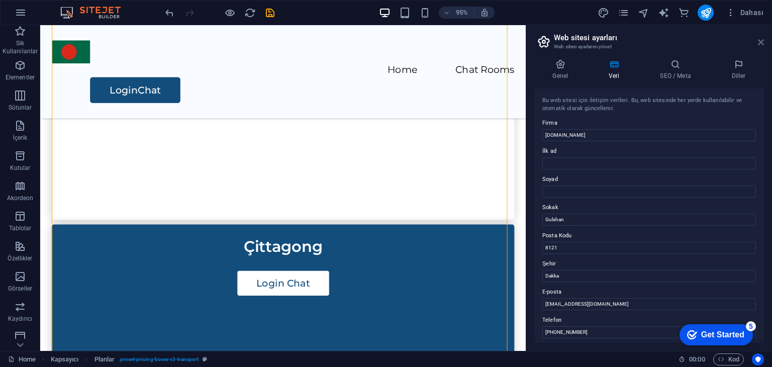
click at [760, 46] on header "Web sitesi ayarları Web sitesi ayarlarını yönet" at bounding box center [650, 38] width 228 height 26
click at [764, 43] on aside "Web sitesi ayarları Web sitesi ayarlarını yönet Genel Veri SEO / Meta [PERSON_N…" at bounding box center [649, 188] width 246 height 326
click at [761, 42] on icon at bounding box center [761, 42] width 6 height 8
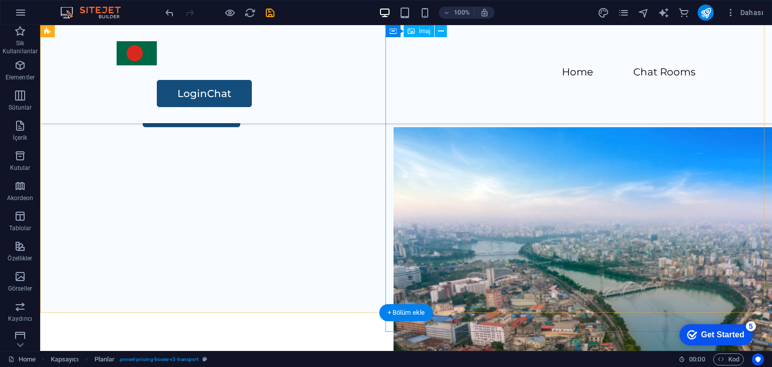
scroll to position [0, 0]
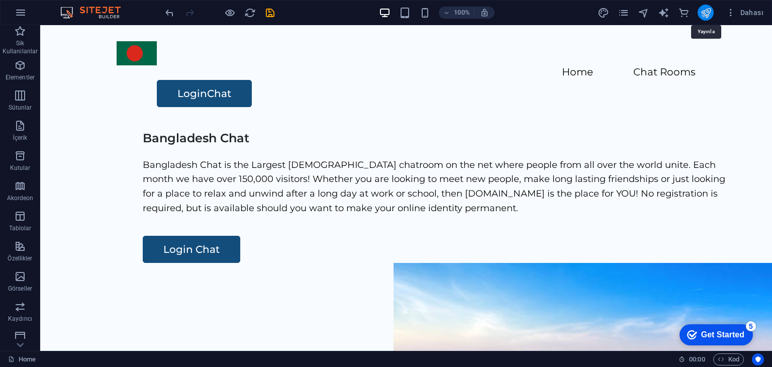
click at [708, 14] on icon "publish" at bounding box center [706, 13] width 12 height 12
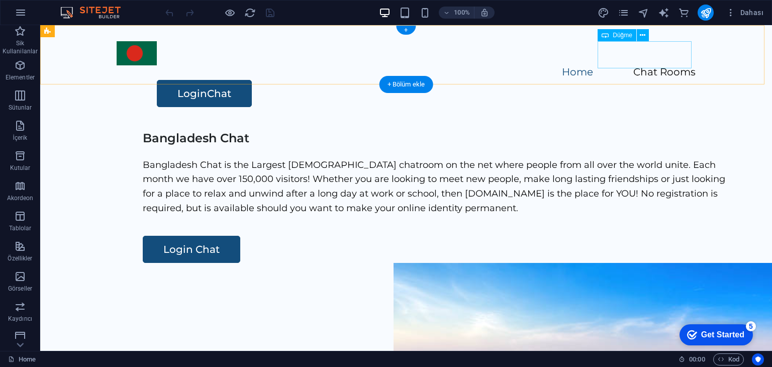
click at [632, 80] on div "LoginChat" at bounding box center [426, 93] width 539 height 27
drag, startPoint x: 632, startPoint y: 54, endPoint x: 456, endPoint y: 51, distance: 175.9
click at [633, 80] on div "LoginChat" at bounding box center [426, 93] width 539 height 27
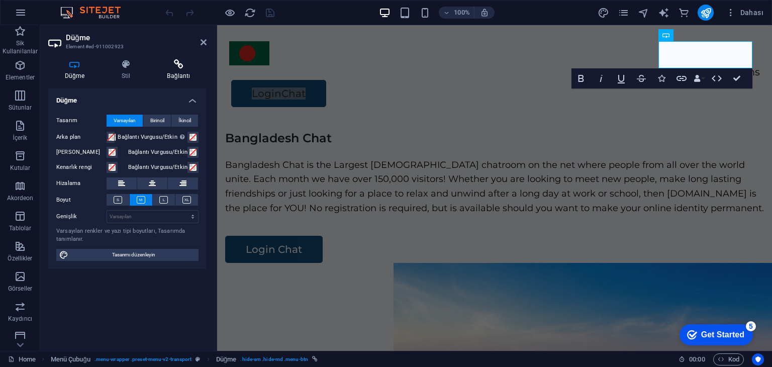
click at [179, 65] on icon at bounding box center [179, 64] width 56 height 10
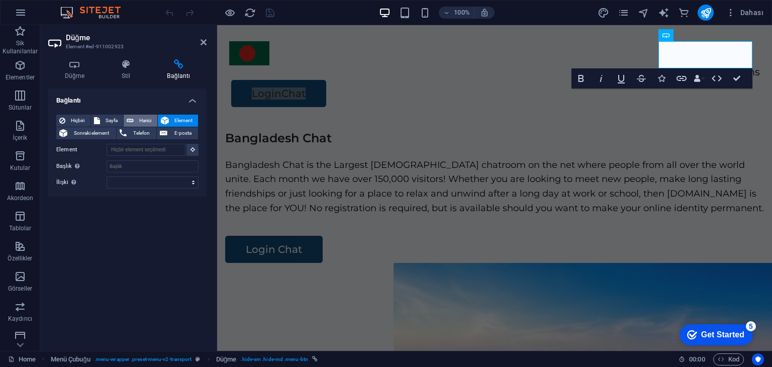
click at [135, 123] on button "Harici" at bounding box center [141, 121] width 34 height 12
select select "blank"
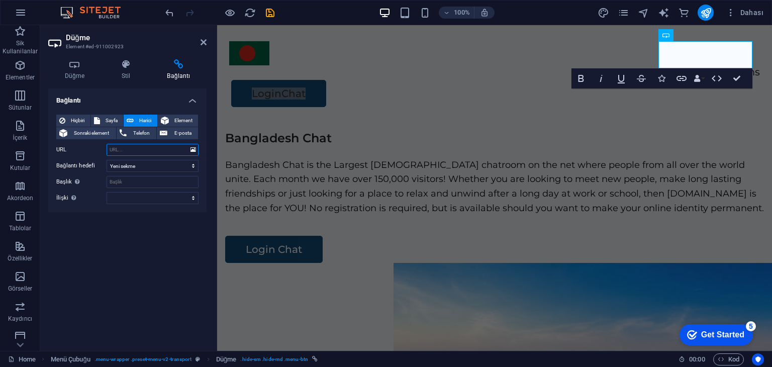
paste input "http://irc.chatirc.net:7852/?&channels=#bangladesh"
type input "http://irc.chatirc.net:7852/?&channels=#bangladesh"
click at [134, 165] on select "Yeni sekme Aynı sekme Kaplama" at bounding box center [153, 166] width 92 height 12
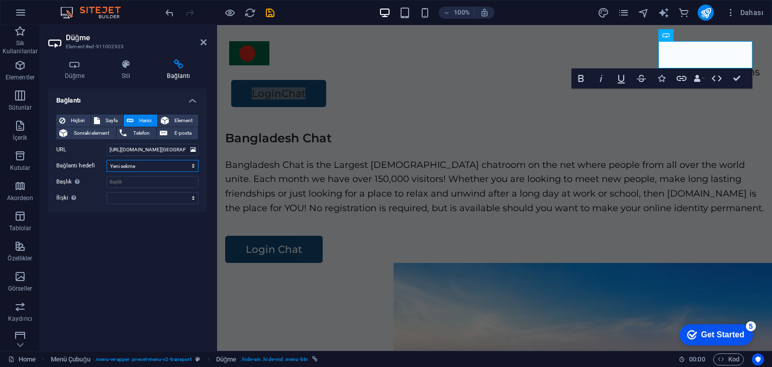
select select
click at [107, 160] on select "Yeni sekme Aynı sekme Kaplama" at bounding box center [153, 166] width 92 height 12
click at [271, 129] on div "Bangladesh Chat Bangladesh Chat is the Largest [DEMOGRAPHIC_DATA] chatroom on t…" at bounding box center [494, 315] width 555 height 385
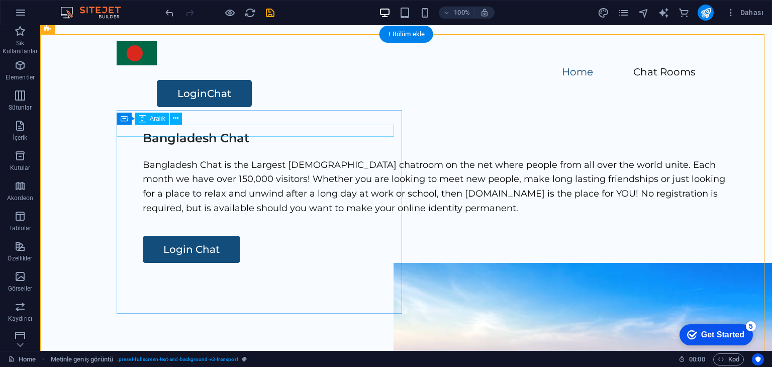
scroll to position [100, 0]
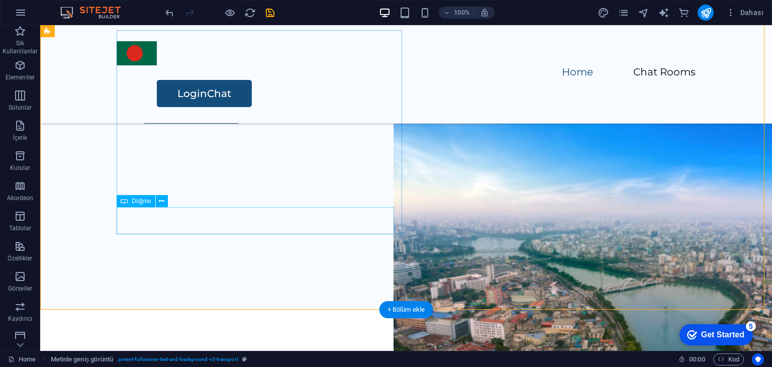
click at [161, 124] on div "Login Chat" at bounding box center [440, 109] width 595 height 27
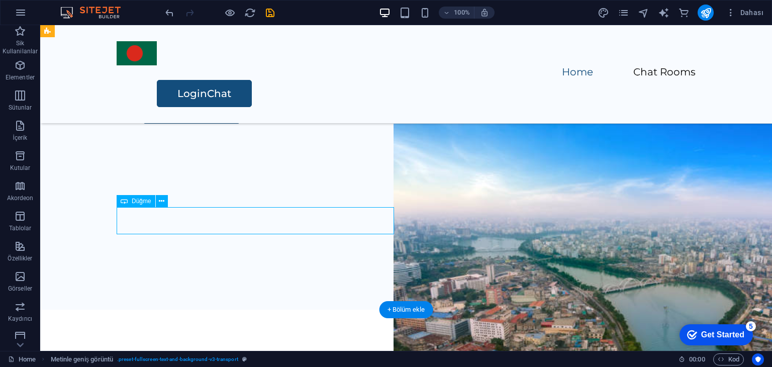
click at [163, 124] on div "Login Chat" at bounding box center [440, 109] width 595 height 27
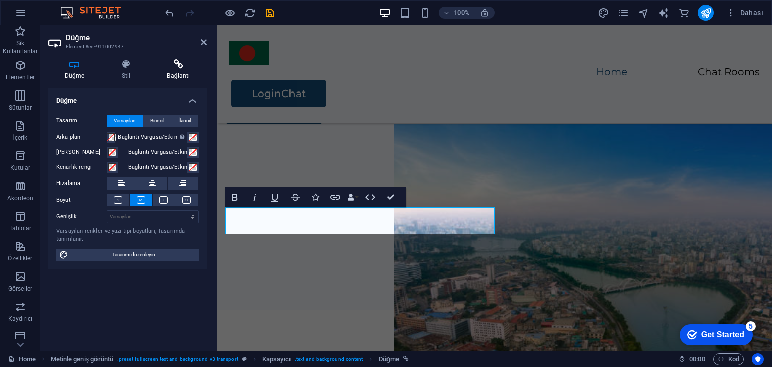
click at [174, 69] on h4 "Bağlantı" at bounding box center [179, 69] width 56 height 21
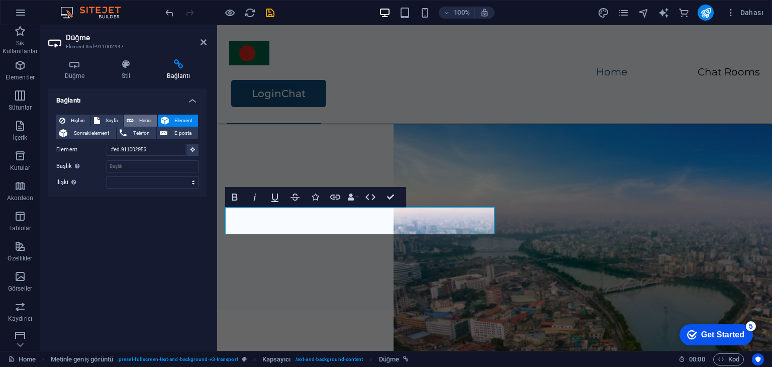
click at [141, 120] on span "Harici" at bounding box center [146, 121] width 18 height 12
select select "blank"
paste input "http://irc.chatirc.net:7852/?&channels=#bangladesh"
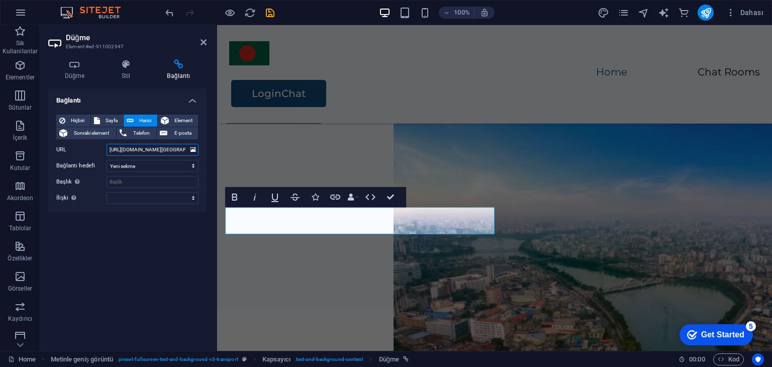
scroll to position [0, 40]
type input "http://irc.chatirc.net:7852/?&channels=#bangladesh"
click at [138, 166] on select "Yeni sekme Aynı sekme Kaplama" at bounding box center [153, 166] width 92 height 12
select select
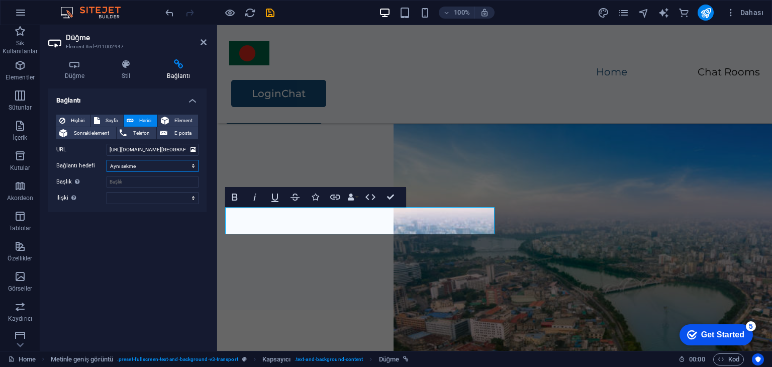
click at [107, 160] on select "Yeni sekme Aynı sekme Kaplama" at bounding box center [153, 166] width 92 height 12
click at [322, 64] on div "Home Chat Rooms LoginChat" at bounding box center [494, 74] width 555 height 98
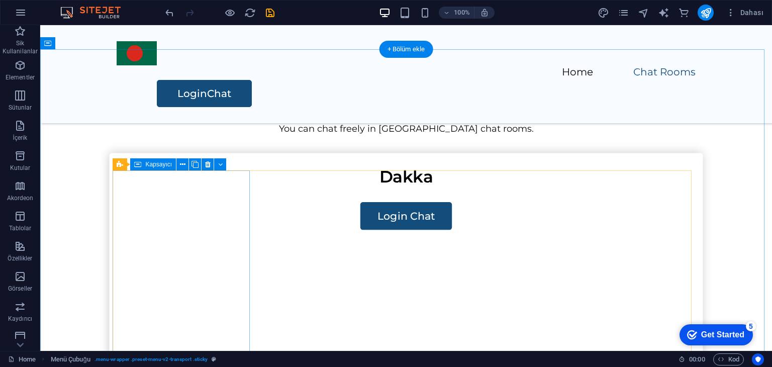
scroll to position [653, 0]
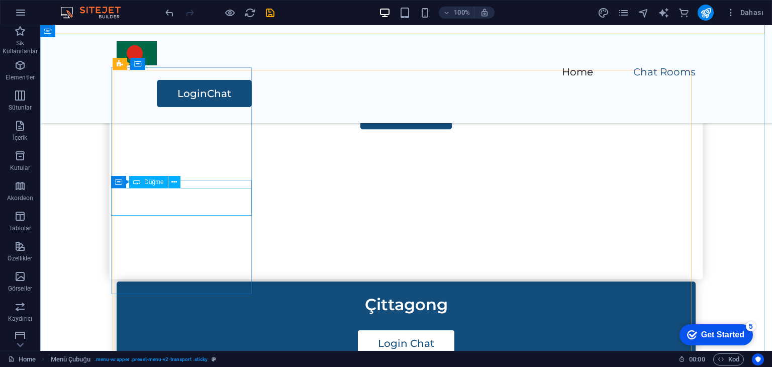
click at [186, 129] on div "Login Chat" at bounding box center [406, 115] width 593 height 28
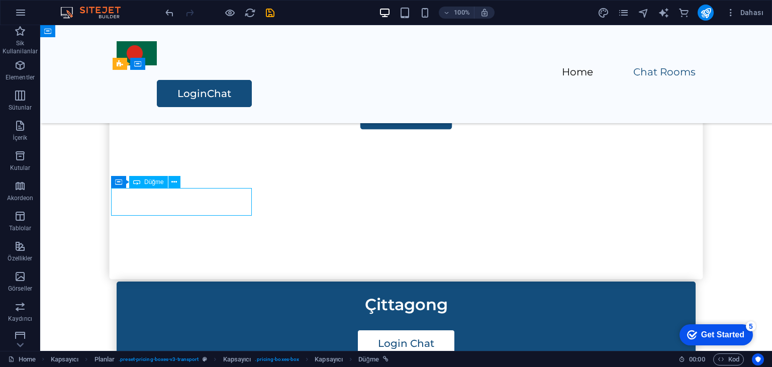
click at [186, 129] on div "Login Chat" at bounding box center [406, 115] width 593 height 28
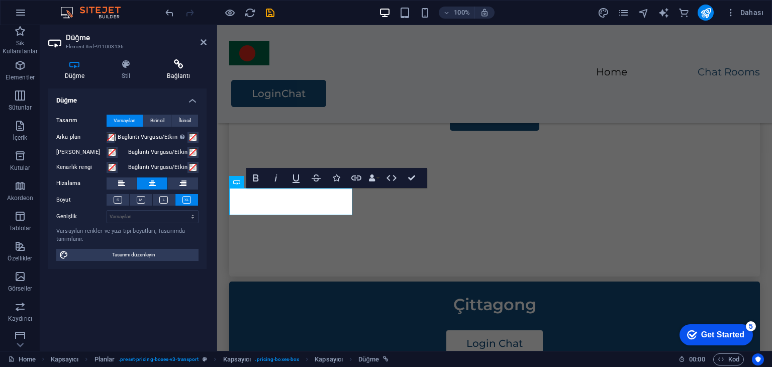
click at [178, 66] on icon at bounding box center [179, 64] width 56 height 10
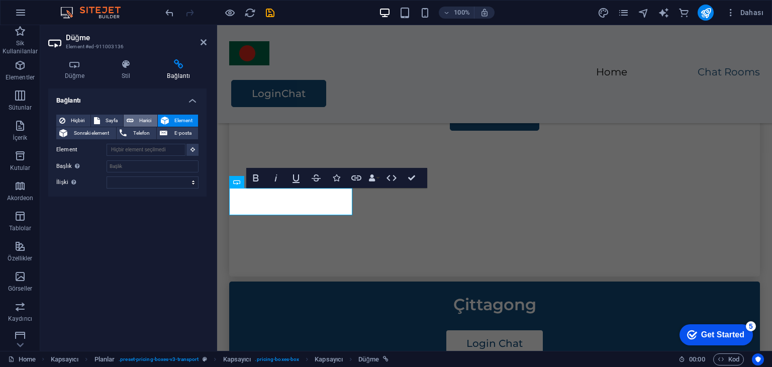
click at [137, 121] on span "Harici" at bounding box center [146, 121] width 18 height 12
select select "blank"
paste input "http://irc.chatirc.net:7852/?&channels=#bangladesh"
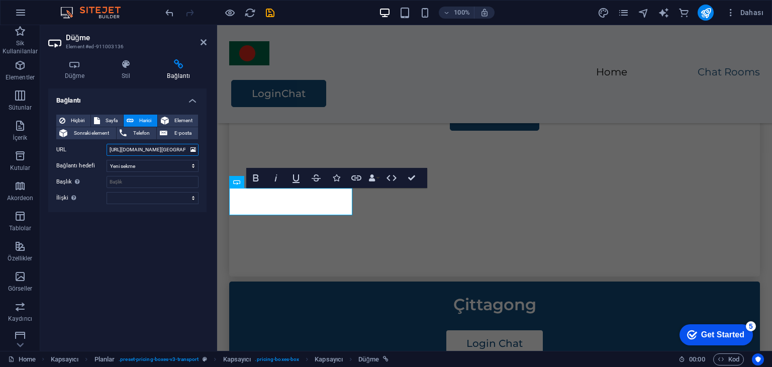
scroll to position [0, 40]
type input "http://irc.chatirc.net:7852/?&channels=#bangladesh"
click at [131, 165] on select "Yeni sekme Aynı sekme Kaplama" at bounding box center [153, 166] width 92 height 12
select select
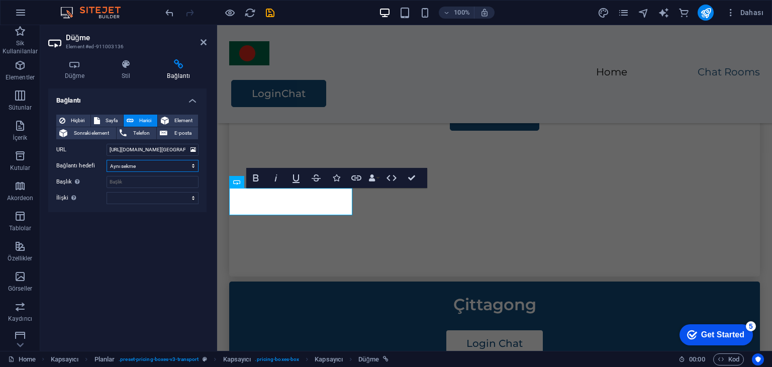
click at [107, 160] on select "Yeni sekme Aynı sekme Kaplama" at bounding box center [153, 166] width 92 height 12
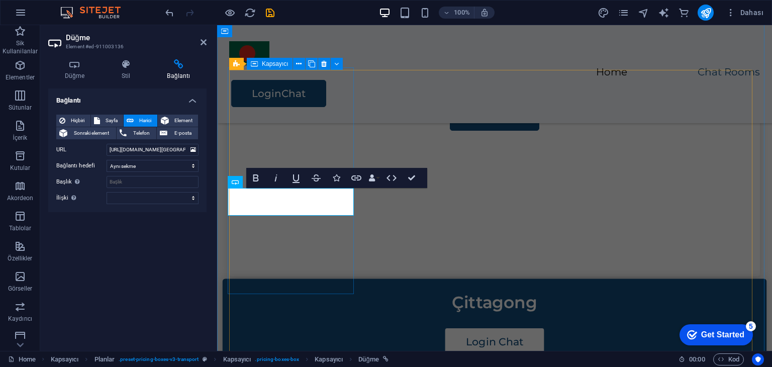
drag, startPoint x: 290, startPoint y: 125, endPoint x: 468, endPoint y: 125, distance: 177.9
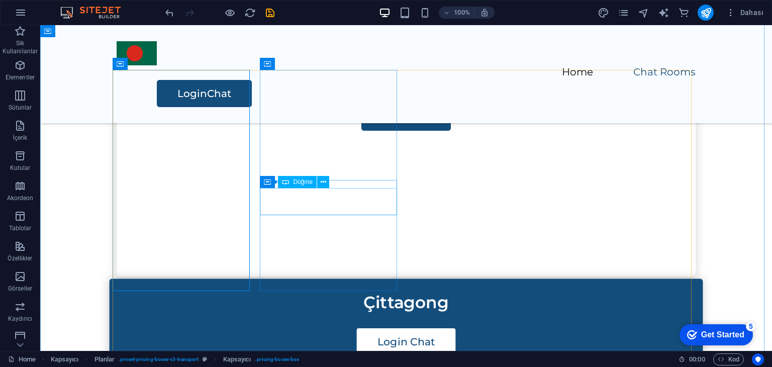
click at [341, 328] on div "Login Chat" at bounding box center [406, 342] width 593 height 28
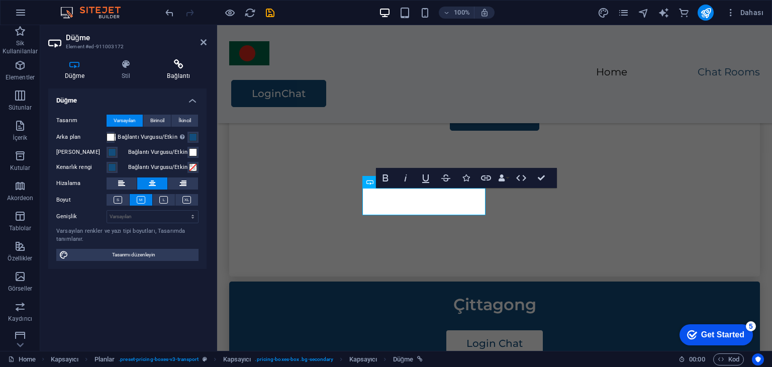
click at [182, 73] on h4 "Bağlantı" at bounding box center [179, 69] width 56 height 21
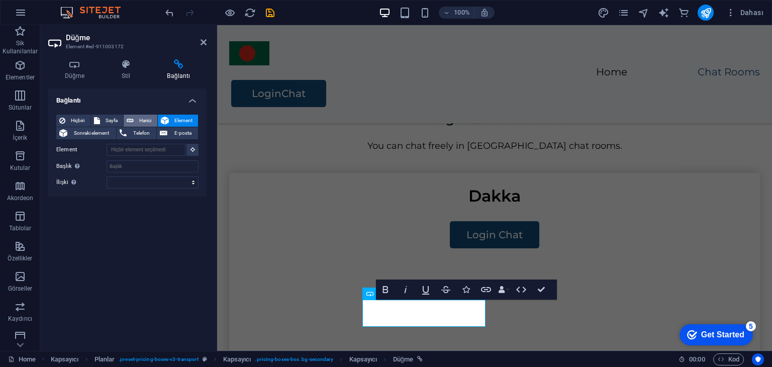
scroll to position [535, 0]
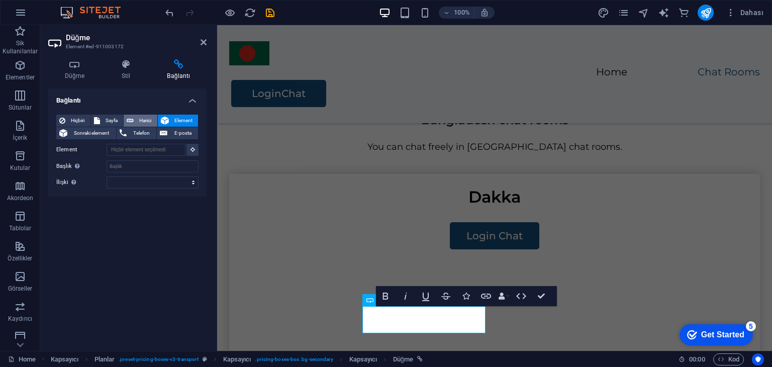
click at [147, 121] on span "Harici" at bounding box center [146, 121] width 18 height 12
select select "blank"
paste input "http://irc.chatirc.net:7852/?&channels=#bangladesh"
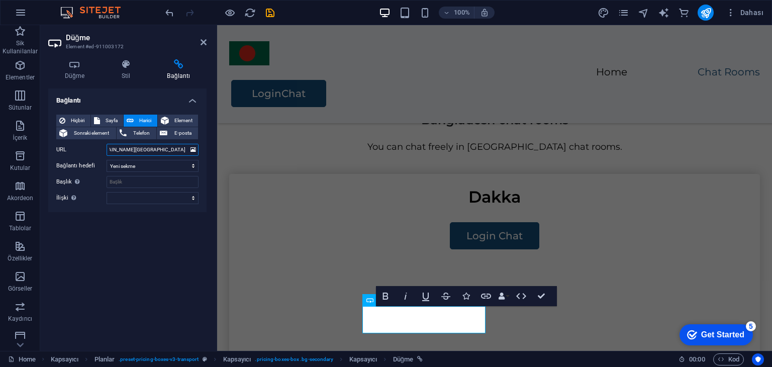
scroll to position [0, 0]
drag, startPoint x: 156, startPoint y: 151, endPoint x: 82, endPoint y: 153, distance: 73.4
click at [82, 153] on div "URL http://irc.chatirc.net:7852/?&channels=#bangladesh" at bounding box center [127, 150] width 142 height 12
type input "http://irc.chatirc.net:7852/?&channels=#bangladesh"
click at [143, 167] on select "Yeni sekme Aynı sekme Kaplama" at bounding box center [153, 166] width 92 height 12
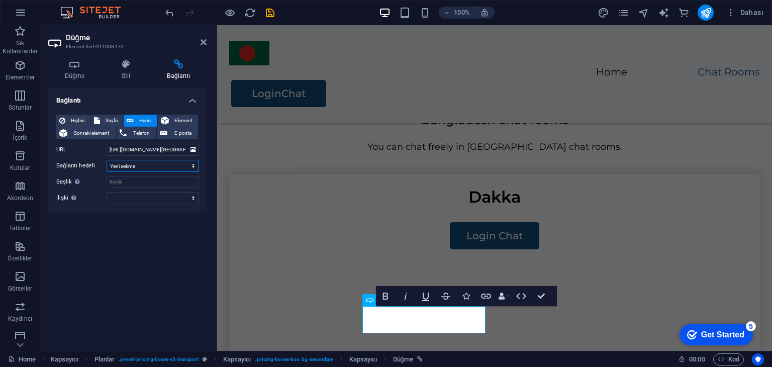
select select
click at [107, 160] on select "Yeni sekme Aynı sekme Kaplama" at bounding box center [153, 166] width 92 height 12
click at [125, 242] on div "Bağlantı Hiçbiri Sayfa Harici Element Sonraki element Telefon E-posta Sayfa Hom…" at bounding box center [127, 215] width 158 height 254
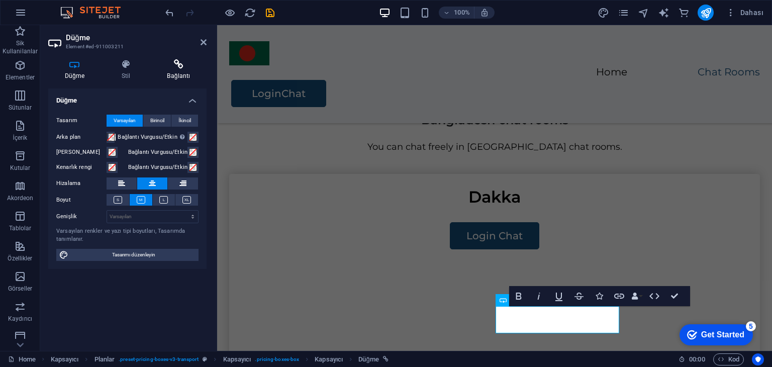
click at [177, 70] on h4 "Bağlantı" at bounding box center [179, 69] width 56 height 21
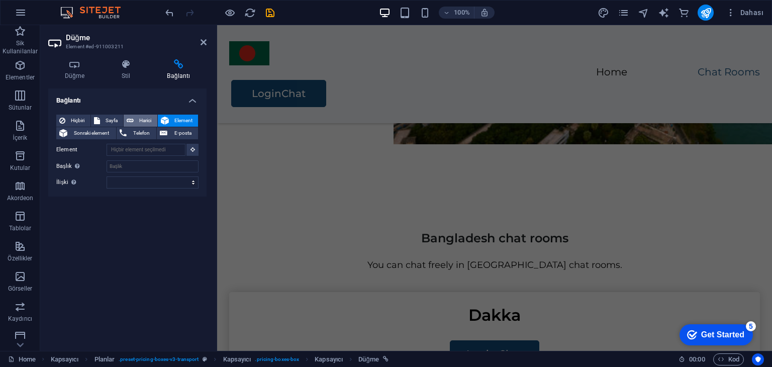
click at [135, 119] on button "Harici" at bounding box center [141, 121] width 34 height 12
select select "blank"
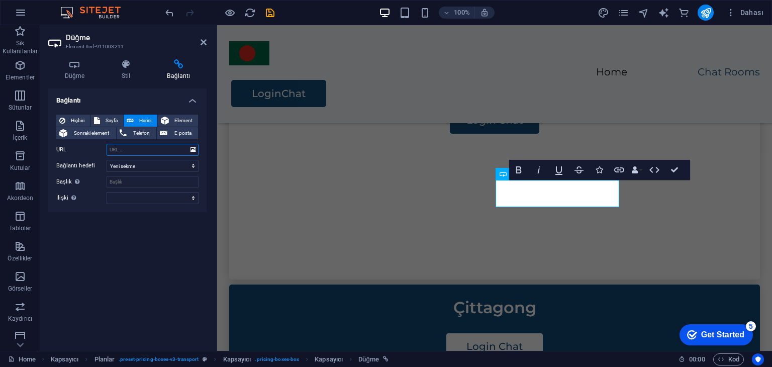
scroll to position [666, 0]
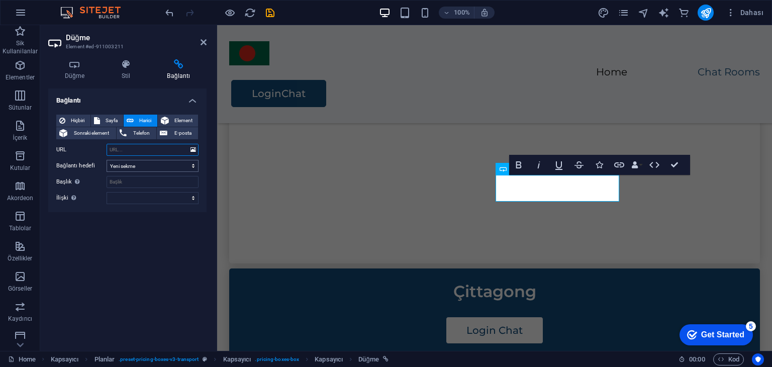
paste input "http://irc.chatirc.net:7852/?&channels=#bangladesh"
type input "http://irc.chatirc.net:7852/?&channels=#bangladesh"
click at [138, 167] on select "Yeni sekme Aynı sekme Kaplama" at bounding box center [153, 166] width 92 height 12
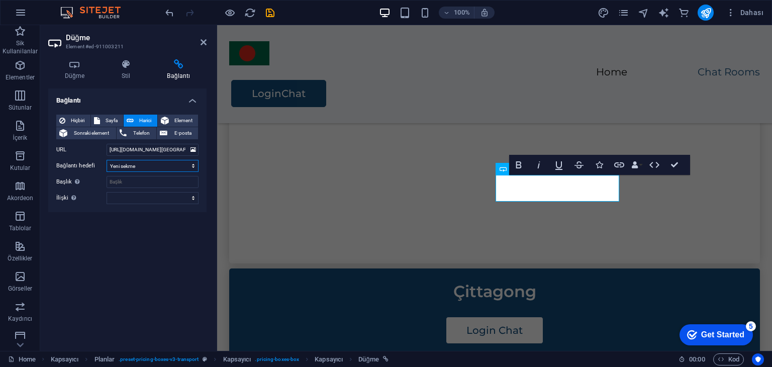
select select
click at [107, 160] on select "Yeni sekme Aynı sekme Kaplama" at bounding box center [153, 166] width 92 height 12
click at [132, 239] on div "Bağlantı Hiçbiri Sayfa Harici Element Sonraki element Telefon E-posta Sayfa Hom…" at bounding box center [127, 215] width 158 height 254
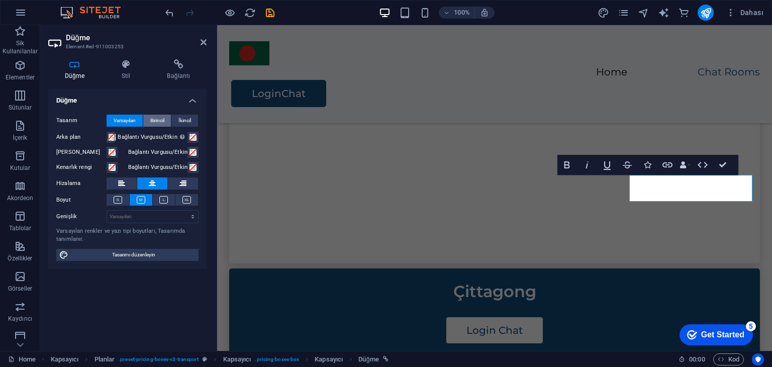
click at [158, 121] on span "Birincil" at bounding box center [157, 121] width 14 height 12
click at [186, 60] on div "Düğme Stil Bağlantı Düğme Tasarım Varsayılan Birincil İkincil Arka plan Bağlant…" at bounding box center [127, 200] width 174 height 299
click at [181, 65] on icon at bounding box center [179, 64] width 56 height 10
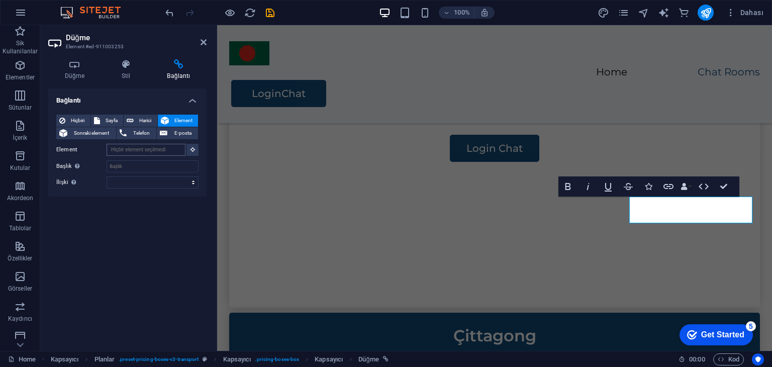
scroll to position [607, 0]
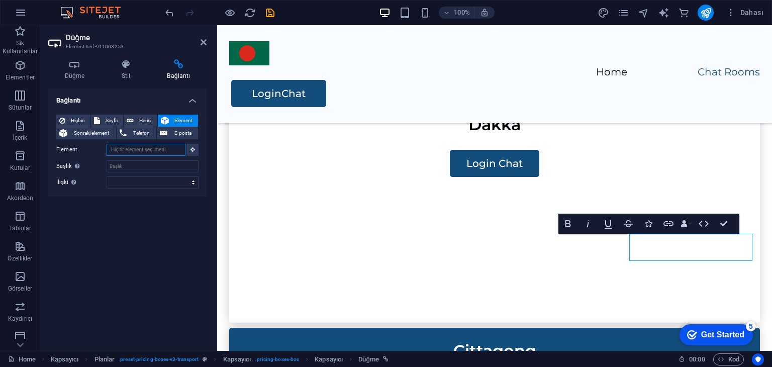
click at [147, 145] on input "Element" at bounding box center [146, 150] width 79 height 12
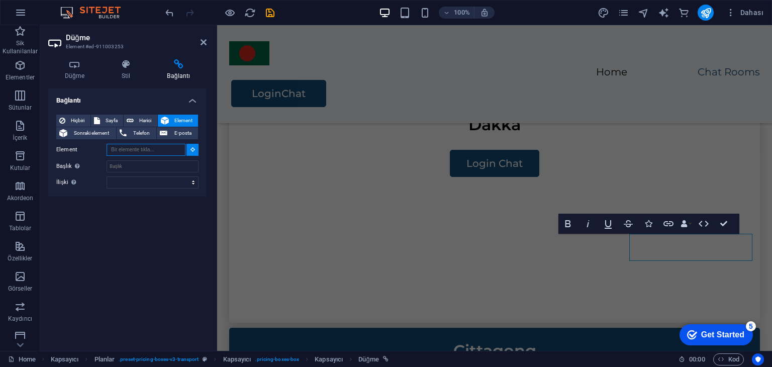
paste input "http://irc.chatirc.net:7852/?&channels=#bangladesh"
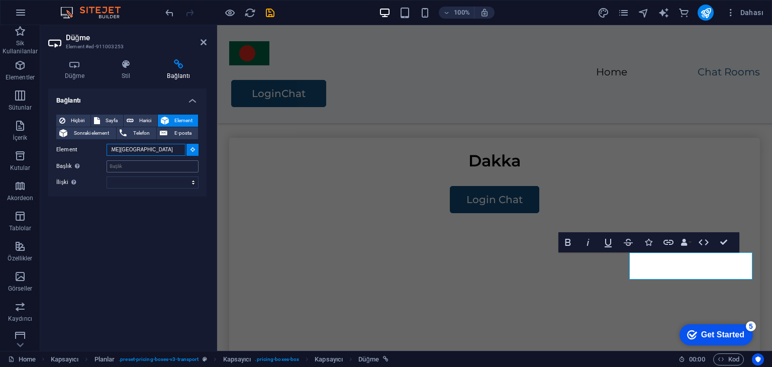
scroll to position [570, 0]
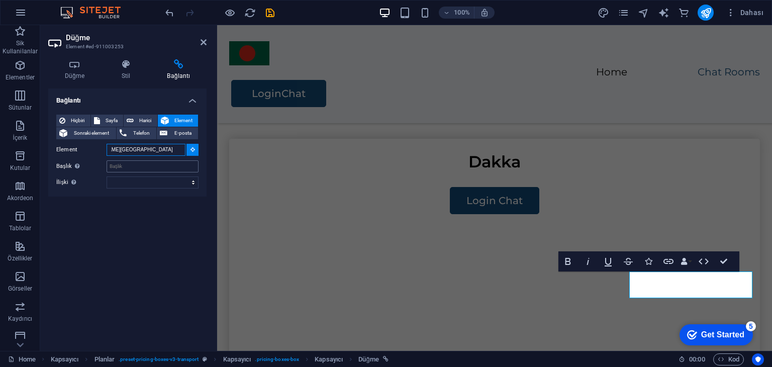
type input "http://irc.chatirc.net:7852/?&channels=#bangladesh"
click at [138, 167] on input "Başlık Ek bağlantı tanımının bağlantı metniyle aynı olmaması gerekir. Başlık, g…" at bounding box center [153, 166] width 92 height 12
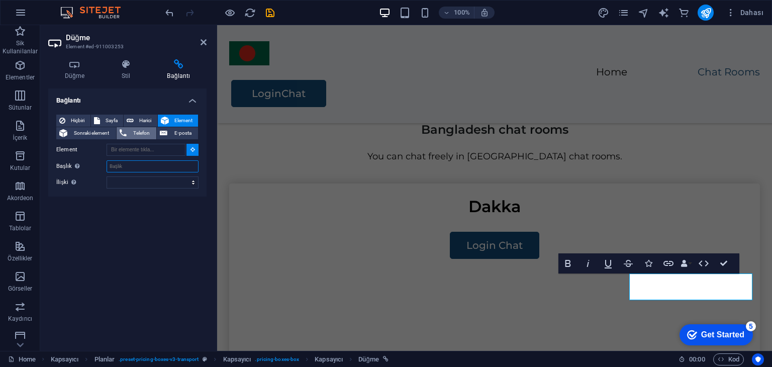
scroll to position [510, 0]
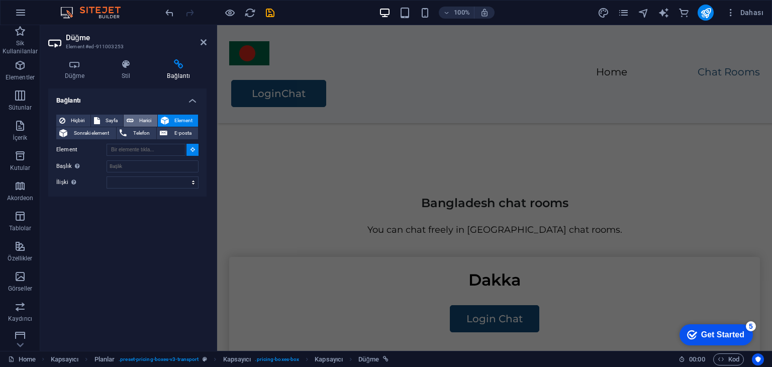
click at [145, 121] on span "Harici" at bounding box center [146, 121] width 18 height 12
select select "blank"
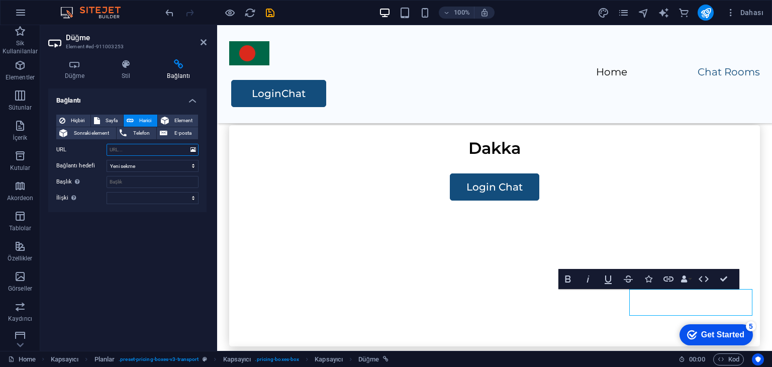
scroll to position [666, 0]
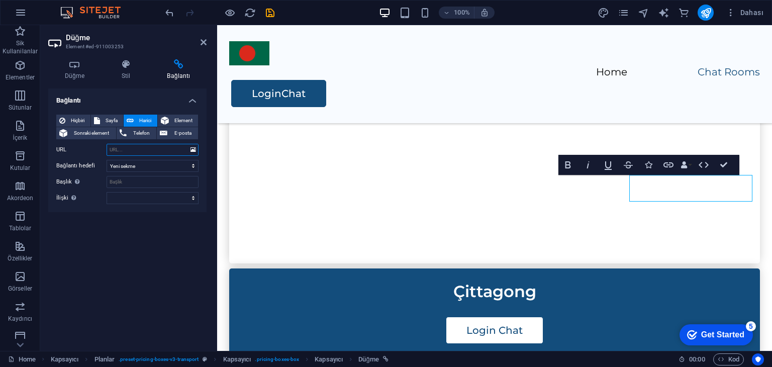
paste input "http://irc.chatirc.net:7852/?&channels=#bangladesh"
type input "http://irc.chatirc.net:7852/?&channels=#bangladesh"
click at [138, 165] on select "Yeni sekme Aynı sekme Kaplama" at bounding box center [153, 166] width 92 height 12
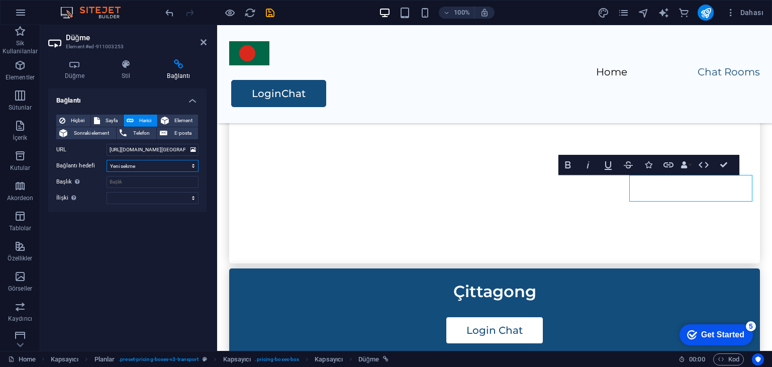
select select
click at [107, 160] on select "Yeni sekme Aynı sekme Kaplama" at bounding box center [153, 166] width 92 height 12
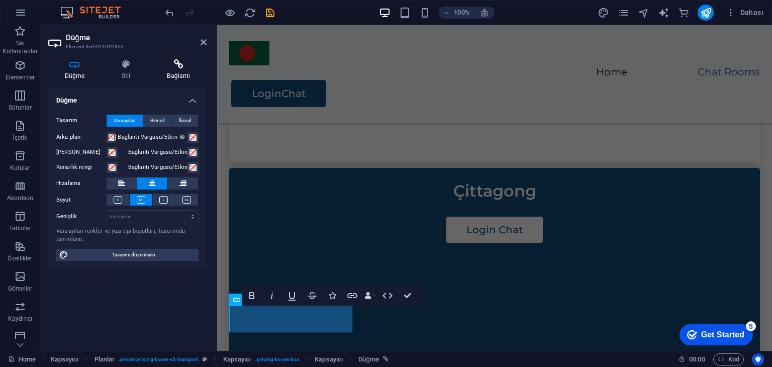
click at [177, 73] on h4 "Bağlantı" at bounding box center [179, 69] width 56 height 21
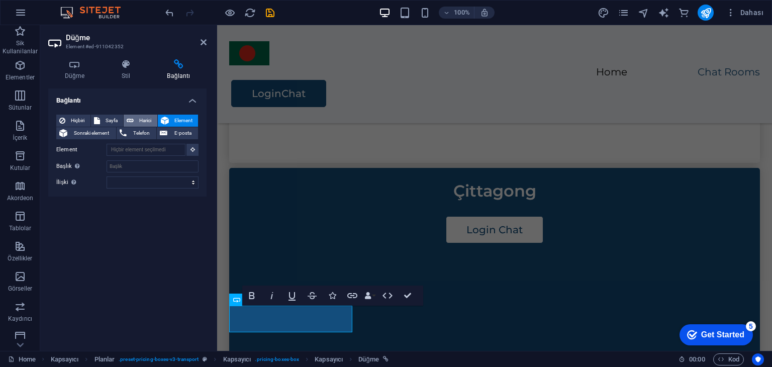
click at [150, 122] on span "Harici" at bounding box center [146, 121] width 18 height 12
select select "blank"
paste input "http://irc.chatirc.net:7852/?&channels=#bangladesh"
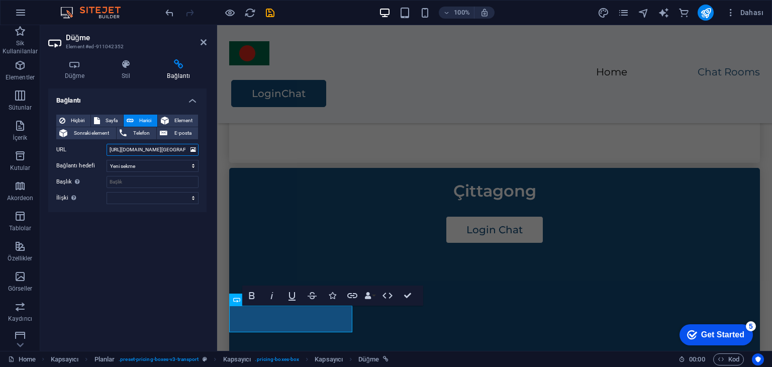
scroll to position [0, 40]
type input "http://irc.chatirc.net:7852/?&channels=#bangladesh"
click at [140, 163] on select "Yeni sekme Aynı sekme Kaplama" at bounding box center [153, 166] width 92 height 12
select select
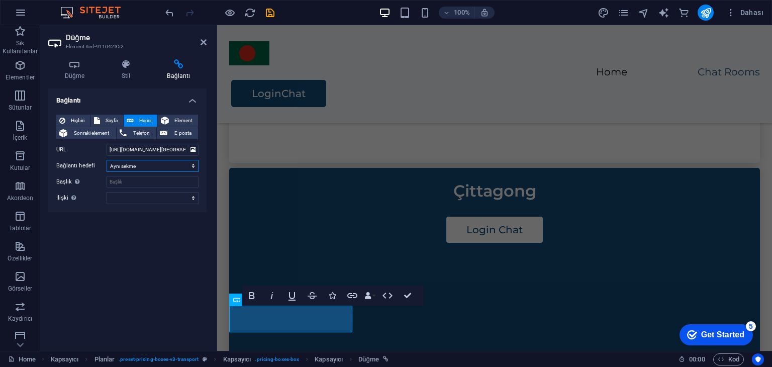
click at [107, 160] on select "Yeni sekme Aynı sekme Kaplama" at bounding box center [153, 166] width 92 height 12
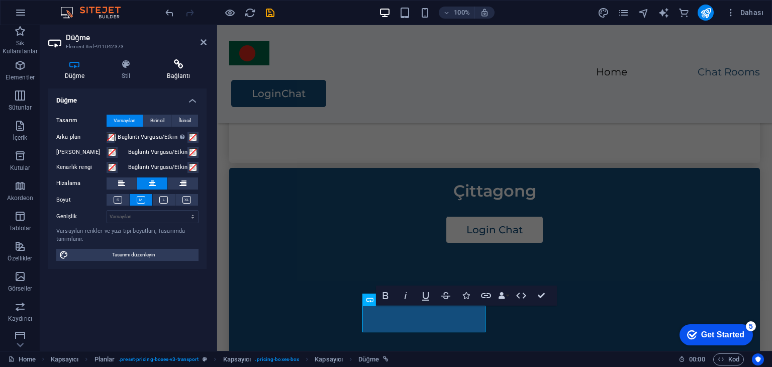
click at [167, 67] on icon at bounding box center [179, 64] width 56 height 10
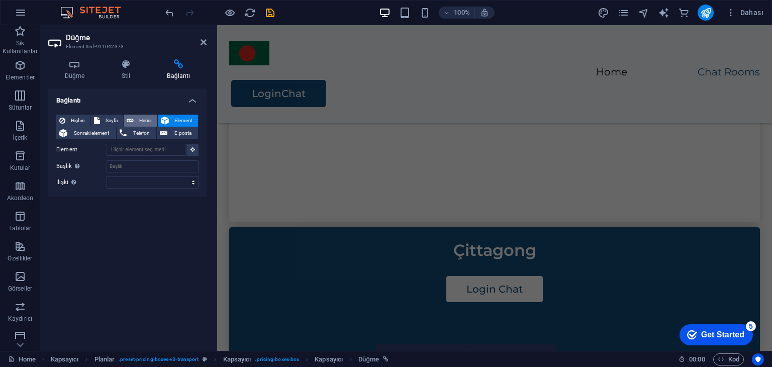
click at [146, 122] on span "Harici" at bounding box center [146, 121] width 18 height 12
select select "blank"
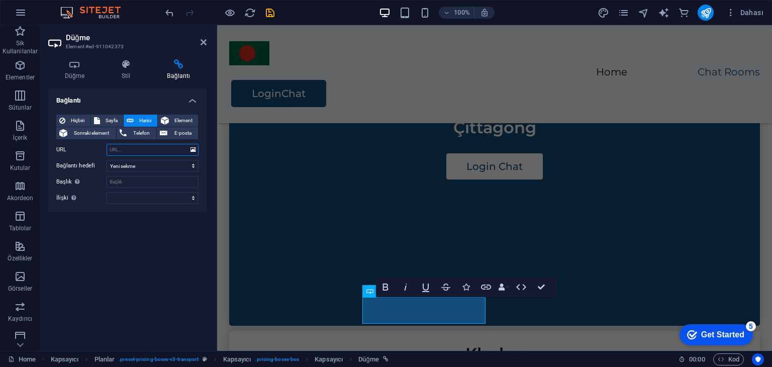
scroll to position [898, 0]
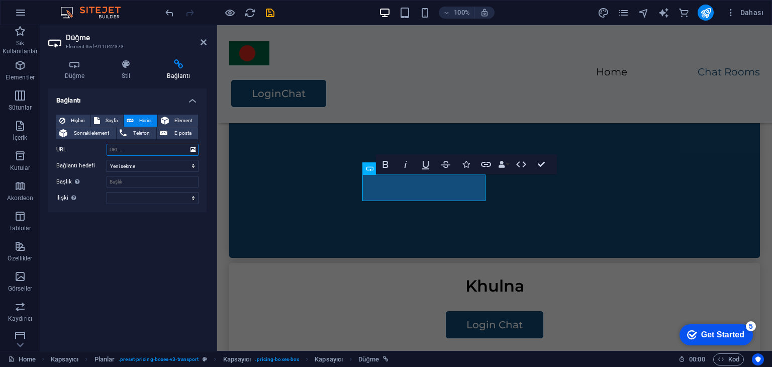
paste input "http://irc.chatirc.net:7852/?&channels=#bangladesh"
type input "http://irc.chatirc.net:7852/?&channels=#bangladesh"
click at [139, 164] on select "Yeni sekme Aynı sekme Kaplama" at bounding box center [153, 166] width 92 height 12
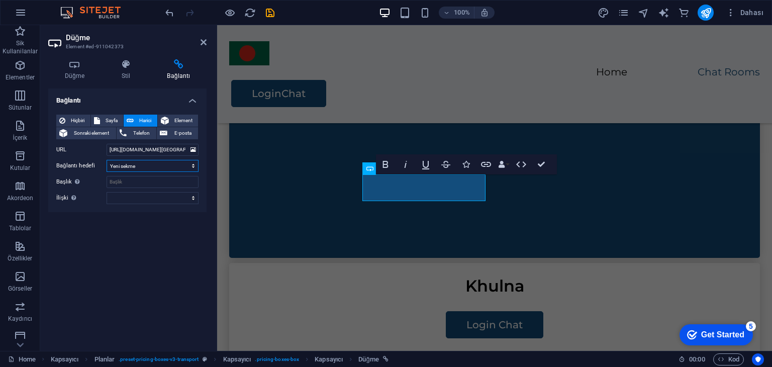
select select
click at [107, 160] on select "Yeni sekme Aynı sekme Kaplama" at bounding box center [153, 166] width 92 height 12
click at [144, 255] on div "Bağlantı Hiçbiri Sayfa Harici Element Sonraki element Telefon E-posta Sayfa Hom…" at bounding box center [127, 215] width 158 height 254
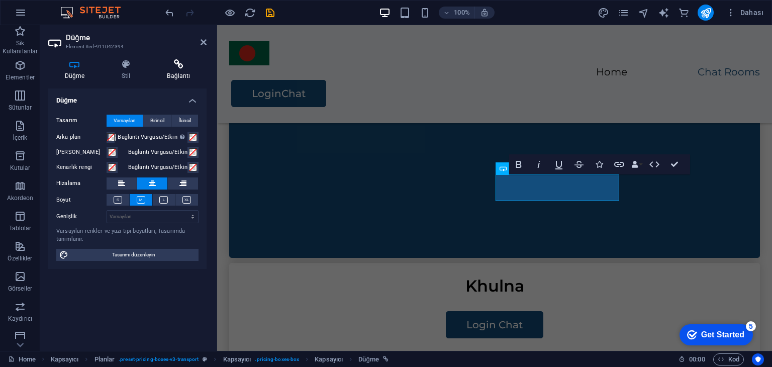
click at [172, 69] on h4 "Bağlantı" at bounding box center [179, 69] width 56 height 21
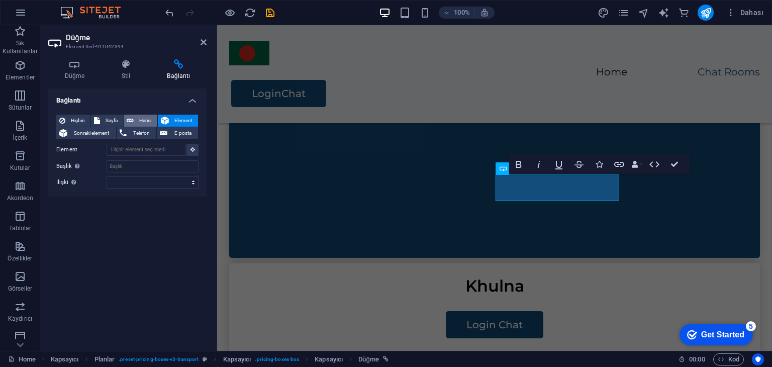
click at [140, 117] on span "Harici" at bounding box center [146, 121] width 18 height 12
select select "blank"
paste input "http://irc.chatirc.net:7852/?&channels=#bangladesh"
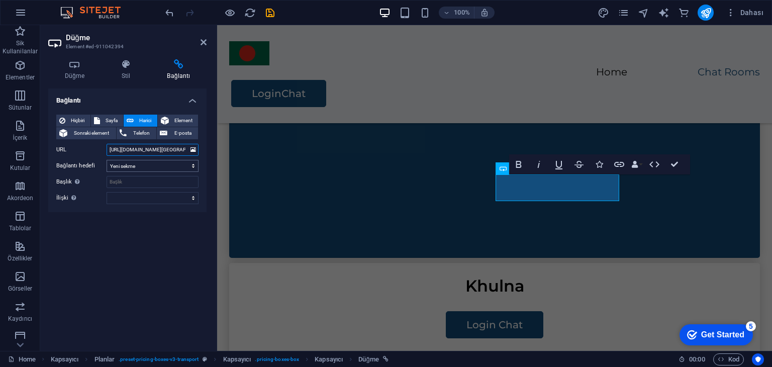
scroll to position [0, 40]
type input "http://irc.chatirc.net:7852/?&channels=#bangladesh"
click at [131, 169] on select "Yeni sekme Aynı sekme Kaplama" at bounding box center [153, 166] width 92 height 12
select select
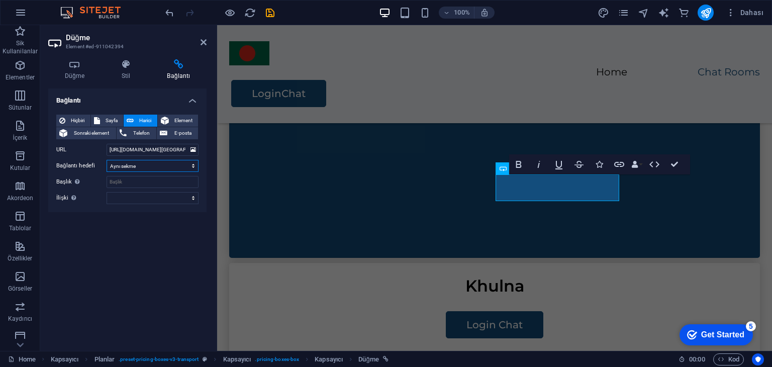
click at [107, 160] on select "Yeni sekme Aynı sekme Kaplama" at bounding box center [153, 166] width 92 height 12
drag, startPoint x: 178, startPoint y: 263, endPoint x: 189, endPoint y: 262, distance: 11.7
click at [178, 263] on div "Bağlantı Hiçbiri Sayfa Harici Element Sonraki element Telefon E-posta Sayfa Hom…" at bounding box center [127, 215] width 158 height 254
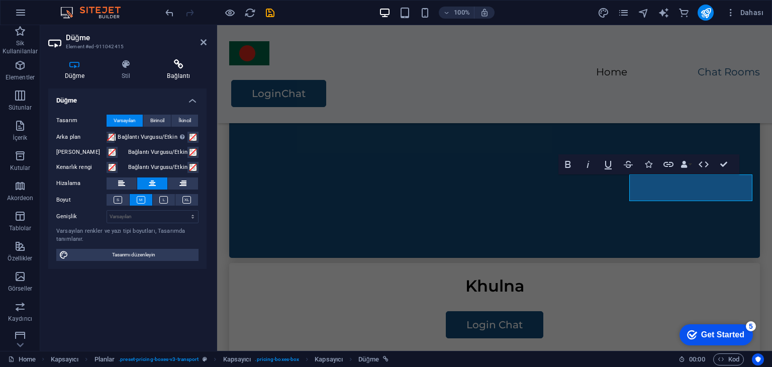
click at [172, 75] on h4 "Bağlantı" at bounding box center [179, 69] width 56 height 21
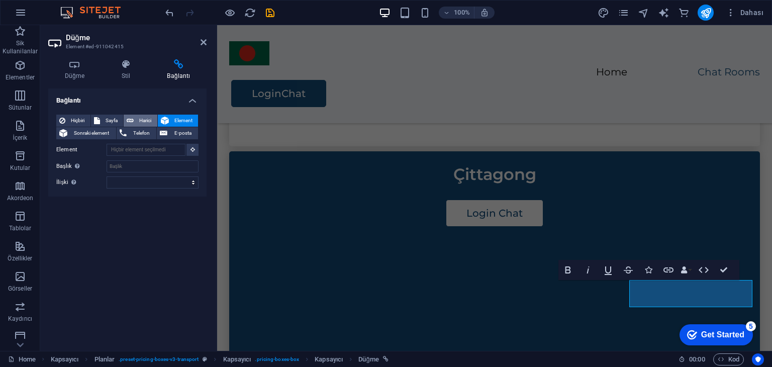
scroll to position [780, 0]
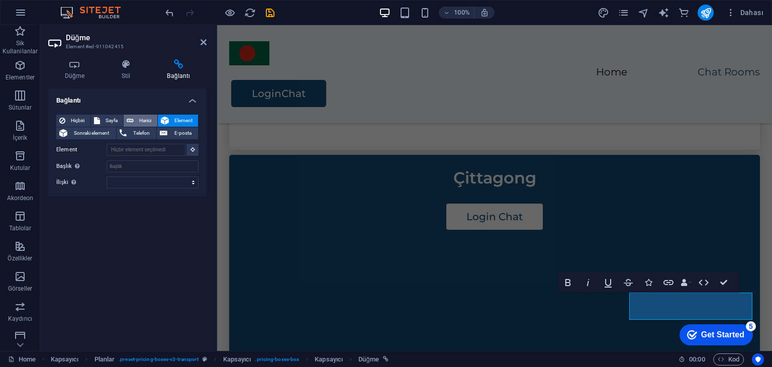
click at [137, 117] on span "Harici" at bounding box center [146, 121] width 18 height 12
select select "blank"
paste input "http://irc.chatirc.net:7852/?&channels=#bangladesh"
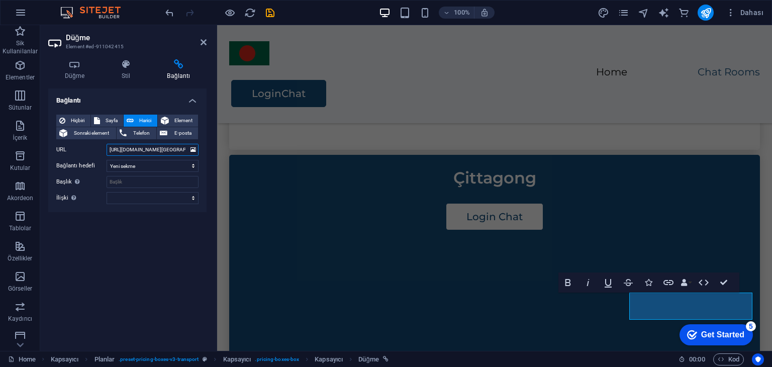
scroll to position [0, 40]
type input "http://irc.chatirc.net:7852/?&channels=#bangladesh"
click at [131, 163] on select "Yeni sekme Aynı sekme Kaplama" at bounding box center [153, 166] width 92 height 12
select select
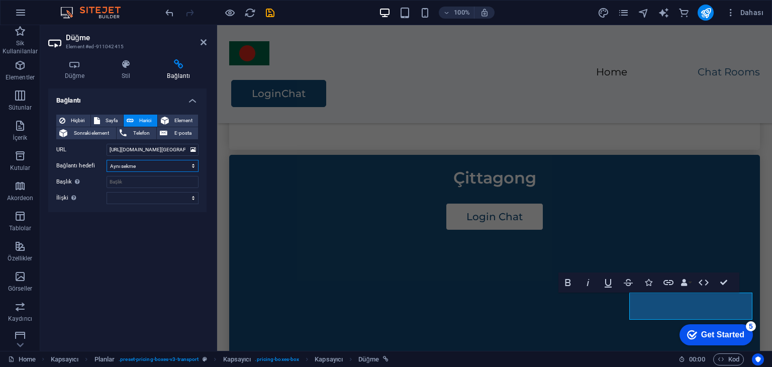
click at [107, 160] on select "Yeni sekme Aynı sekme Kaplama" at bounding box center [153, 166] width 92 height 12
click at [143, 247] on div "Bağlantı Hiçbiri Sayfa Harici Element Sonraki element Telefon E-posta Sayfa Hom…" at bounding box center [127, 215] width 158 height 254
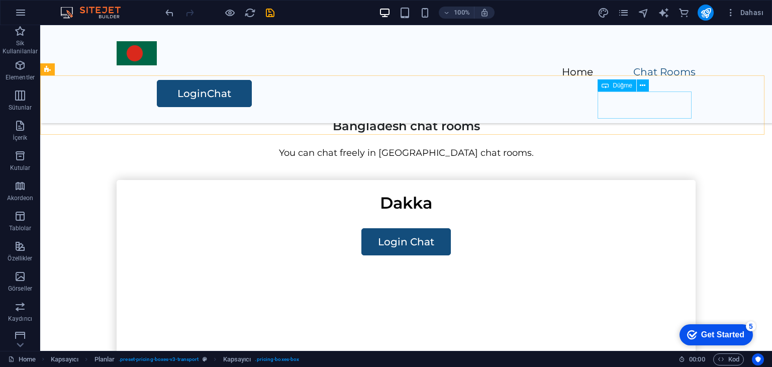
scroll to position [328, 0]
